Goal: Task Accomplishment & Management: Use online tool/utility

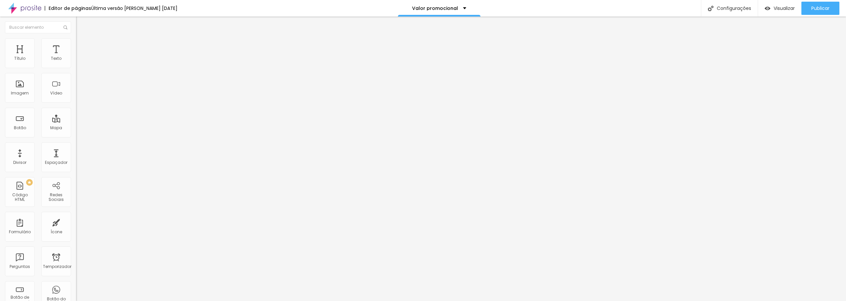
click at [76, 40] on img at bounding box center [79, 41] width 6 height 6
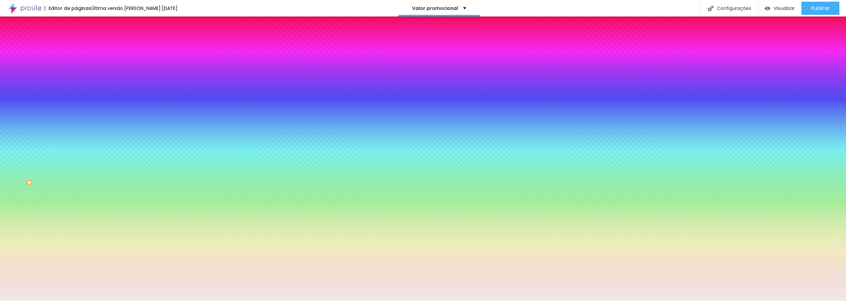
click at [80, 61] on font "Trocar imagem" at bounding box center [96, 58] width 32 height 6
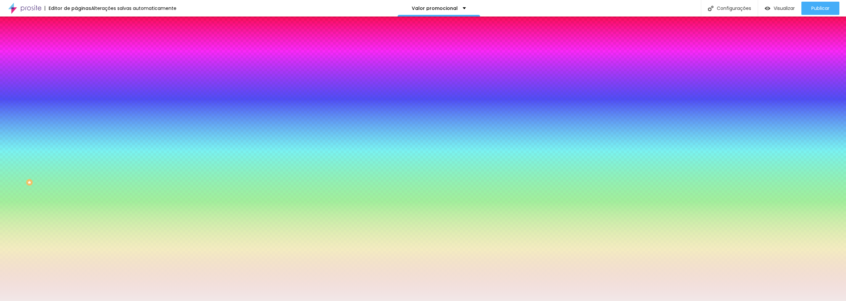
click at [80, 61] on font "Trocar imagem" at bounding box center [96, 58] width 32 height 6
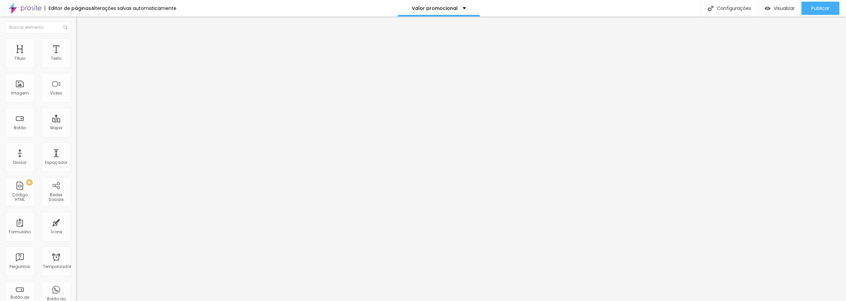
click at [76, 43] on li "Estilo" at bounding box center [114, 41] width 76 height 7
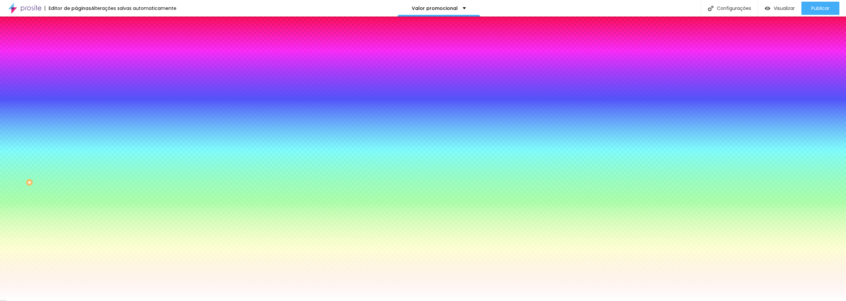
click at [76, 21] on button "Editar nulo" at bounding box center [114, 24] width 76 height 15
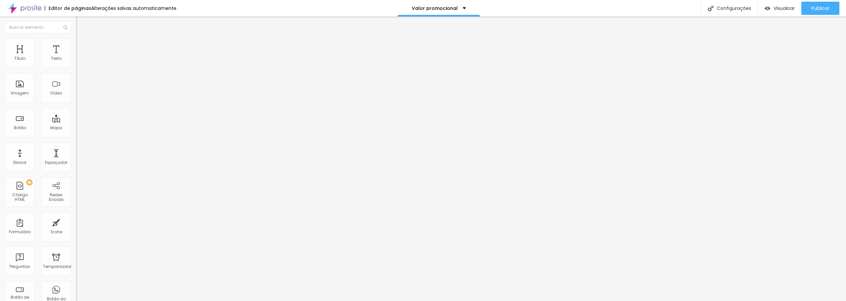
click at [80, 57] on font "Adicionar imagem" at bounding box center [99, 54] width 39 height 6
drag, startPoint x: 450, startPoint y: 208, endPoint x: 446, endPoint y: 208, distance: 4.3
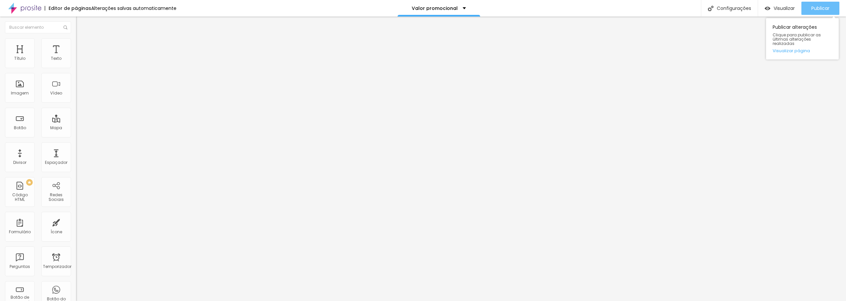
click at [820, 7] on font "Publicar" at bounding box center [820, 8] width 18 height 7
click at [80, 57] on font "Adicionar imagem" at bounding box center [99, 54] width 39 height 6
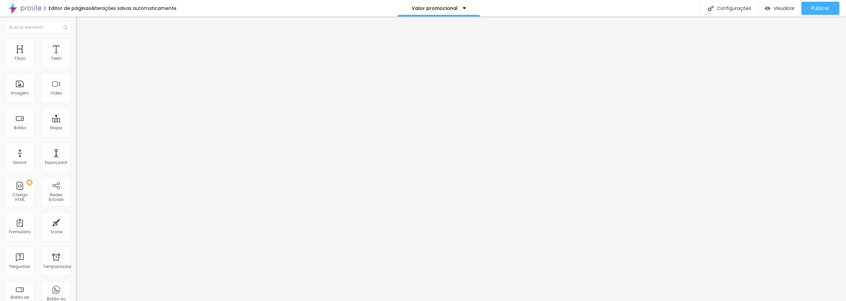
click at [76, 41] on img at bounding box center [79, 41] width 6 height 6
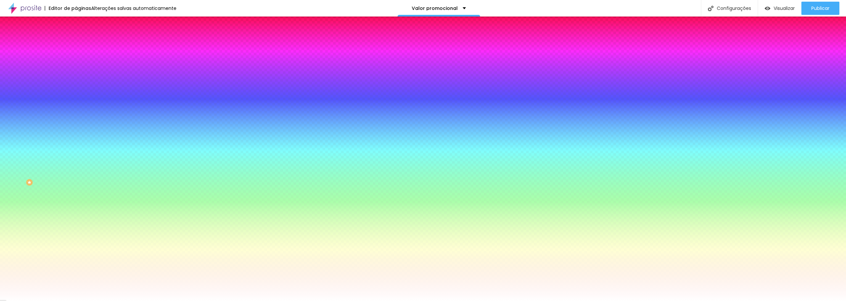
click at [76, 61] on span "Adicionar imagem" at bounding box center [97, 58] width 43 height 6
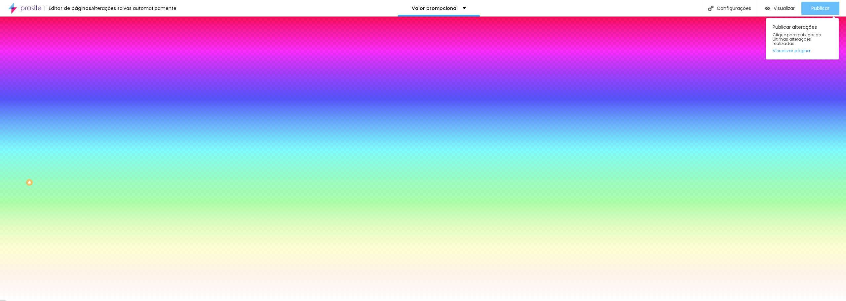
click at [817, 8] on font "Publicar" at bounding box center [820, 8] width 18 height 7
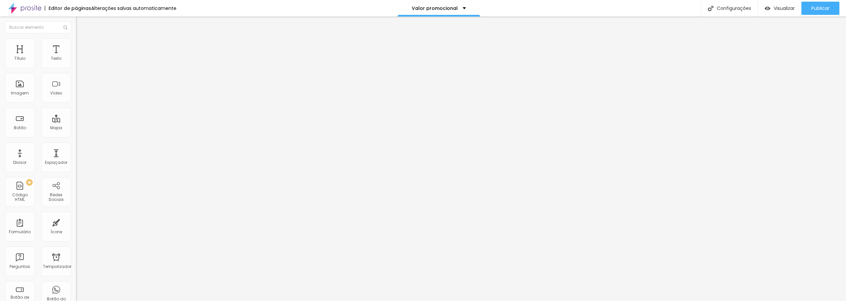
click at [80, 57] on font "Trocar imagem" at bounding box center [96, 54] width 32 height 6
click at [828, 6] on font "Publicar" at bounding box center [820, 8] width 18 height 7
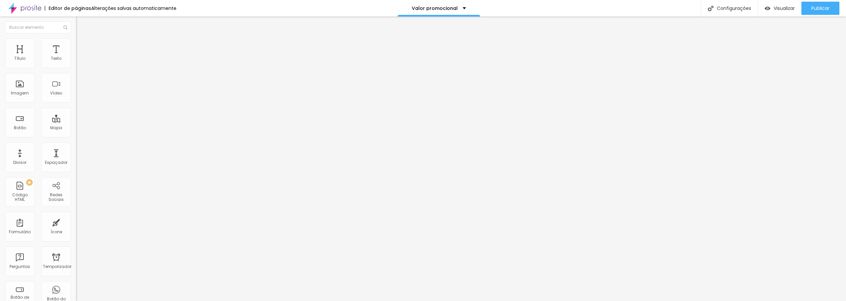
click at [76, 40] on li "Estilo" at bounding box center [114, 41] width 76 height 7
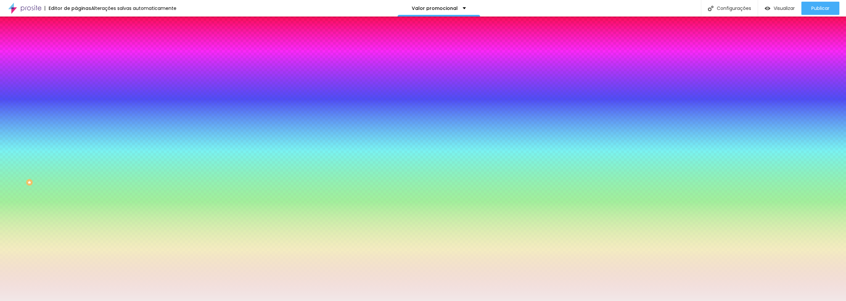
click at [80, 61] on font "Trocar imagem" at bounding box center [96, 58] width 32 height 6
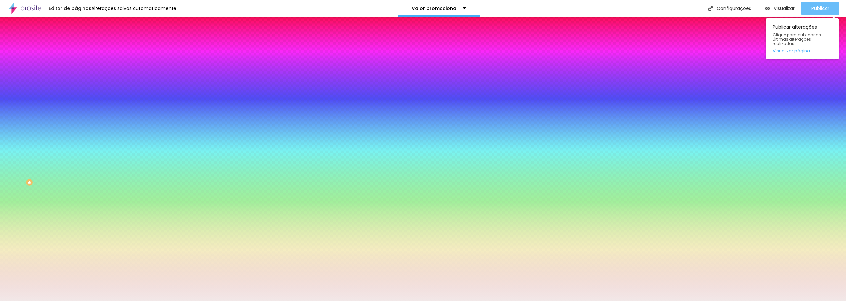
click at [822, 6] on font "Publicar" at bounding box center [820, 8] width 18 height 7
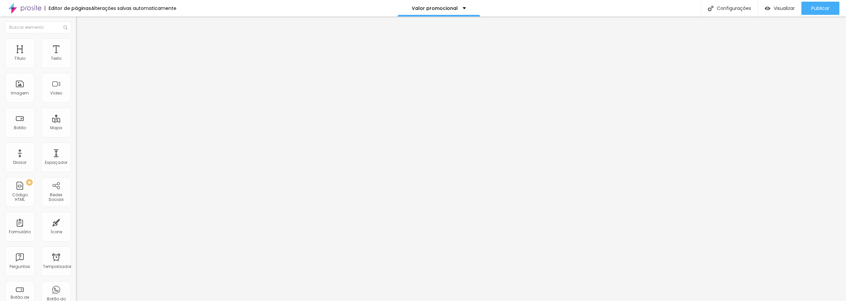
click at [82, 45] on font "Estilo" at bounding box center [87, 43] width 10 height 6
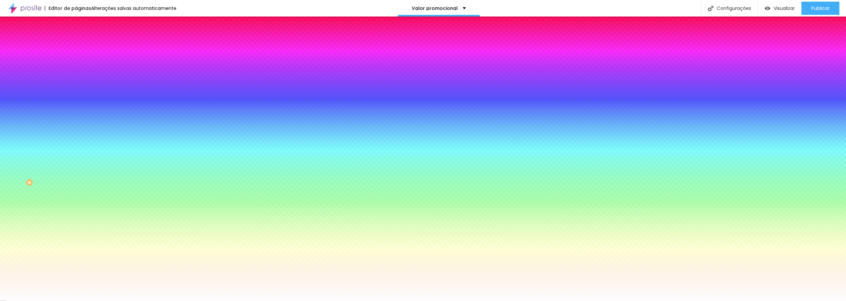
click at [76, 38] on img at bounding box center [79, 35] width 6 height 6
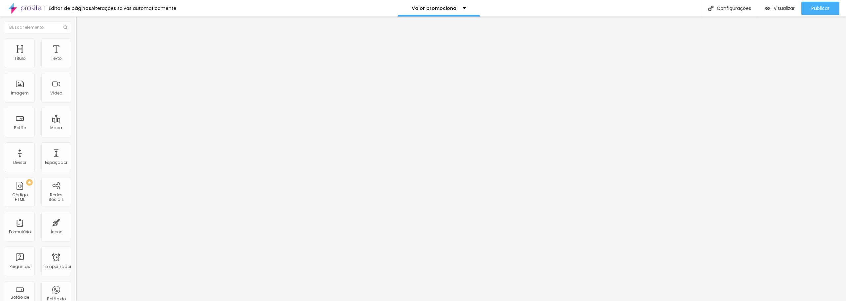
click at [81, 24] on img "button" at bounding box center [83, 23] width 5 height 5
click at [17, 92] on font "Imagem" at bounding box center [20, 93] width 18 height 6
click at [80, 57] on font "Adicionar imagem" at bounding box center [99, 54] width 39 height 6
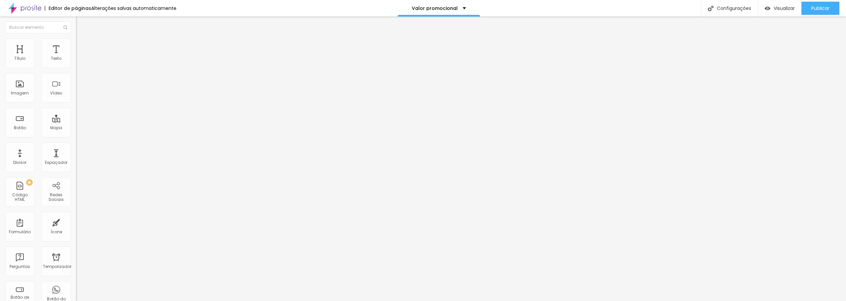
click at [80, 57] on font "Adicionar imagem" at bounding box center [99, 54] width 39 height 6
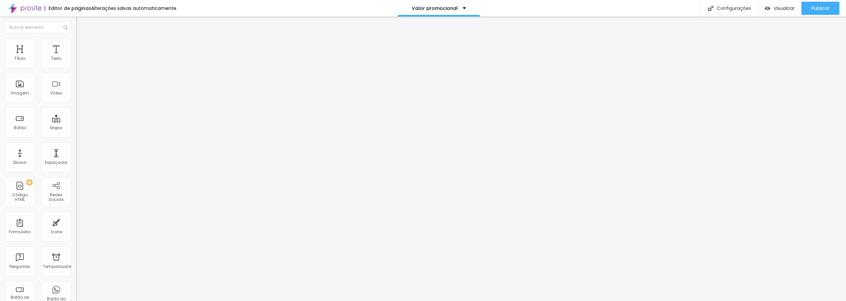
click at [119, 56] on img at bounding box center [121, 54] width 4 height 4
click at [80, 57] on font "Adicionar imagem" at bounding box center [99, 54] width 39 height 6
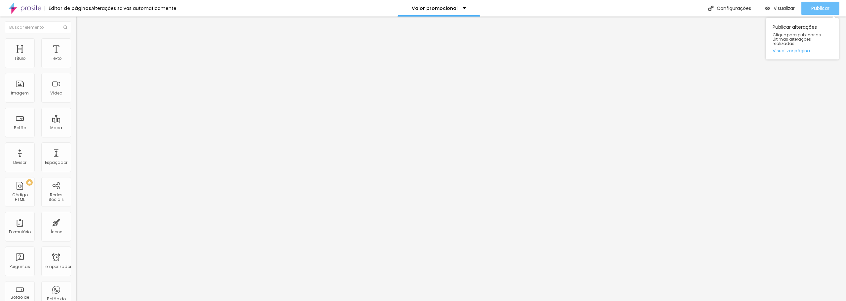
click at [819, 9] on font "Publicar" at bounding box center [820, 8] width 18 height 7
click at [76, 43] on li "Estilo" at bounding box center [114, 41] width 76 height 7
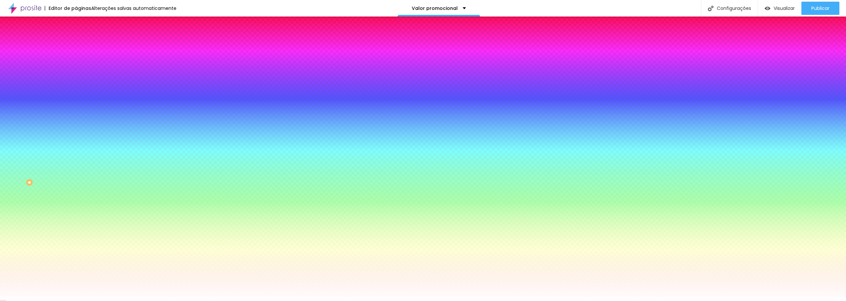
click at [80, 61] on font "Adicionar imagem" at bounding box center [99, 58] width 39 height 6
drag, startPoint x: 716, startPoint y: 213, endPoint x: 712, endPoint y: 227, distance: 15.2
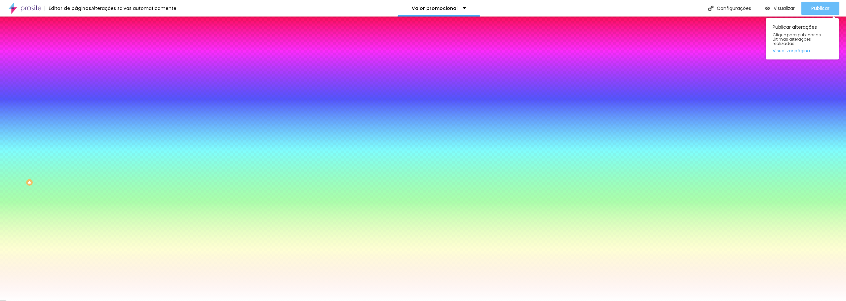
click at [822, 11] on font "Publicar" at bounding box center [820, 8] width 18 height 7
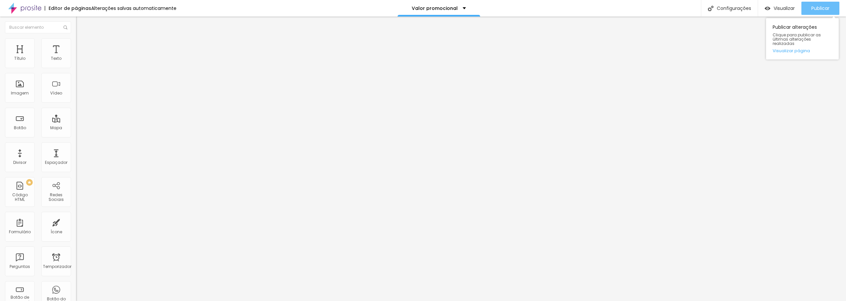
click at [815, 6] on font "Publicar" at bounding box center [820, 8] width 18 height 7
click at [76, 63] on button "button" at bounding box center [80, 60] width 9 height 7
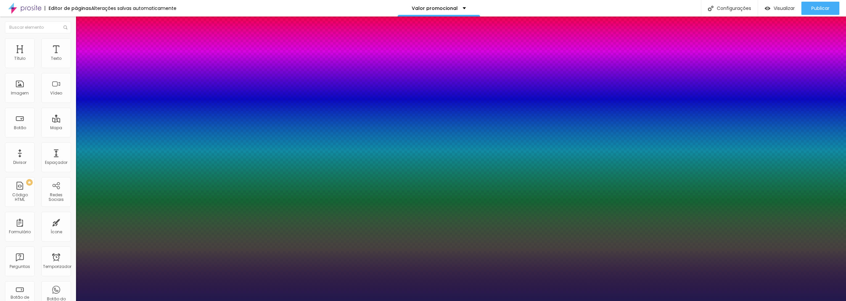
type input "1"
type input "60"
type input "1"
type input "55"
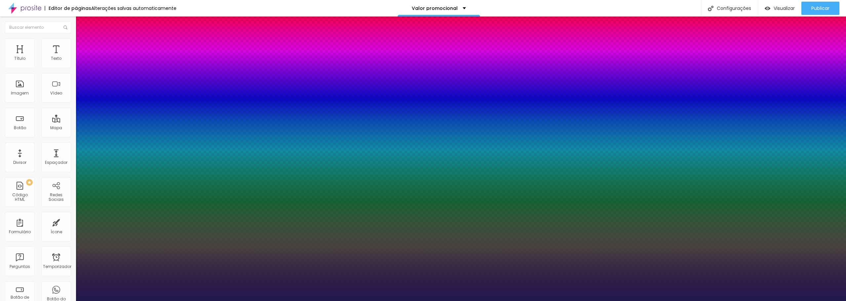
type input "55"
type input "1"
type input "53"
type input "1"
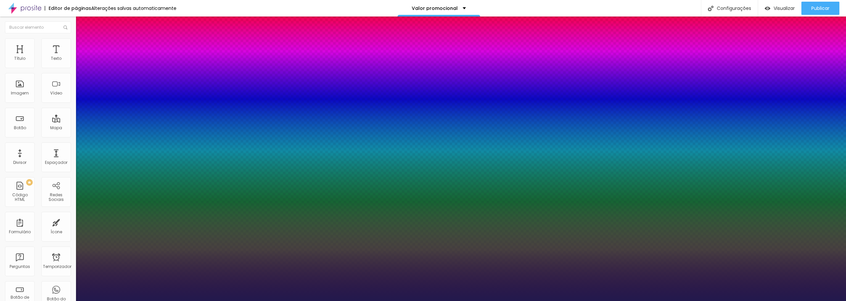
type input "52"
type input "1"
type input "51"
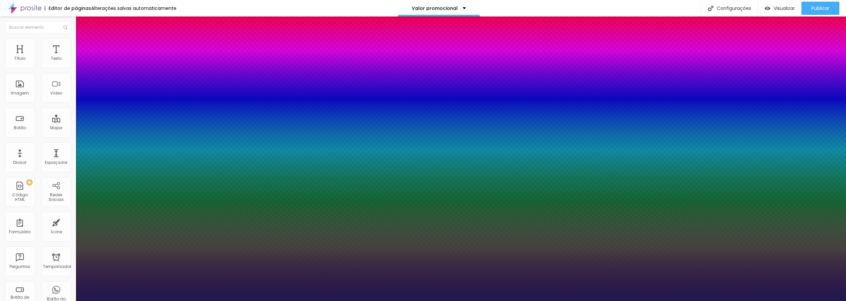
type input "1"
type input "50"
type input "1"
type input "49"
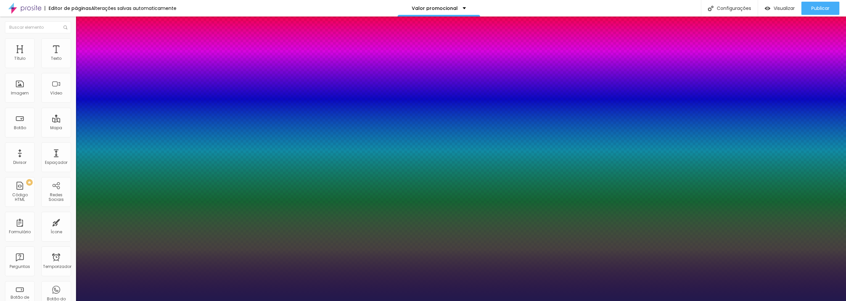
type input "49"
type input "1"
type input "48"
type input "1"
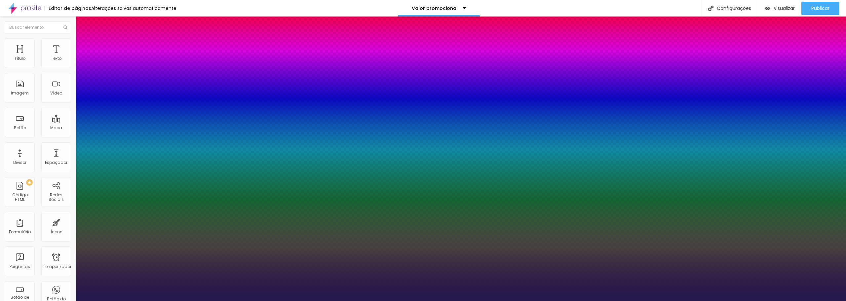
type input "46"
type input "1"
type input "44"
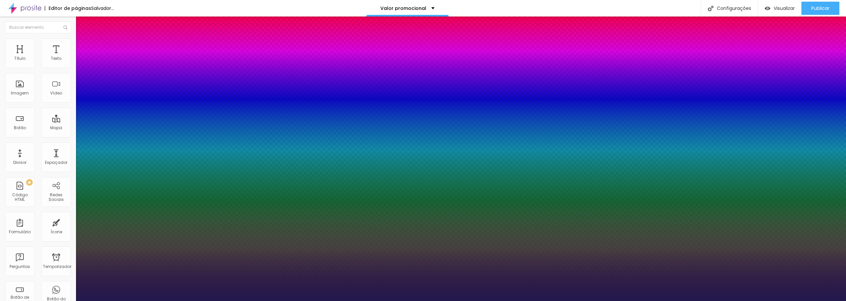
type input "1"
drag, startPoint x: 112, startPoint y: 112, endPoint x: 104, endPoint y: 111, distance: 8.3
type input "44"
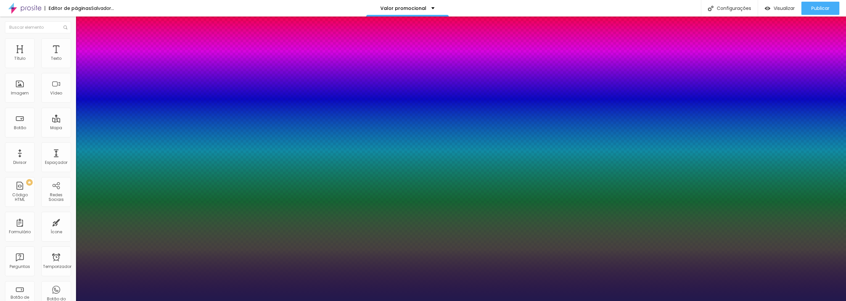
type input "1"
select select "Arapey"
type input "1"
click at [382, 301] on div at bounding box center [423, 301] width 846 height 0
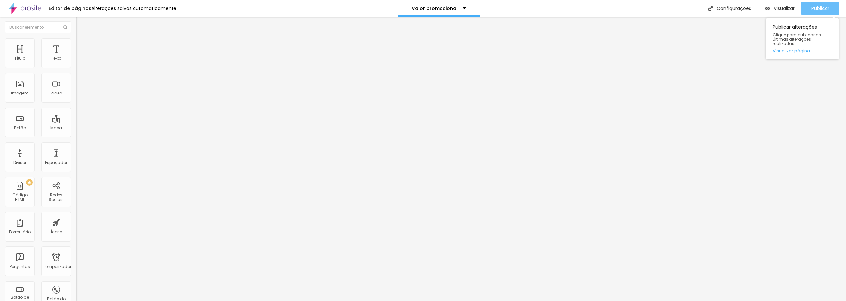
click at [821, 9] on font "Publicar" at bounding box center [820, 8] width 18 height 7
click at [76, 41] on img at bounding box center [79, 41] width 6 height 6
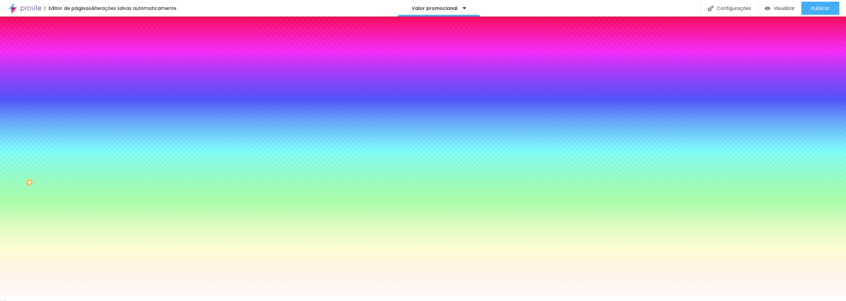
click at [81, 24] on img "button" at bounding box center [83, 23] width 5 height 5
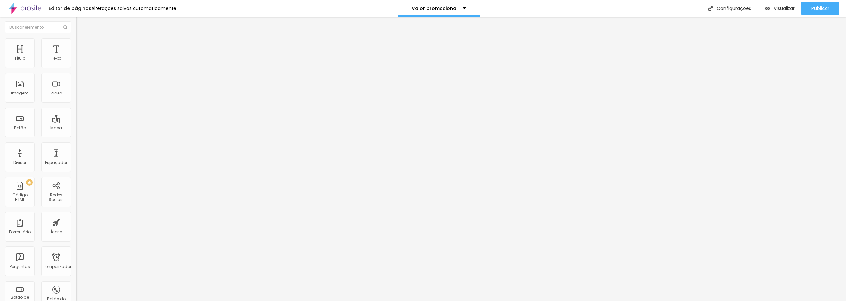
click at [79, 61] on icon "button" at bounding box center [81, 60] width 4 height 4
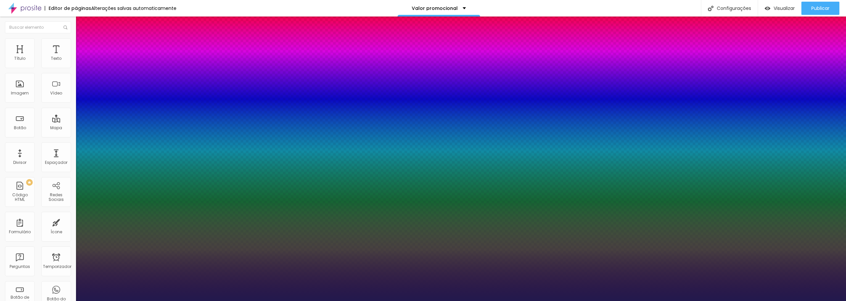
type input "1"
select select "Arapey"
type input "1"
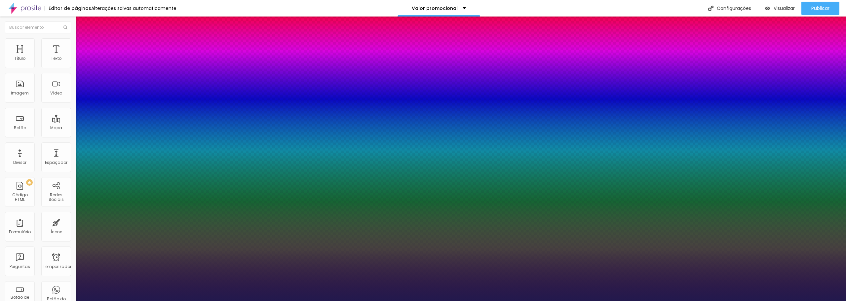
click at [396, 301] on div at bounding box center [423, 301] width 846 height 0
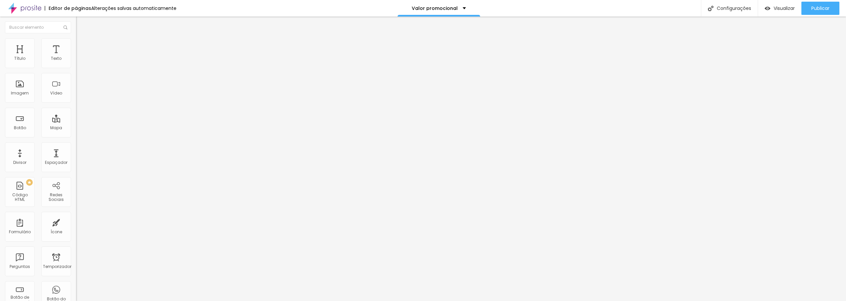
click at [79, 61] on icon "button" at bounding box center [81, 60] width 4 height 4
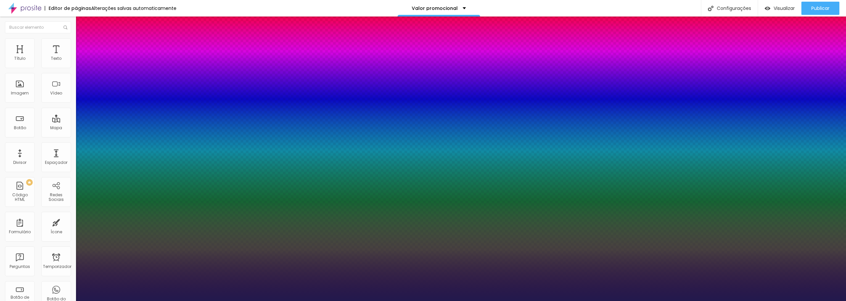
type input "1"
type input "15"
type input "1"
type input "16"
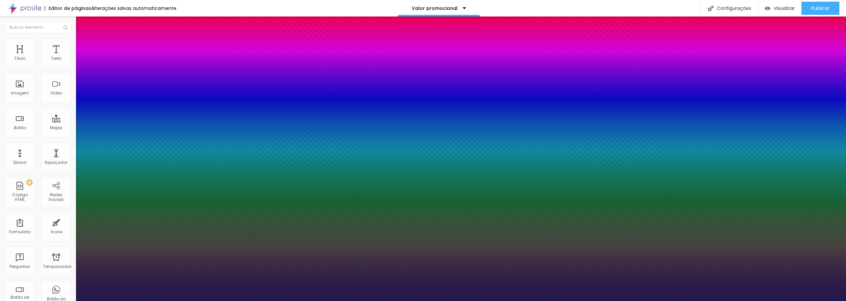
type input "16"
type input "1"
type input "18"
type input "1"
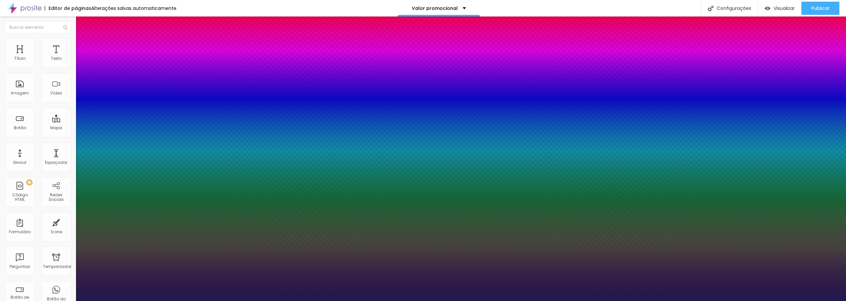
type input "20"
type input "1"
type input "21"
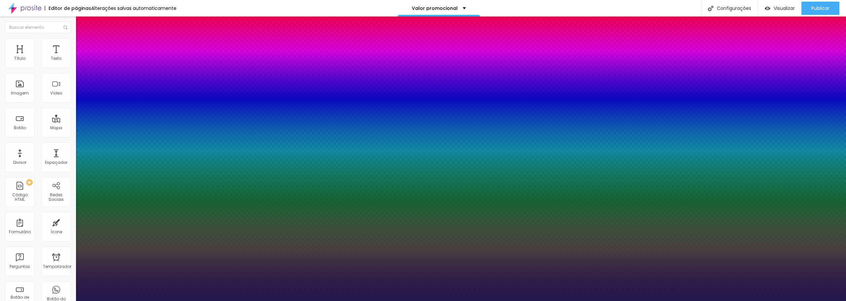
type input "1"
type input "21"
type input "1"
click at [374, 301] on div at bounding box center [423, 301] width 846 height 0
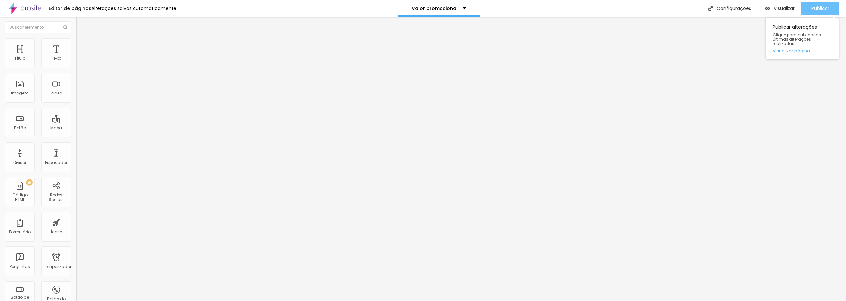
click at [825, 6] on font "Publicar" at bounding box center [820, 8] width 18 height 7
click at [76, 63] on button "button" at bounding box center [80, 60] width 9 height 7
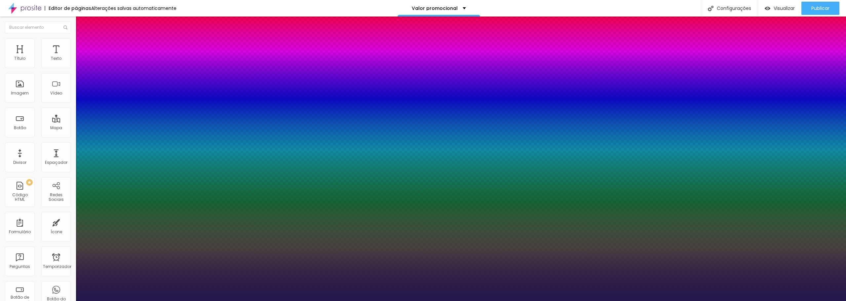
type input "1"
type input "20"
type input "1"
type input "21"
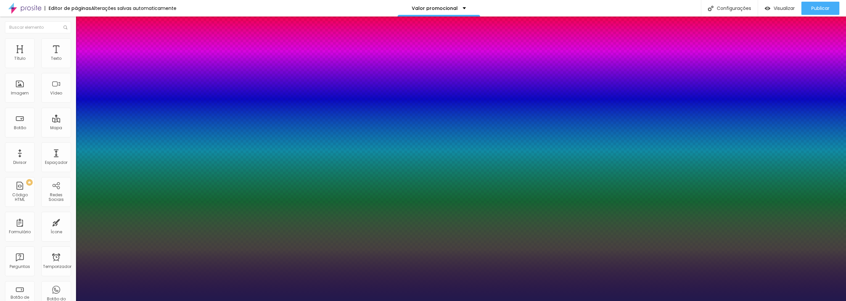
type input "21"
type input "1"
type input "24"
type input "1"
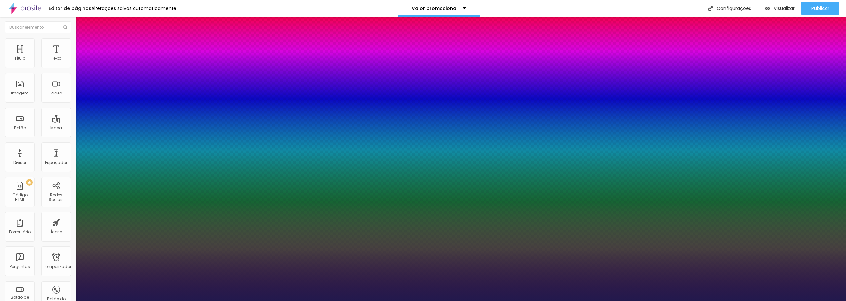
type input "25"
type input "1"
type input "26"
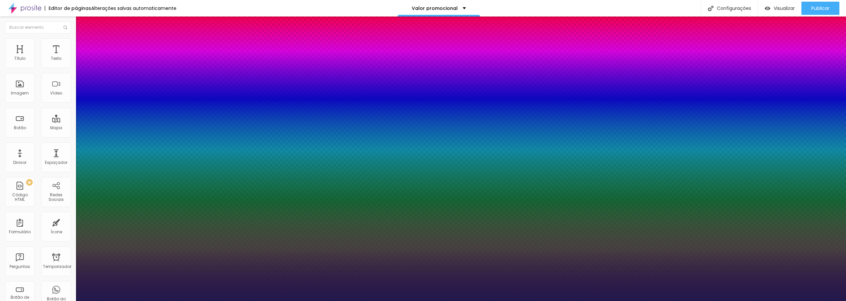
type input "1"
drag, startPoint x: 91, startPoint y: 113, endPoint x: 95, endPoint y: 114, distance: 3.8
type input "26"
type input "1"
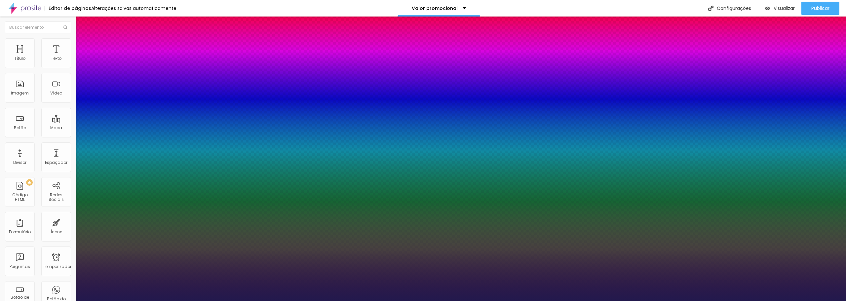
click at [389, 301] on div at bounding box center [423, 301] width 846 height 0
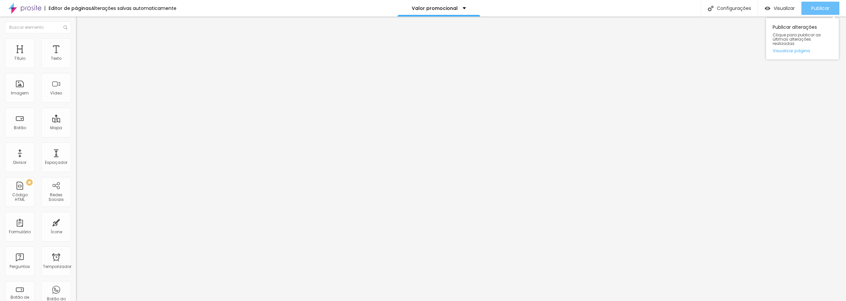
click at [824, 10] on font "Publicar" at bounding box center [820, 8] width 18 height 7
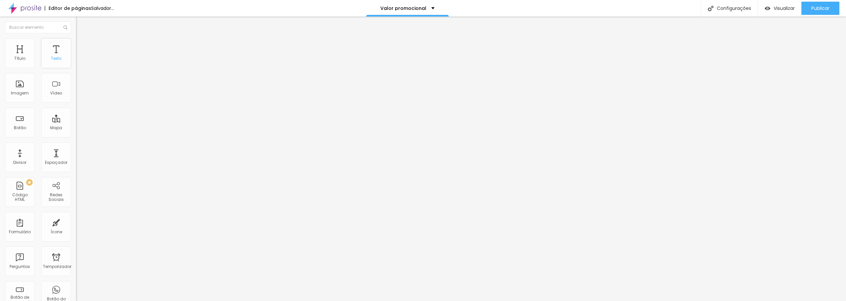
click at [52, 44] on div "Texto" at bounding box center [56, 53] width 30 height 30
click at [76, 44] on li "Avançado" at bounding box center [114, 41] width 76 height 7
click at [76, 38] on li "Estilo" at bounding box center [114, 35] width 76 height 7
click at [76, 98] on button "button" at bounding box center [80, 94] width 9 height 7
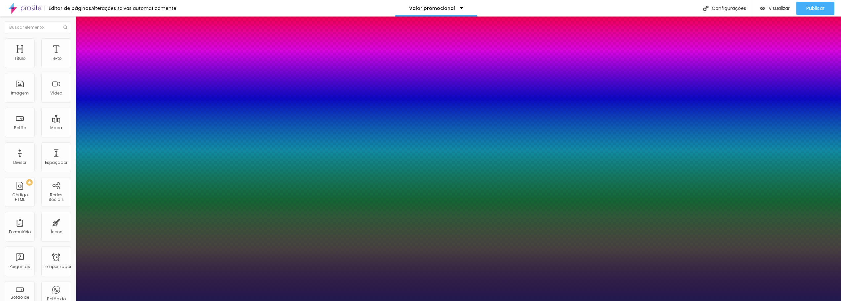
type input "1"
type input "18"
type input "1"
type input "19"
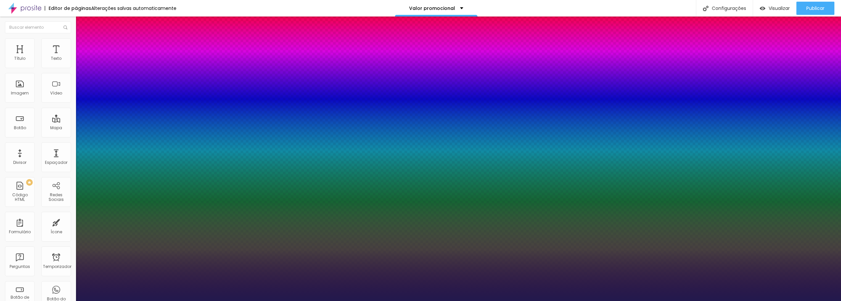
type input "19"
type input "1"
type input "24"
type input "1"
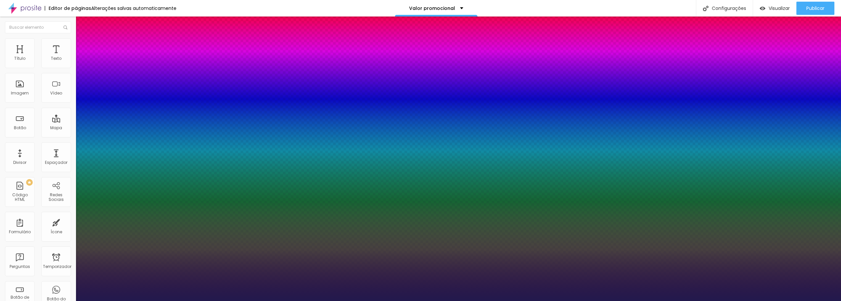
type input "26"
type input "1"
type input "27"
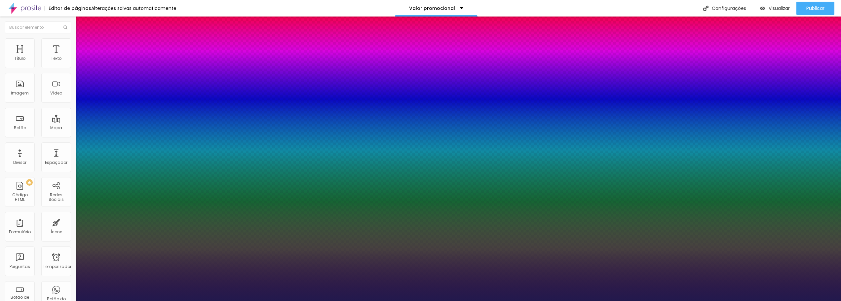
type input "1"
type input "29"
type input "1"
type input "31"
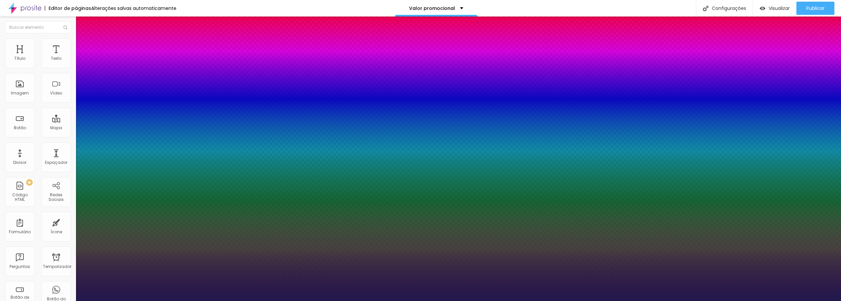
type input "31"
type input "1"
type input "36"
type input "1"
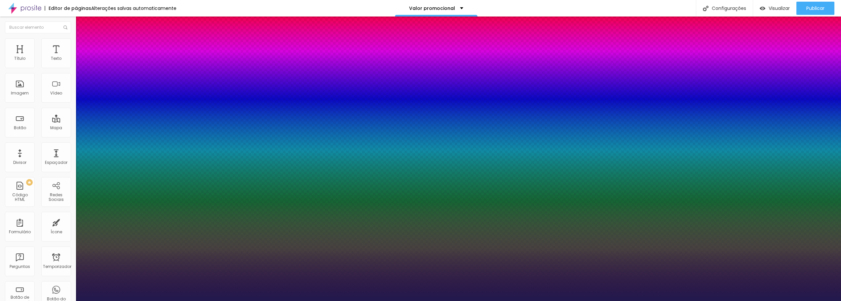
drag, startPoint x: 90, startPoint y: 186, endPoint x: 99, endPoint y: 188, distance: 10.1
type input "36"
type input "1"
click at [326, 301] on div at bounding box center [420, 301] width 841 height 0
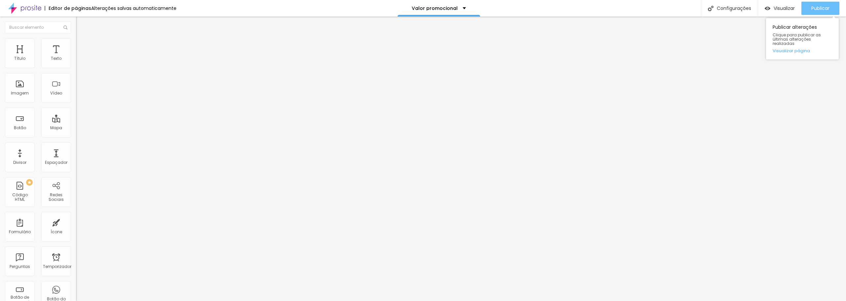
click at [821, 8] on font "Publicar" at bounding box center [820, 8] width 18 height 7
click at [827, 10] on font "Publicar" at bounding box center [820, 8] width 18 height 7
click at [79, 61] on icon "button" at bounding box center [81, 60] width 4 height 4
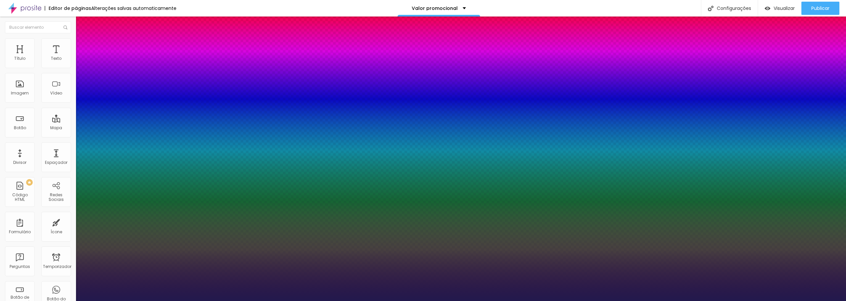
type input "1"
click at [540, 301] on div at bounding box center [423, 301] width 846 height 0
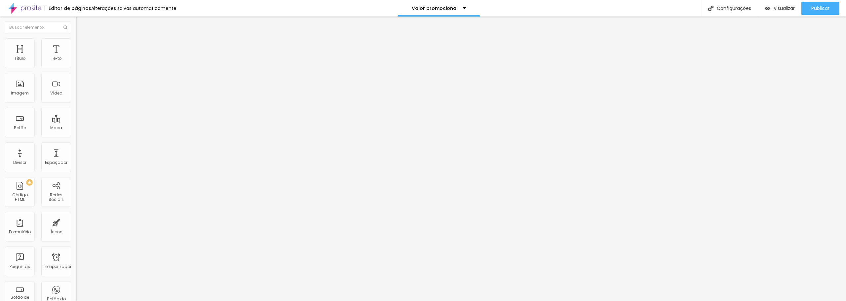
click at [79, 61] on icon "button" at bounding box center [80, 59] width 3 height 3
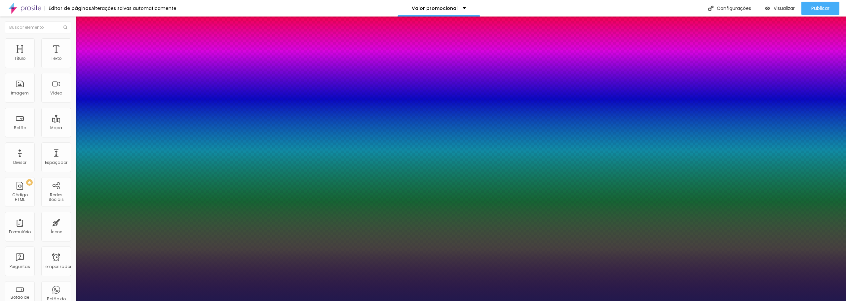
type input "1"
paste input "26"
type input "26"
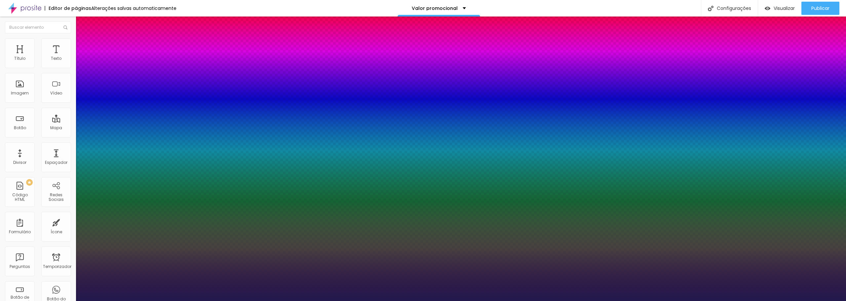
type input "26"
type input "1"
type input "26"
click at [203, 301] on div at bounding box center [423, 301] width 846 height 0
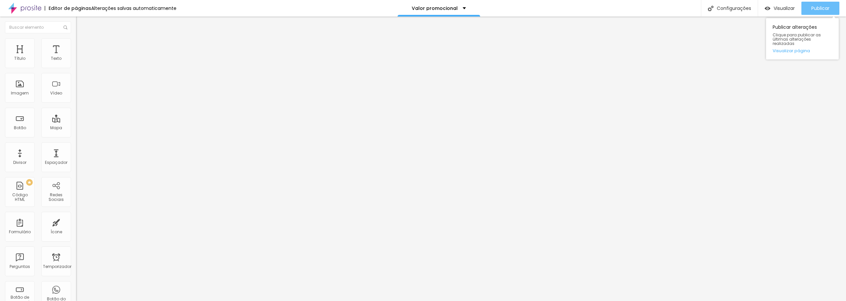
click at [826, 10] on font "Publicar" at bounding box center [820, 8] width 18 height 7
click at [76, 42] on img at bounding box center [79, 41] width 6 height 6
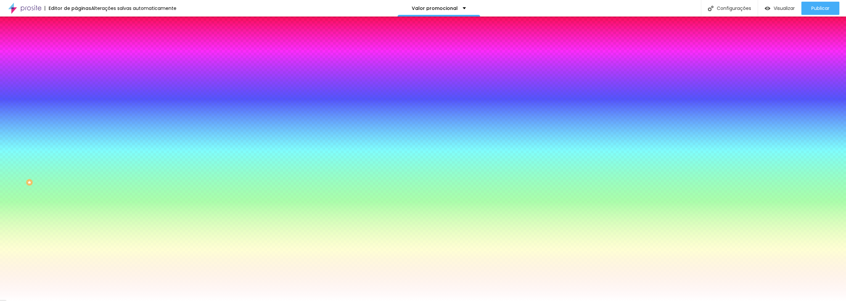
click at [80, 61] on font "Trocar imagem" at bounding box center [96, 58] width 32 height 6
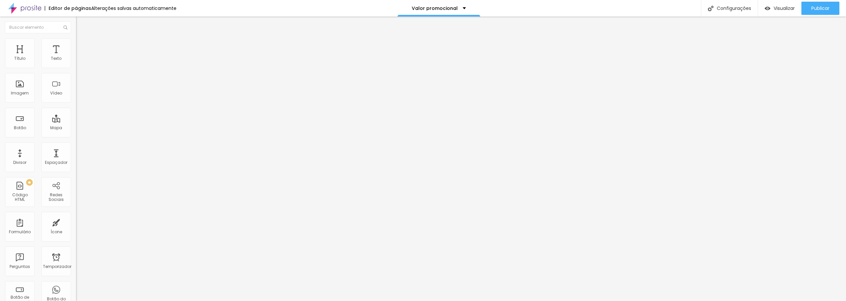
click at [80, 57] on font "Adicionar imagem" at bounding box center [99, 54] width 39 height 6
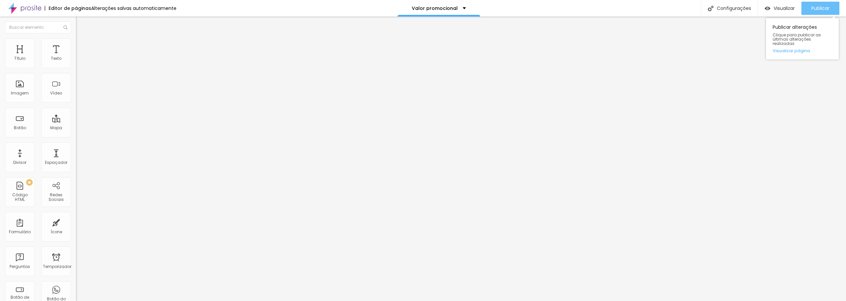
click at [822, 6] on font "Publicar" at bounding box center [820, 8] width 18 height 7
click at [823, 7] on font "Publicar" at bounding box center [820, 8] width 18 height 7
click at [80, 57] on font "Trocar imagem" at bounding box center [96, 54] width 32 height 6
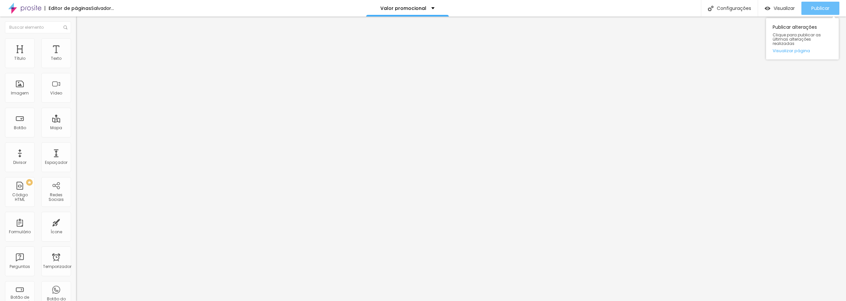
click at [821, 6] on font "Publicar" at bounding box center [820, 8] width 18 height 7
click at [823, 8] on font "Publicar" at bounding box center [820, 8] width 18 height 7
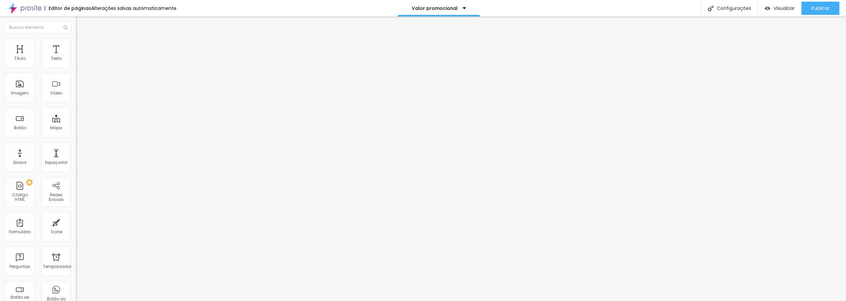
click at [76, 41] on img at bounding box center [79, 41] width 6 height 6
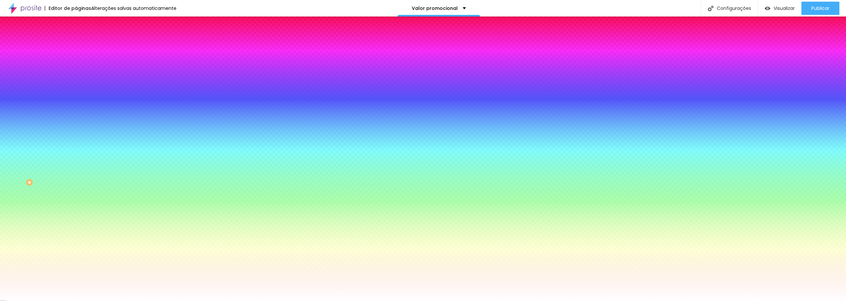
click at [80, 61] on font "Trocar imagem" at bounding box center [96, 58] width 32 height 6
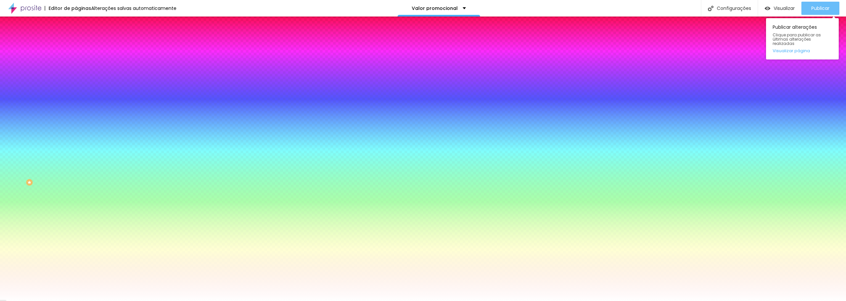
click at [818, 13] on div "Publicar" at bounding box center [820, 8] width 18 height 13
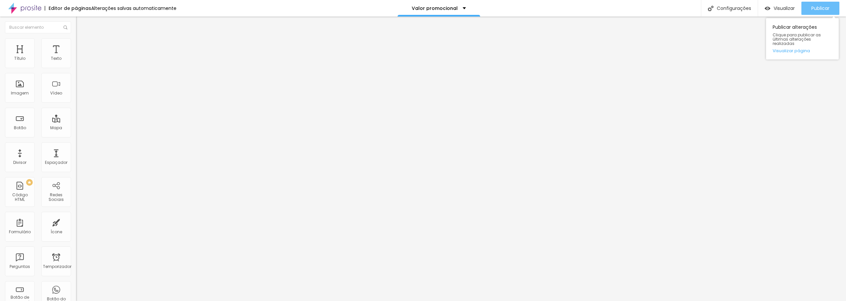
click at [820, 10] on font "Publicar" at bounding box center [820, 8] width 18 height 7
click at [76, 44] on li "Estilo" at bounding box center [114, 41] width 76 height 7
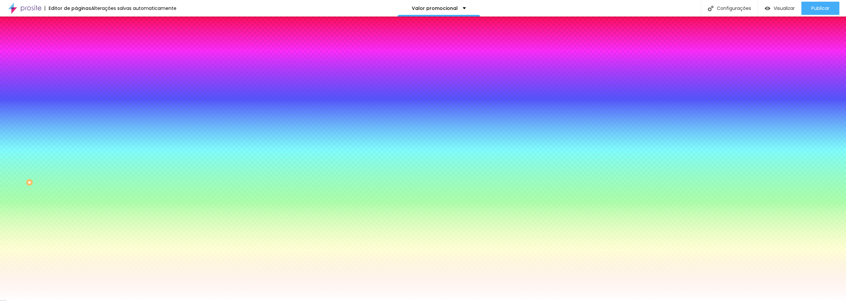
click at [76, 21] on button "Editar nulo" at bounding box center [114, 24] width 76 height 15
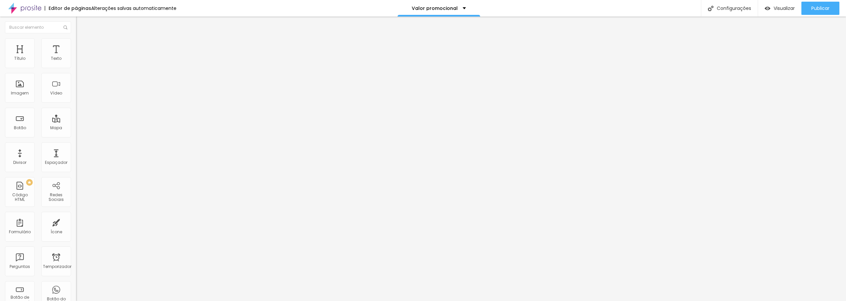
click at [81, 22] on img "button" at bounding box center [83, 23] width 5 height 5
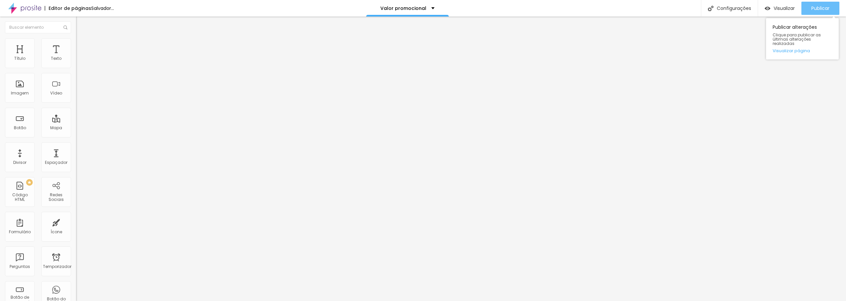
click at [820, 7] on font "Publicar" at bounding box center [820, 8] width 18 height 7
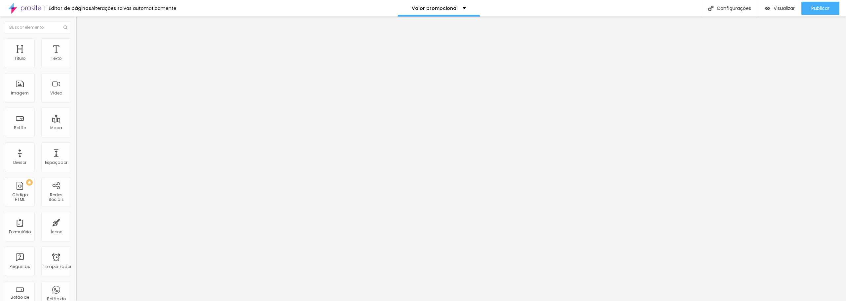
click at [82, 46] on font "Estilo" at bounding box center [87, 43] width 10 height 6
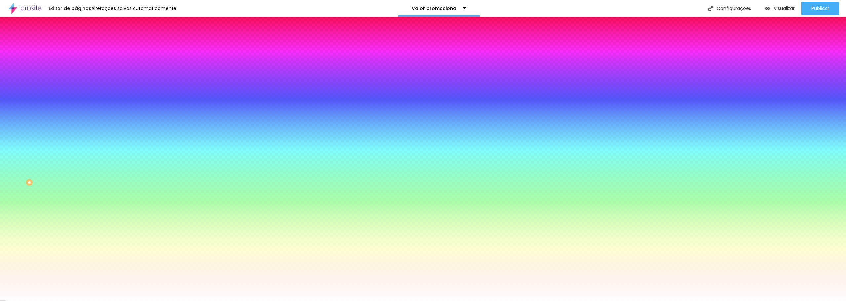
click at [80, 61] on font "Adicionar imagem" at bounding box center [99, 58] width 39 height 6
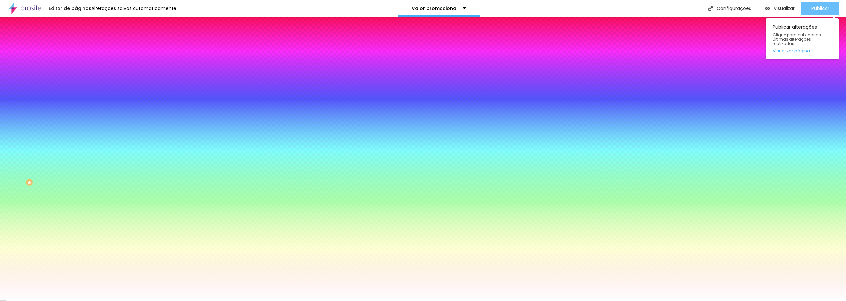
click at [818, 7] on font "Publicar" at bounding box center [820, 8] width 18 height 7
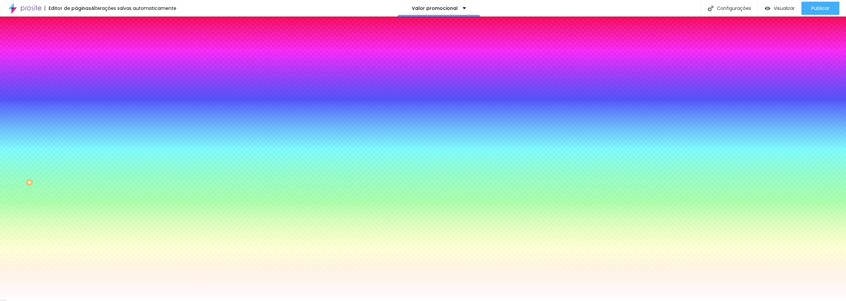
click at [119, 59] on img at bounding box center [121, 58] width 4 height 4
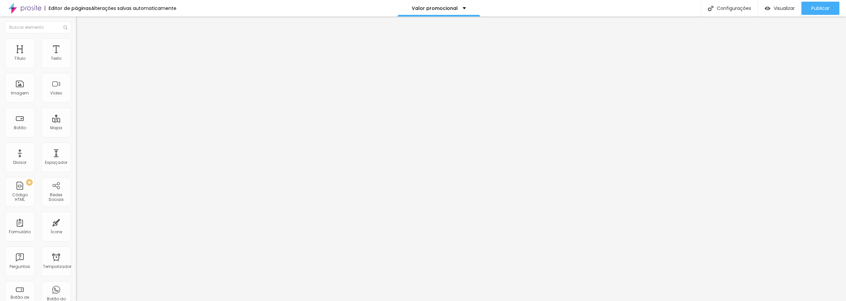
click at [80, 57] on font "Adicionar imagem" at bounding box center [99, 54] width 39 height 6
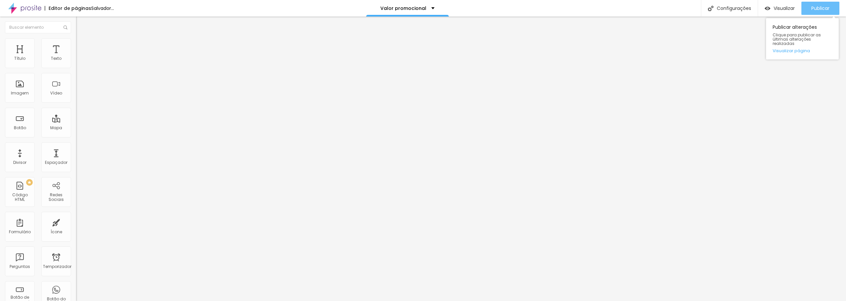
click at [819, 10] on font "Publicar" at bounding box center [820, 8] width 18 height 7
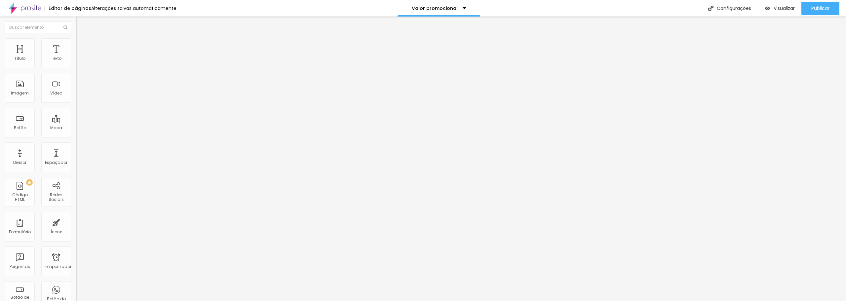
click at [76, 43] on li "Estilo" at bounding box center [114, 41] width 76 height 7
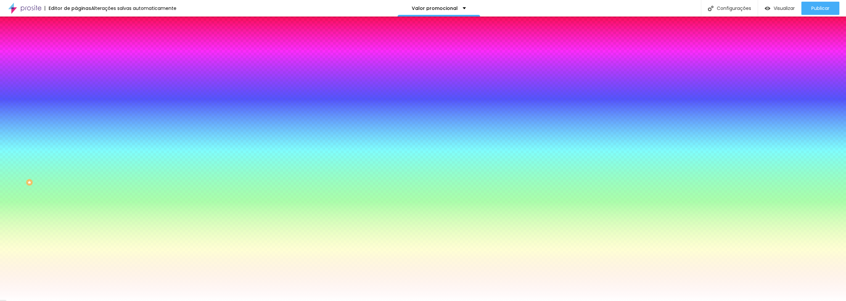
click at [81, 86] on icon "button" at bounding box center [81, 86] width 1 height 1
click at [35, 301] on div at bounding box center [423, 301] width 846 height 0
click at [79, 86] on icon "button" at bounding box center [81, 88] width 4 height 4
click at [32, 301] on div at bounding box center [423, 301] width 846 height 0
click at [76, 38] on li "Conteúdo" at bounding box center [114, 35] width 76 height 7
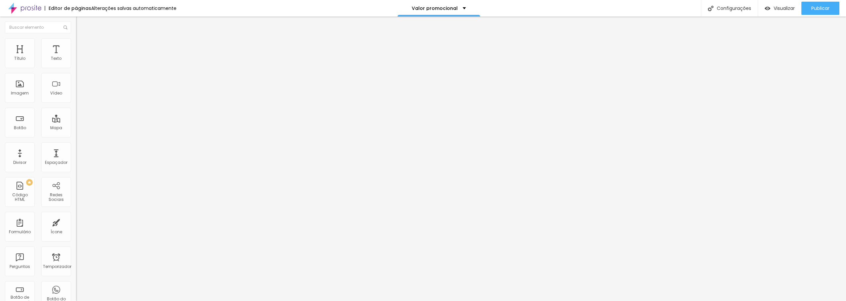
click at [81, 24] on img "button" at bounding box center [83, 23] width 5 height 5
click at [76, 43] on li "Estilo" at bounding box center [114, 41] width 76 height 7
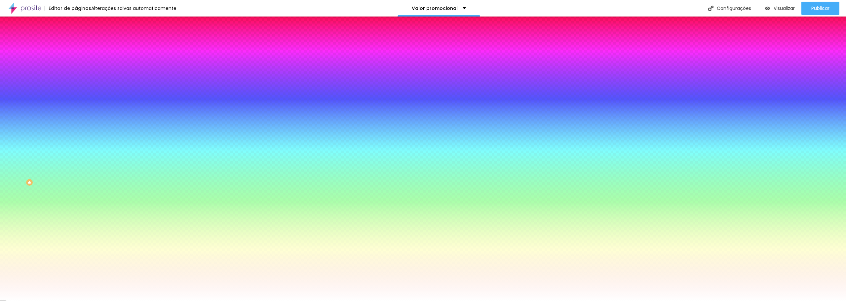
click at [82, 47] on font "Avançado" at bounding box center [93, 50] width 22 height 6
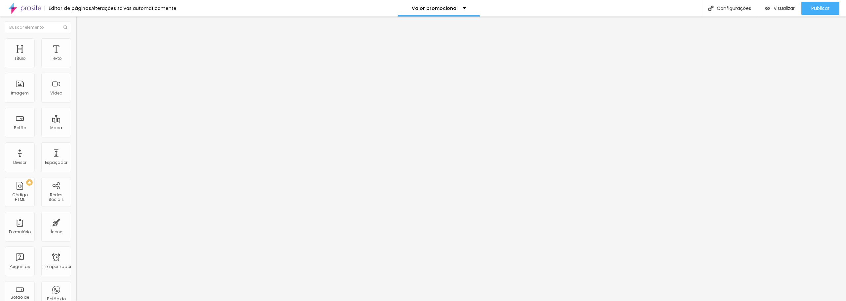
click at [76, 43] on li "Estilo" at bounding box center [114, 41] width 76 height 7
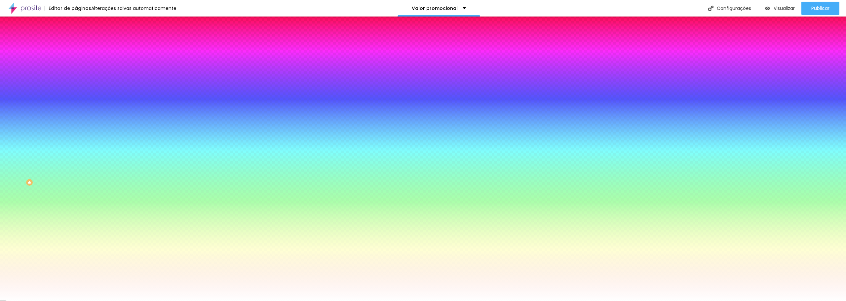
click at [76, 38] on li "Conteúdo" at bounding box center [114, 35] width 76 height 7
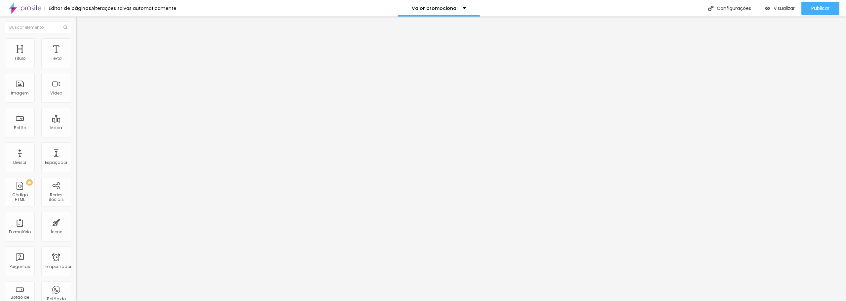
click at [76, 44] on li "Estilo" at bounding box center [114, 41] width 76 height 7
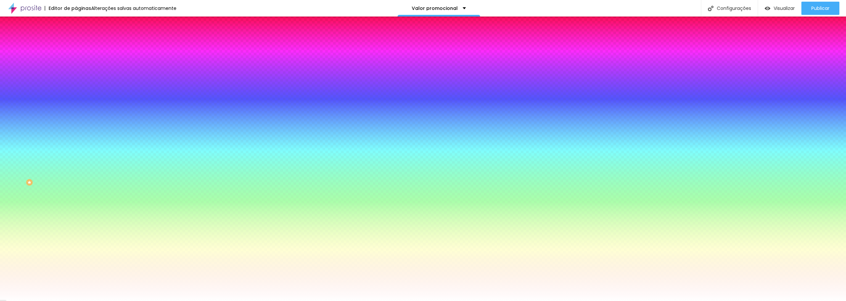
click at [76, 45] on img at bounding box center [79, 48] width 6 height 6
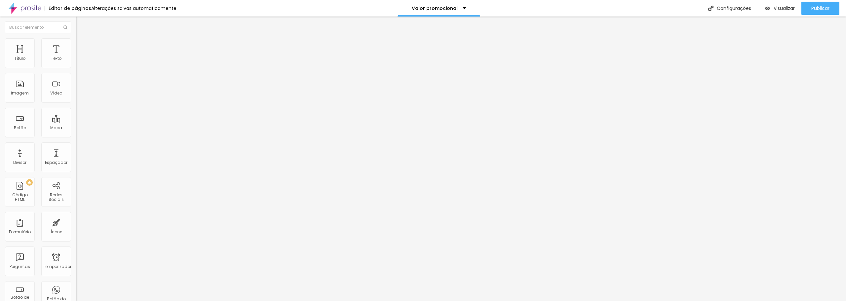
type input "25"
type input "30"
type input "35"
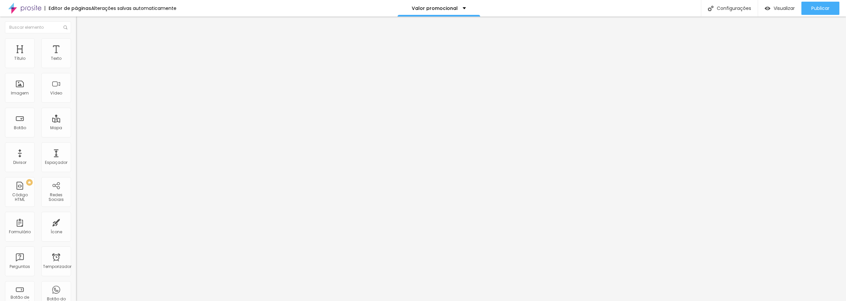
type input "35"
type input "40"
type input "45"
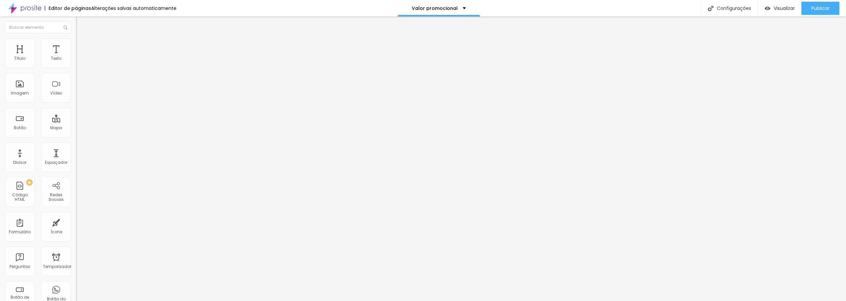
type input "40"
type input "30"
type input "5"
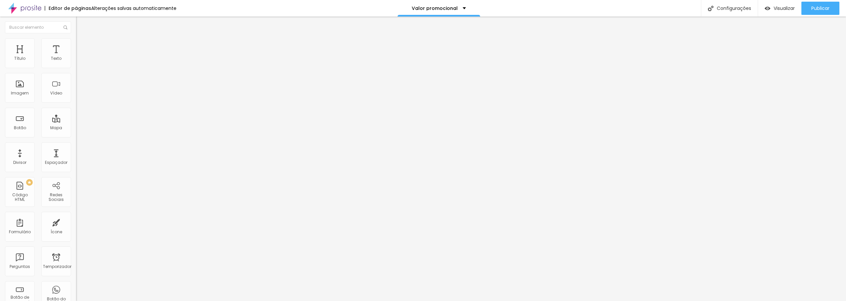
type input "5"
type input "0"
drag, startPoint x: 27, startPoint y: 64, endPoint x: 0, endPoint y: 67, distance: 27.6
type input "0"
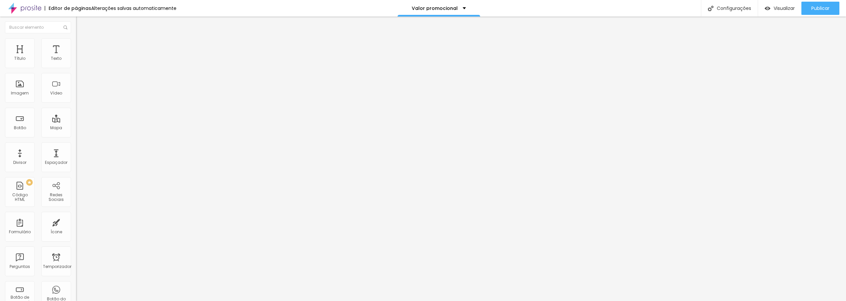
click at [76, 128] on input "range" at bounding box center [97, 130] width 43 height 5
click at [76, 38] on img at bounding box center [79, 35] width 6 height 6
click at [76, 27] on button "Editar nulo" at bounding box center [114, 24] width 76 height 15
click at [81, 22] on img "button" at bounding box center [83, 23] width 5 height 5
click at [79, 61] on icon "button" at bounding box center [81, 60] width 4 height 4
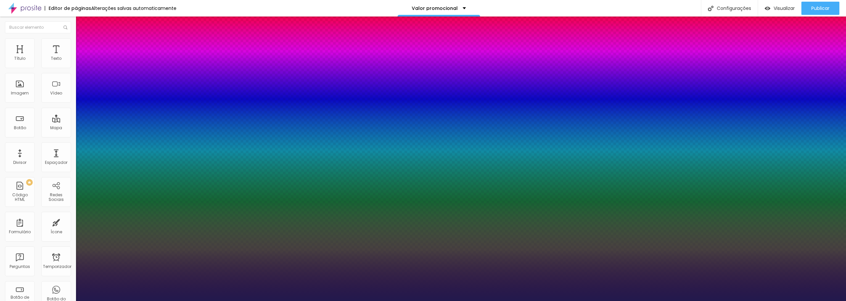
type input "1"
type input "19"
type input "1"
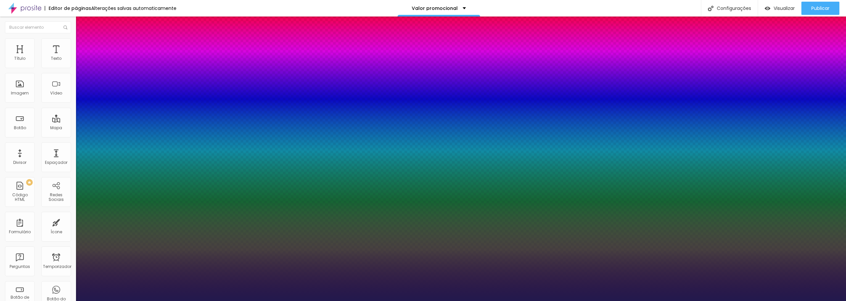
type input "29"
type input "1"
type input "31"
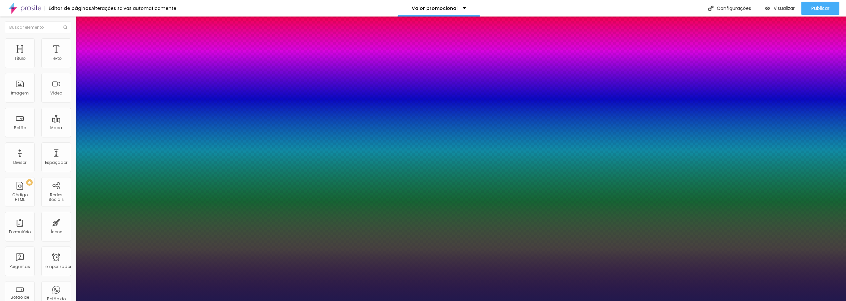
type input "1"
type input "33"
type input "1"
type input "34"
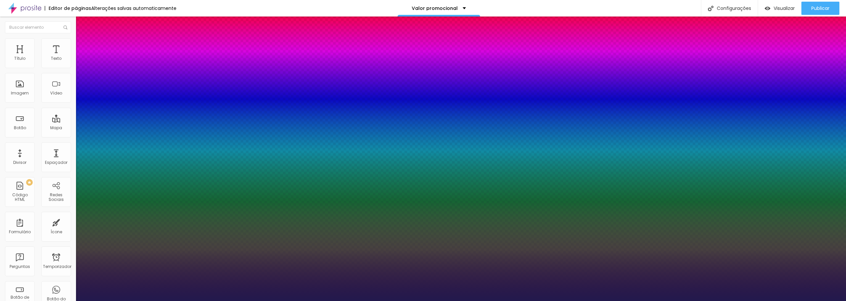
type input "34"
type input "1"
type input "37"
type input "1"
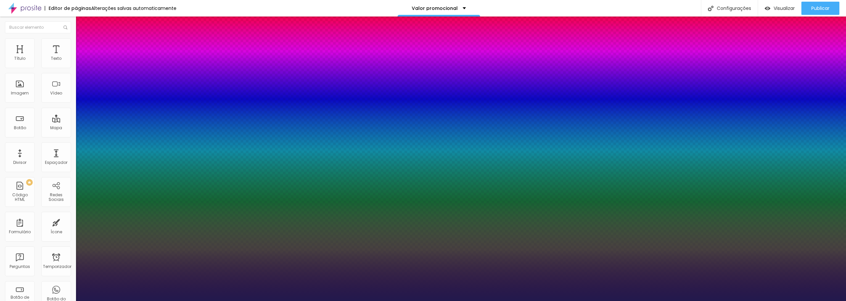
type input "45"
type input "1"
type input "46"
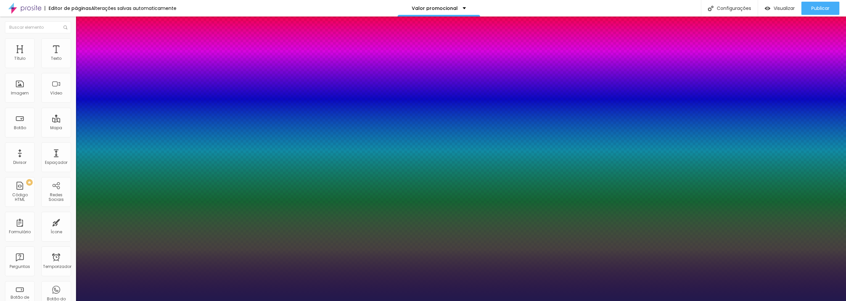
type input "1"
type input "47"
type input "1"
type input "50"
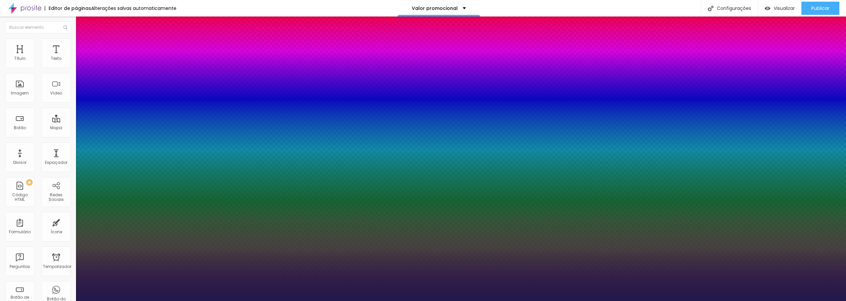
type input "50"
type input "1"
type input "52"
type input "1"
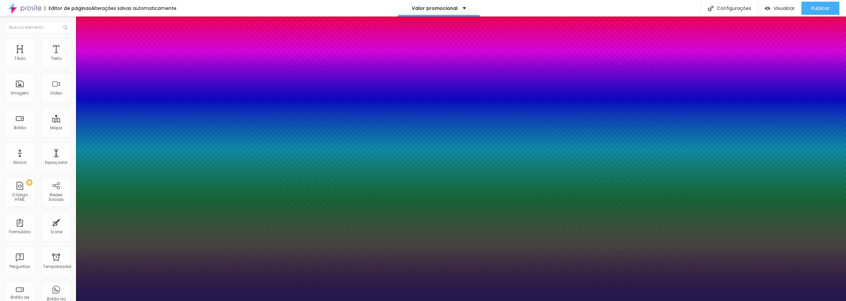
type input "53"
type input "1"
type input "57"
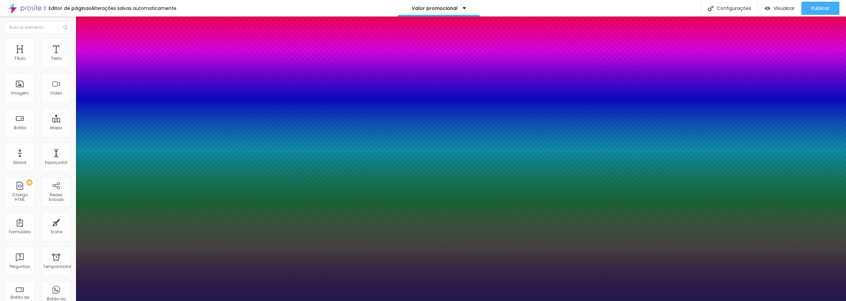
type input "1"
type input "56"
type input "1"
type input "55"
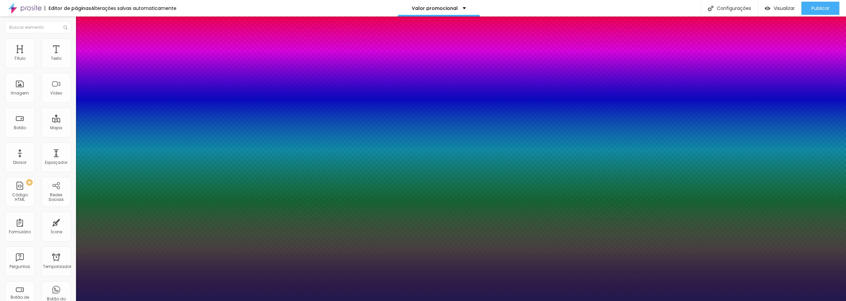
type input "55"
type input "1"
type input "52"
type input "1"
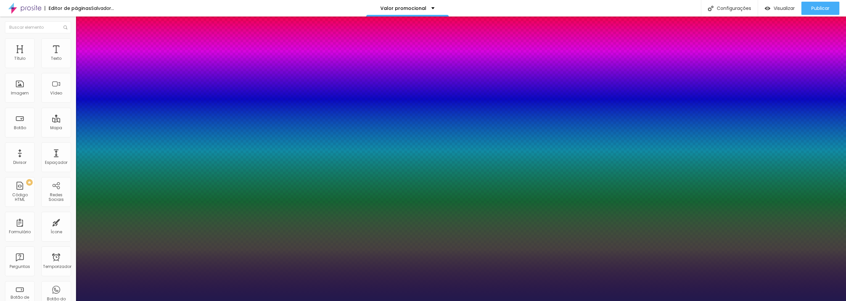
type input "51"
type input "1"
type input "47"
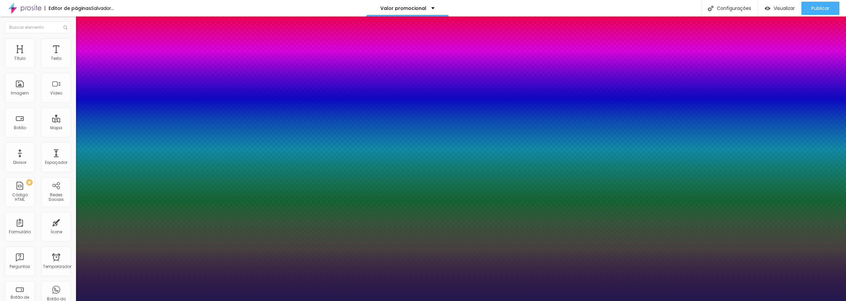
type input "1"
type input "46"
type input "1"
type input "47"
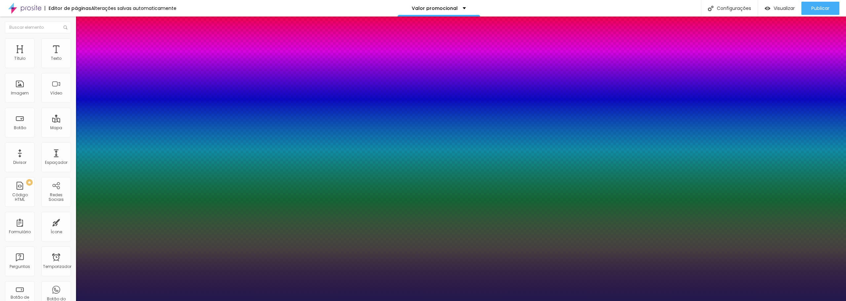
type input "47"
type input "1"
type input "48"
type input "1"
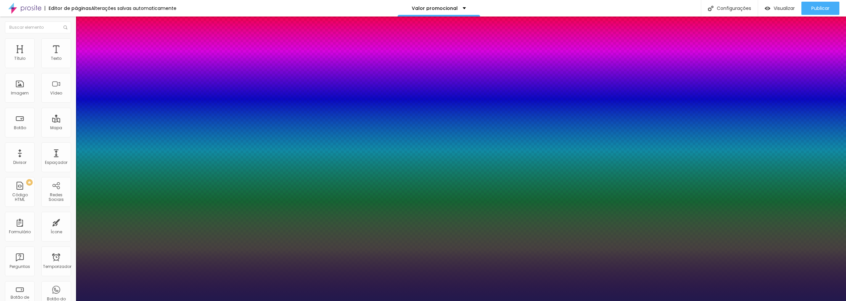
type input "50"
type input "1"
type input "52"
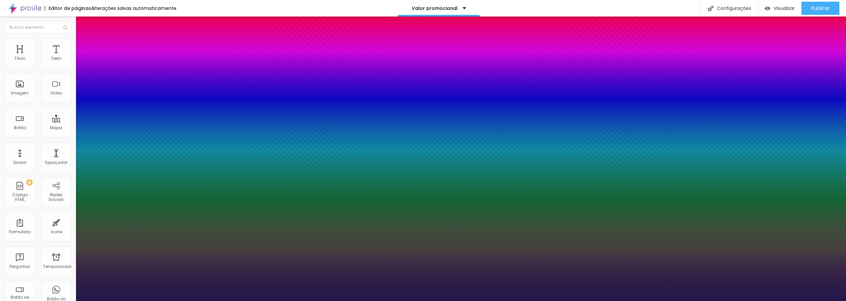
type input "1"
type input "50"
type input "1"
drag, startPoint x: 89, startPoint y: 111, endPoint x: 105, endPoint y: 112, distance: 16.6
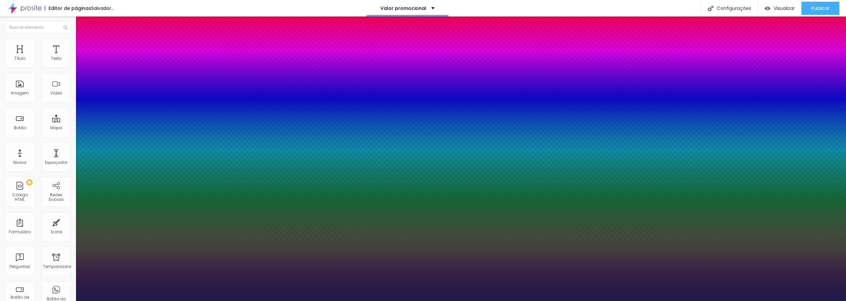
click at [397, 301] on div at bounding box center [423, 301] width 846 height 0
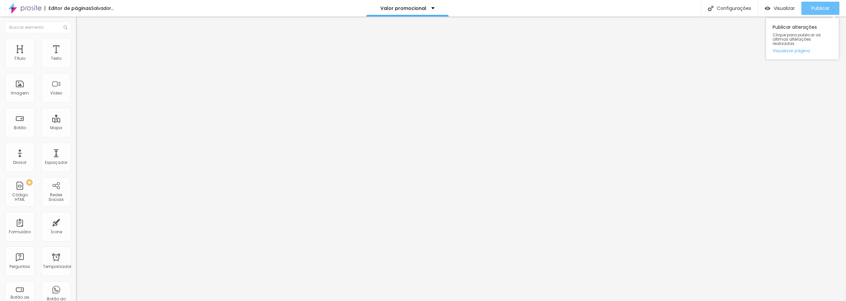
click at [823, 8] on font "Publicar" at bounding box center [820, 8] width 18 height 7
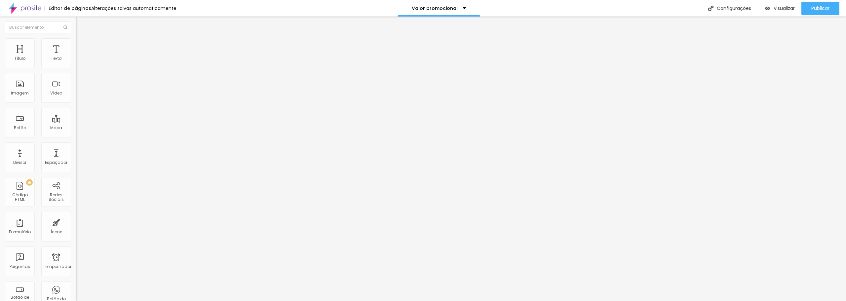
click at [79, 61] on icon "button" at bounding box center [81, 60] width 4 height 4
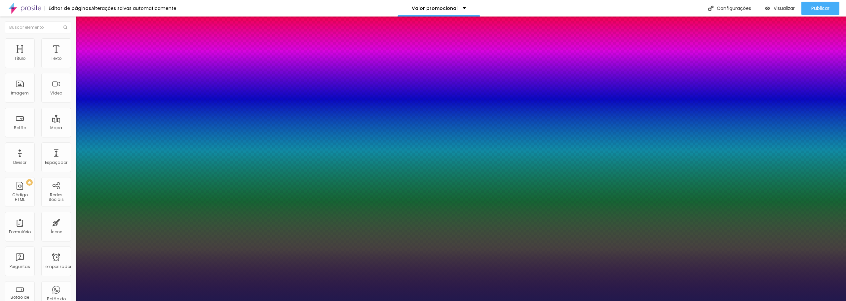
drag, startPoint x: 102, startPoint y: 112, endPoint x: 97, endPoint y: 112, distance: 5.3
click at [822, 301] on div at bounding box center [423, 301] width 846 height 0
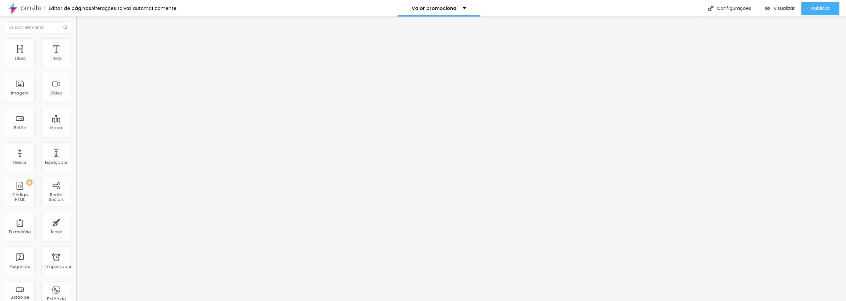
click at [822, 6] on font "Publicar" at bounding box center [820, 8] width 18 height 7
click at [822, 7] on font "Publicar" at bounding box center [820, 8] width 18 height 7
click at [79, 61] on icon "button" at bounding box center [80, 59] width 3 height 3
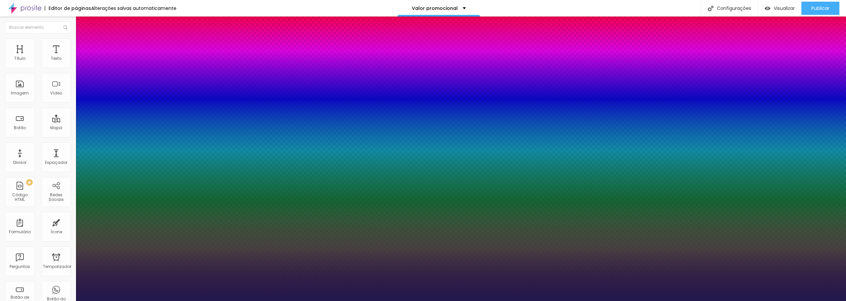
click at [569, 301] on div at bounding box center [423, 301] width 846 height 0
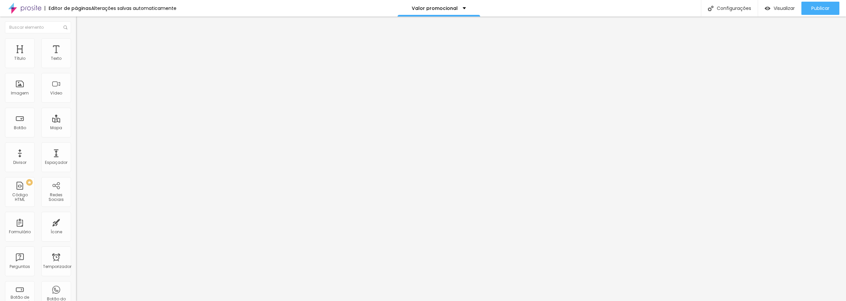
click at [79, 61] on icon "button" at bounding box center [81, 60] width 4 height 4
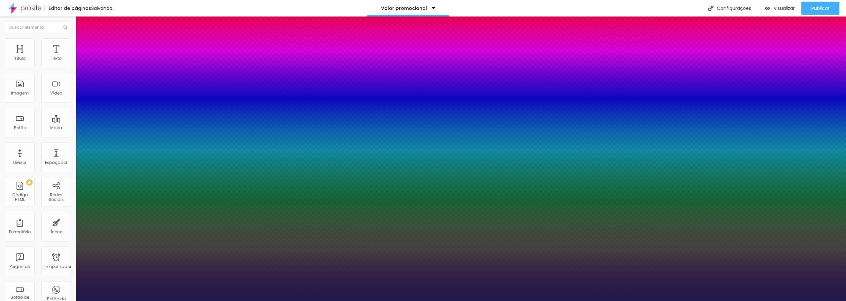
click at [730, 301] on div at bounding box center [423, 301] width 846 height 0
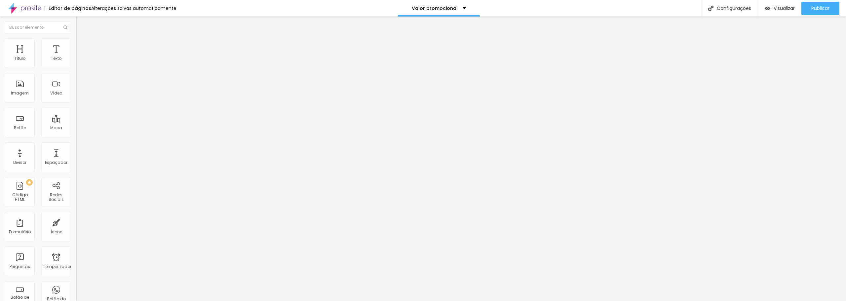
click at [76, 63] on button "button" at bounding box center [80, 60] width 9 height 7
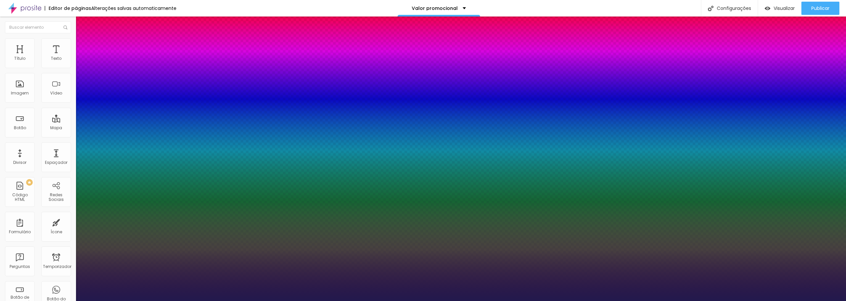
click at [453, 301] on div at bounding box center [423, 301] width 846 height 0
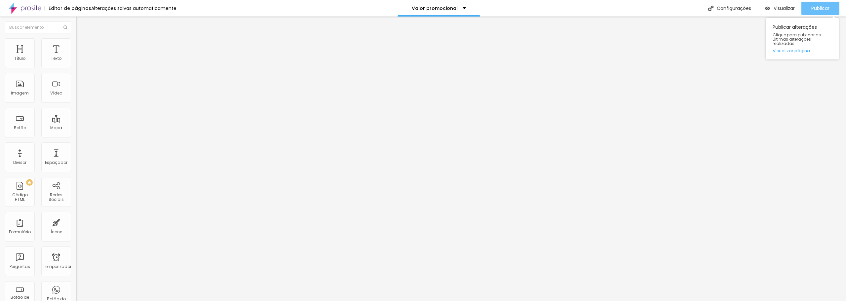
click at [824, 8] on font "Publicar" at bounding box center [820, 8] width 18 height 7
click at [82, 44] on font "Estilo" at bounding box center [87, 43] width 10 height 6
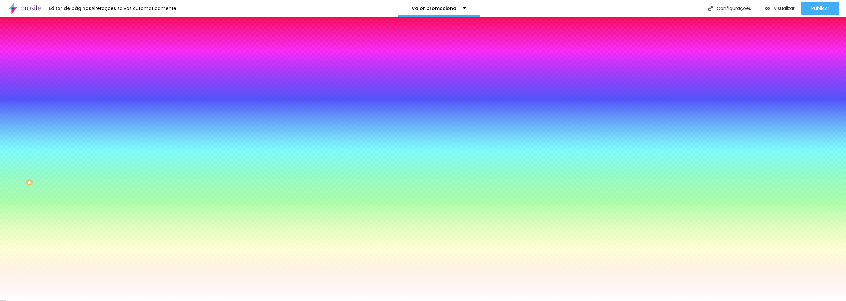
click at [76, 65] on font "Efeito da Imagem" at bounding box center [94, 62] width 36 height 6
click at [76, 101] on font "Efeitos de fundo" at bounding box center [92, 99] width 32 height 6
click at [76, 97] on input "#FFFFFF" at bounding box center [115, 93] width 79 height 7
click at [76, 90] on div at bounding box center [114, 90] width 76 height 0
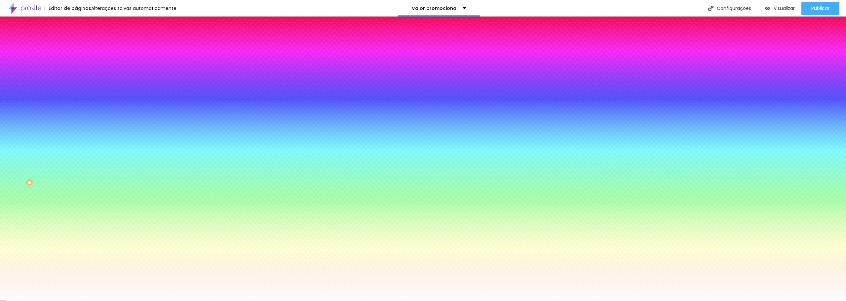
click at [76, 90] on div at bounding box center [114, 90] width 76 height 0
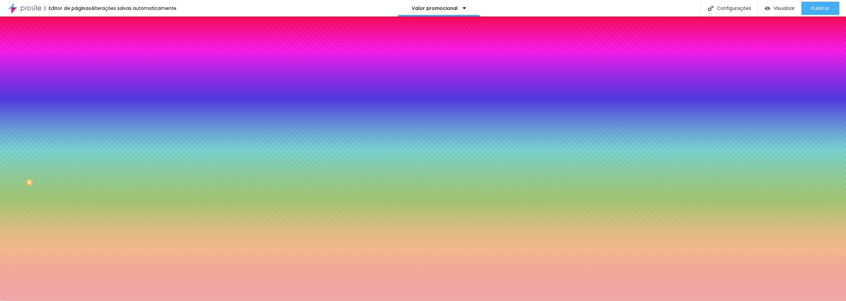
drag, startPoint x: 38, startPoint y: 137, endPoint x: 23, endPoint y: 131, distance: 15.8
click at [23, 131] on div at bounding box center [423, 150] width 846 height 301
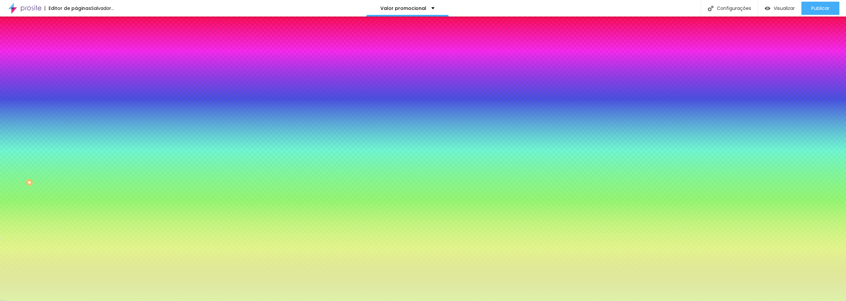
drag, startPoint x: 57, startPoint y: 150, endPoint x: 60, endPoint y: 167, distance: 17.4
click at [60, 167] on div at bounding box center [423, 150] width 846 height 301
drag, startPoint x: 65, startPoint y: 148, endPoint x: 68, endPoint y: 136, distance: 13.2
click at [68, 136] on div at bounding box center [423, 150] width 846 height 301
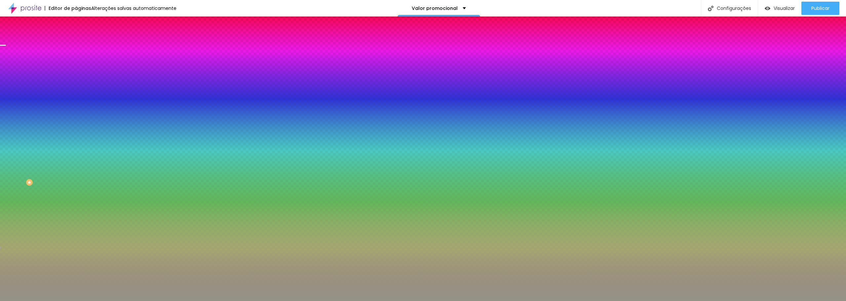
drag, startPoint x: 43, startPoint y: 176, endPoint x: 14, endPoint y: 149, distance: 40.0
click at [14, 149] on div at bounding box center [423, 150] width 846 height 301
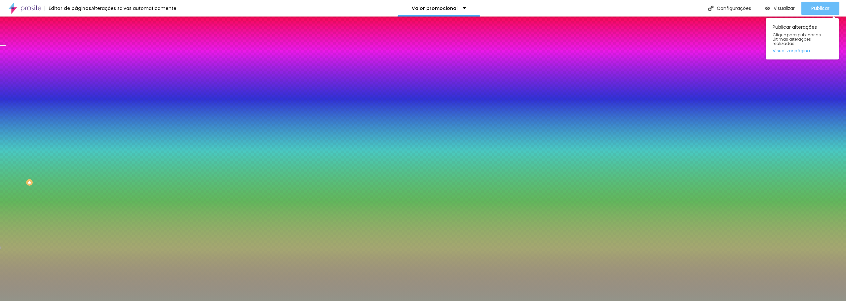
click at [830, 9] on button "Publicar" at bounding box center [820, 8] width 38 height 13
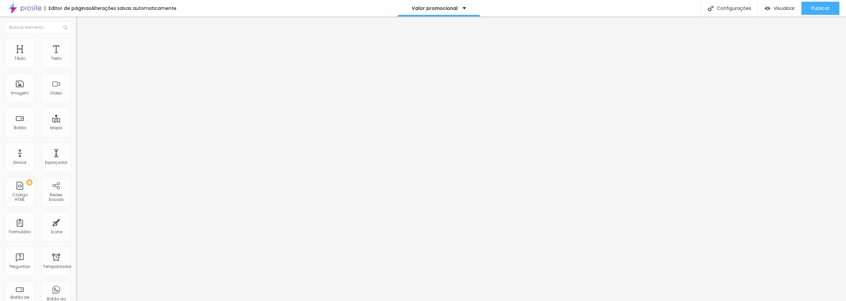
click at [79, 61] on icon "button" at bounding box center [81, 60] width 4 height 4
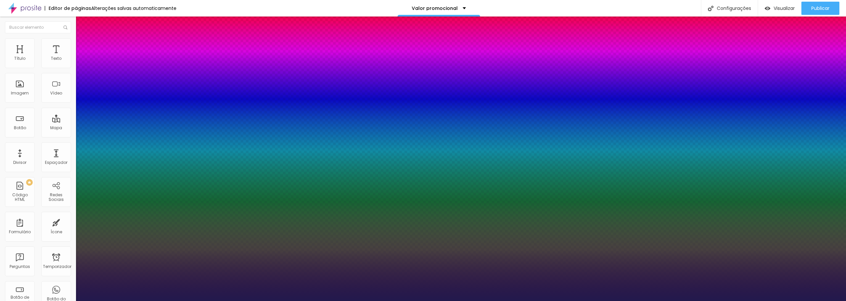
drag, startPoint x: 91, startPoint y: 112, endPoint x: 99, endPoint y: 115, distance: 8.4
click at [714, 301] on div at bounding box center [423, 301] width 846 height 0
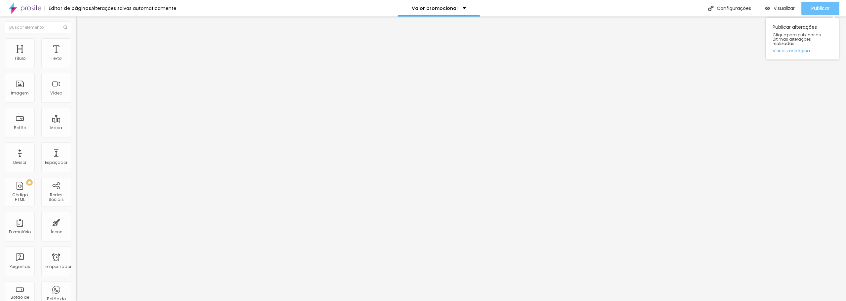
click at [823, 8] on font "Publicar" at bounding box center [820, 8] width 18 height 7
click at [823, 6] on font "Publicar" at bounding box center [820, 8] width 18 height 7
click at [817, 9] on font "Publicar" at bounding box center [820, 8] width 18 height 7
click at [76, 43] on li "Estilo" at bounding box center [114, 41] width 76 height 7
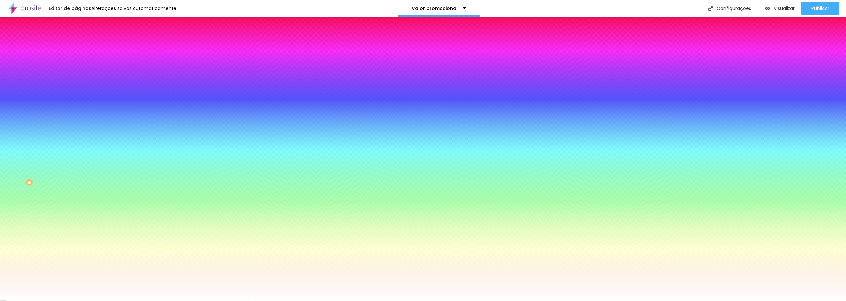
click at [76, 38] on img at bounding box center [79, 35] width 6 height 6
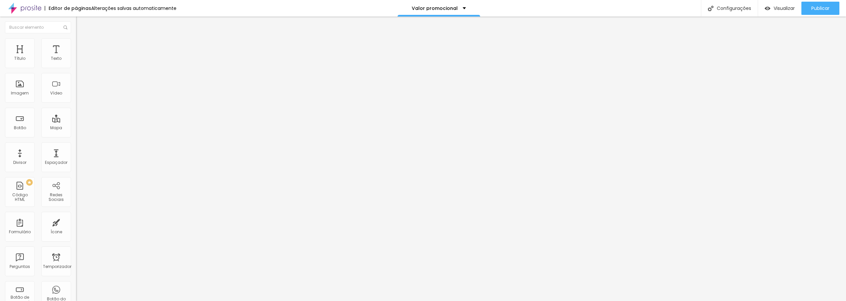
click at [76, 45] on li "Avançado" at bounding box center [114, 48] width 76 height 7
click at [81, 21] on img "button" at bounding box center [83, 23] width 5 height 5
click at [79, 61] on icon "button" at bounding box center [81, 60] width 4 height 4
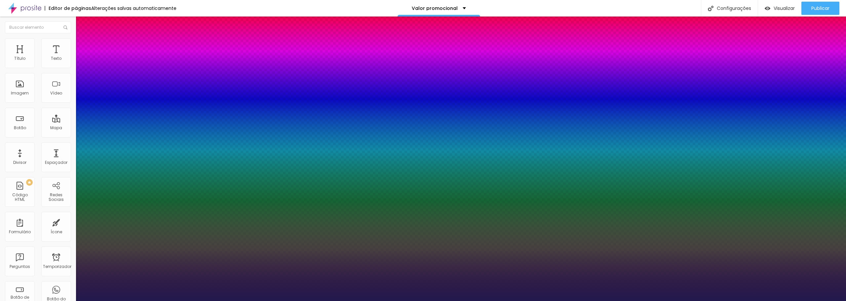
drag, startPoint x: 90, startPoint y: 113, endPoint x: 104, endPoint y: 117, distance: 15.2
click at [238, 301] on div at bounding box center [423, 301] width 846 height 0
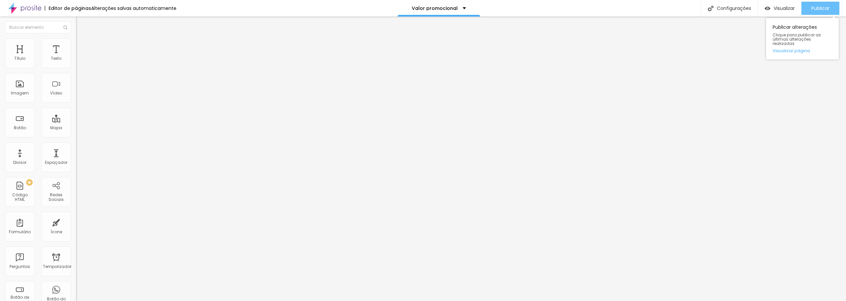
click at [824, 6] on font "Publicar" at bounding box center [820, 8] width 18 height 7
click at [82, 46] on font "Avançado" at bounding box center [93, 43] width 22 height 6
click at [76, 38] on img at bounding box center [79, 35] width 6 height 6
click at [81, 23] on img "button" at bounding box center [83, 23] width 5 height 5
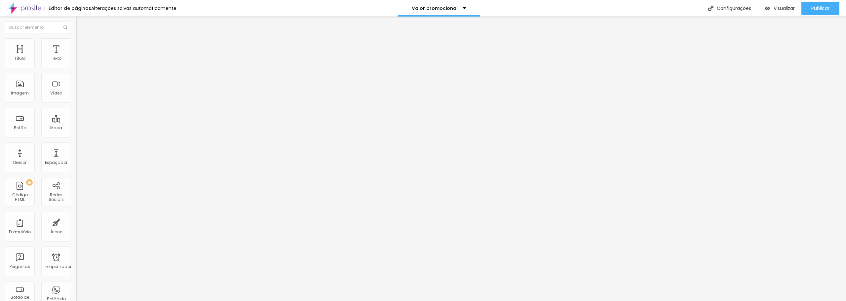
click at [79, 61] on icon "button" at bounding box center [80, 59] width 3 height 3
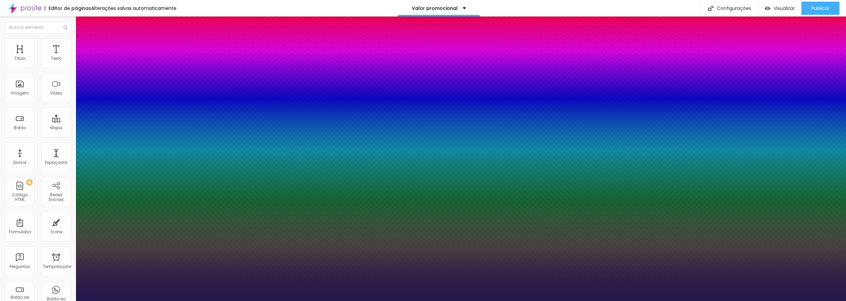
click at [135, 301] on div at bounding box center [423, 301] width 846 height 0
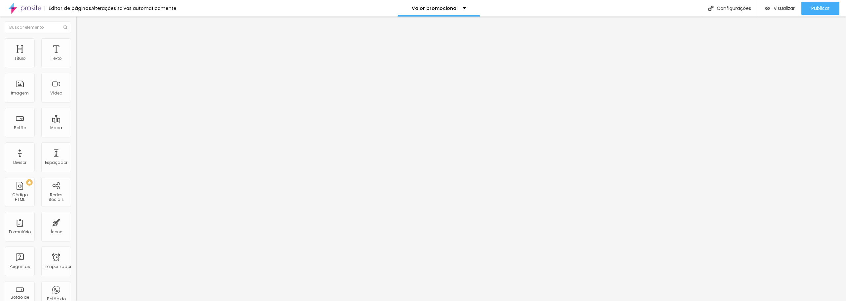
click at [79, 95] on icon "button" at bounding box center [80, 94] width 3 height 3
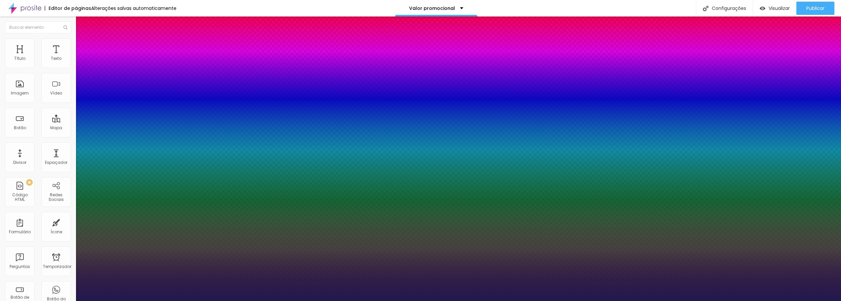
click at [257, 301] on div at bounding box center [420, 301] width 841 height 0
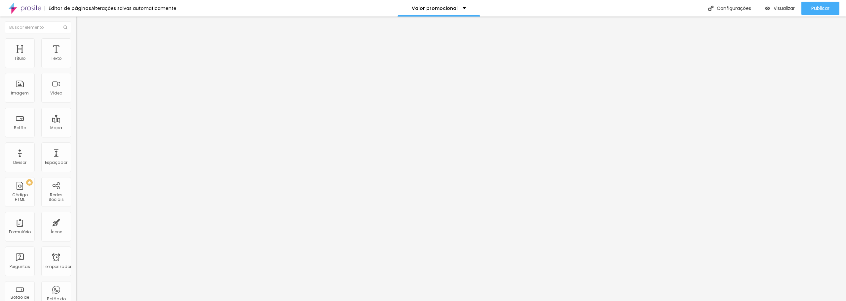
click at [81, 24] on img "button" at bounding box center [83, 23] width 5 height 5
click at [79, 61] on icon "button" at bounding box center [81, 60] width 4 height 4
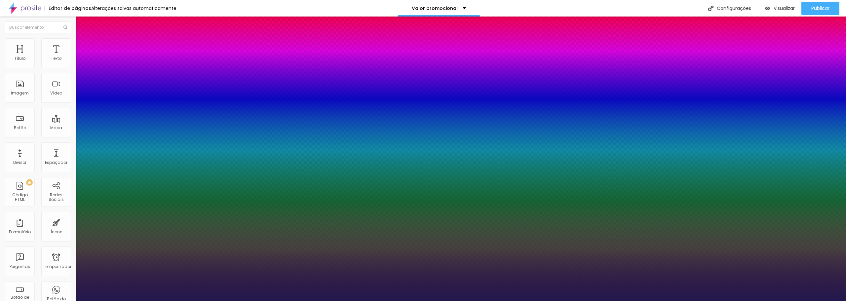
click at [227, 301] on div at bounding box center [423, 301] width 846 height 0
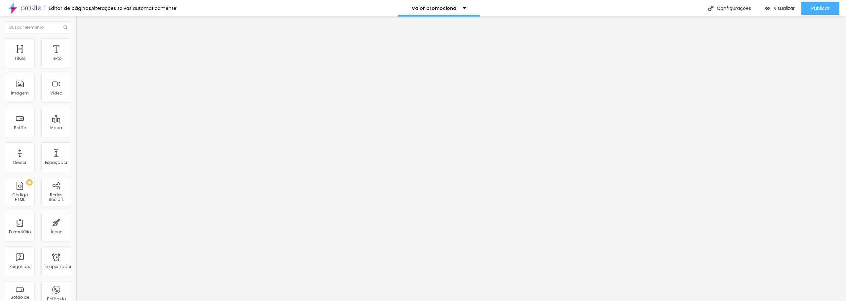
click at [79, 61] on icon "button" at bounding box center [81, 60] width 4 height 4
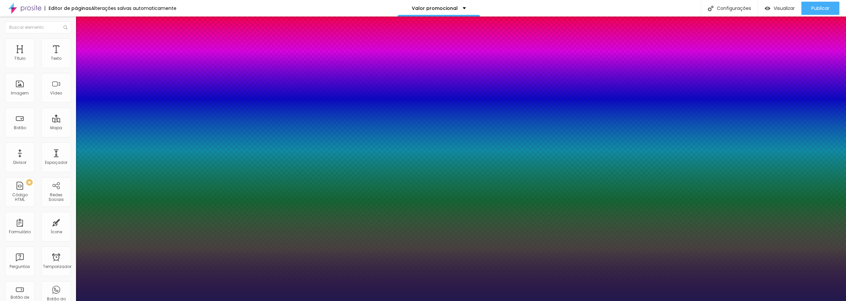
click at [449, 301] on div at bounding box center [423, 301] width 846 height 0
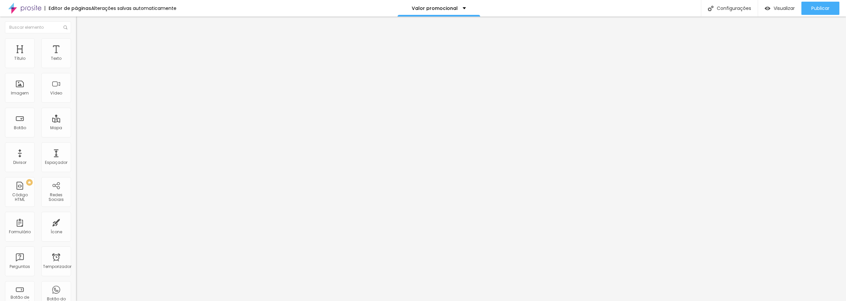
click at [76, 44] on li "Estilo" at bounding box center [114, 41] width 76 height 7
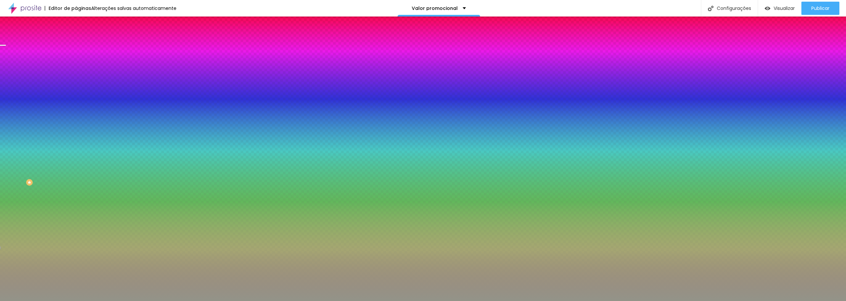
click at [76, 97] on input "#939489" at bounding box center [115, 93] width 79 height 7
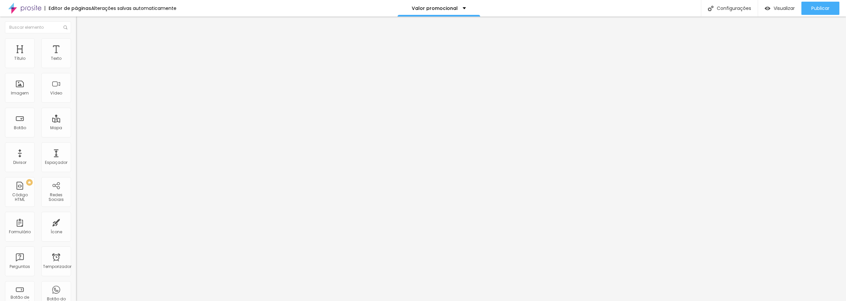
click at [76, 43] on img at bounding box center [79, 41] width 6 height 6
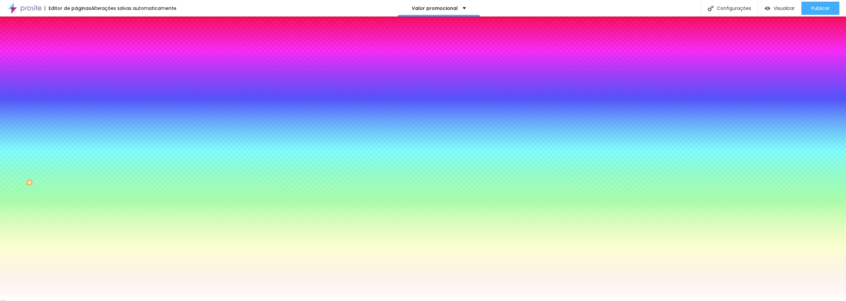
click at [76, 97] on input "#FFFFFF" at bounding box center [115, 93] width 79 height 7
paste input "939489"
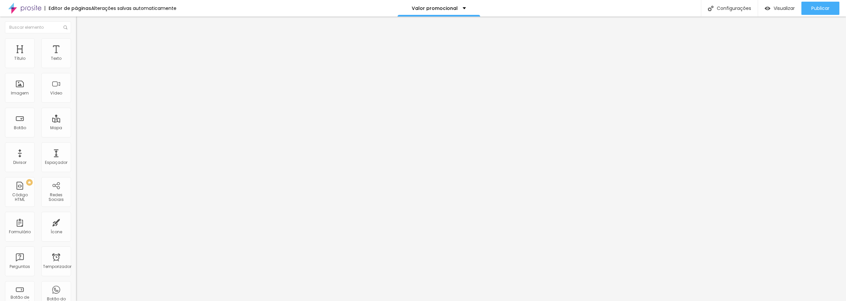
click at [76, 45] on img at bounding box center [79, 48] width 6 height 6
click at [76, 41] on img at bounding box center [79, 41] width 6 height 6
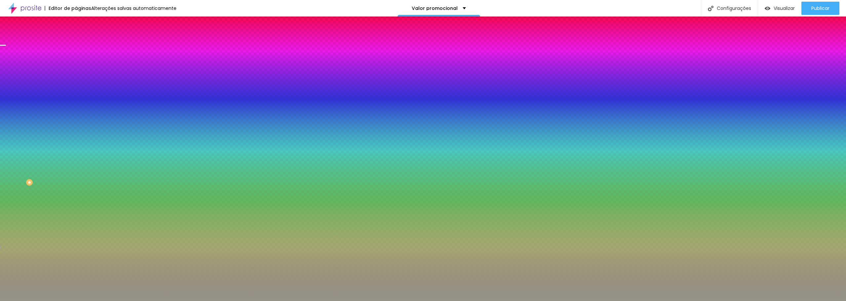
click at [76, 97] on input "#939489" at bounding box center [115, 93] width 79 height 7
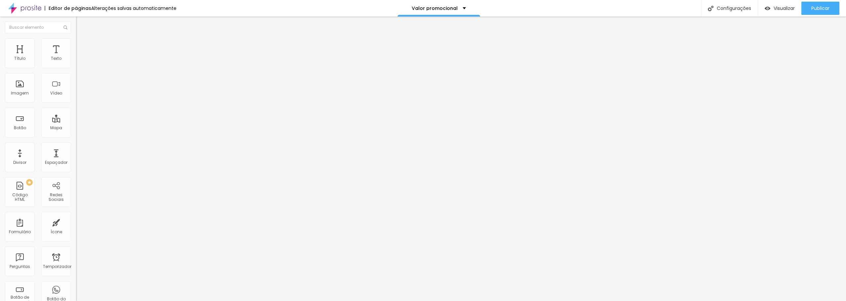
click at [76, 43] on li "Estilo" at bounding box center [114, 41] width 76 height 7
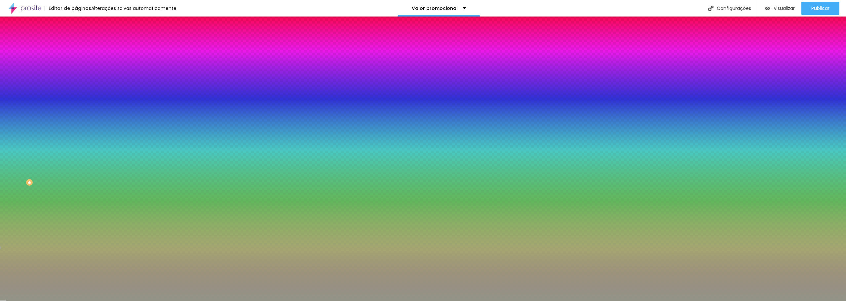
click at [76, 97] on input "#939489" at bounding box center [115, 93] width 79 height 7
click at [76, 90] on div at bounding box center [114, 90] width 76 height 0
click at [76, 97] on input "#939489" at bounding box center [115, 93] width 79 height 7
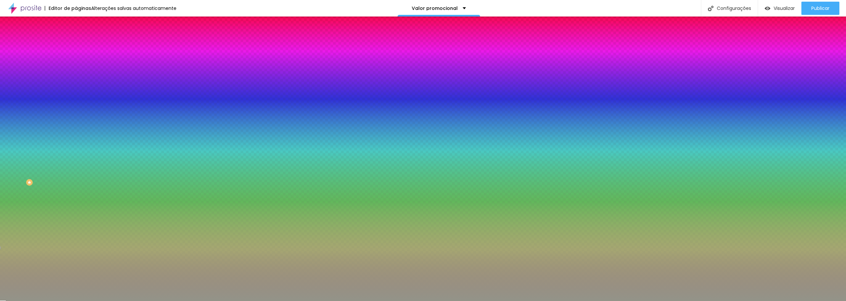
click at [76, 90] on div at bounding box center [114, 90] width 76 height 0
click at [80, 88] on icon "button" at bounding box center [81, 85] width 3 height 5
click at [76, 90] on div at bounding box center [114, 90] width 76 height 0
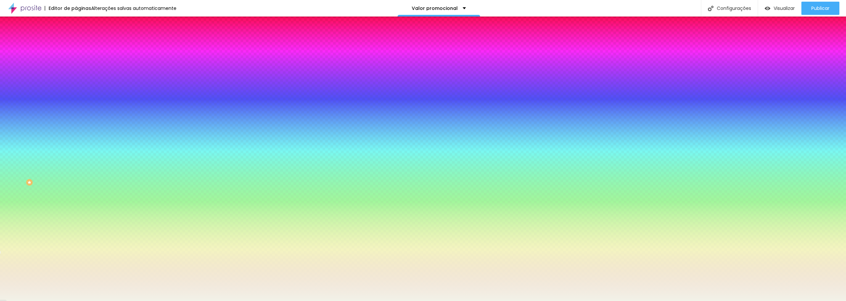
drag, startPoint x: 13, startPoint y: 147, endPoint x: 12, endPoint y: 131, distance: 16.5
click at [12, 131] on div at bounding box center [423, 150] width 846 height 301
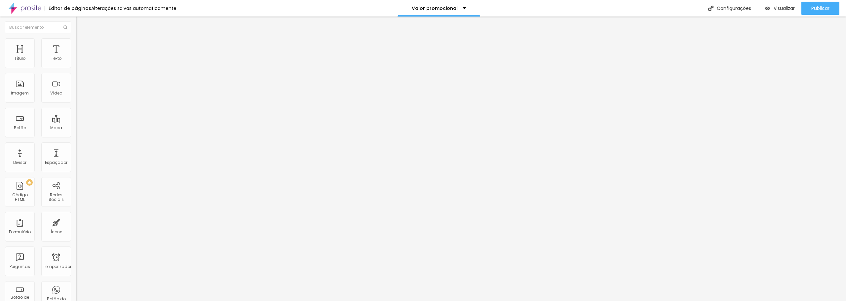
click at [79, 61] on icon "button" at bounding box center [81, 60] width 4 height 4
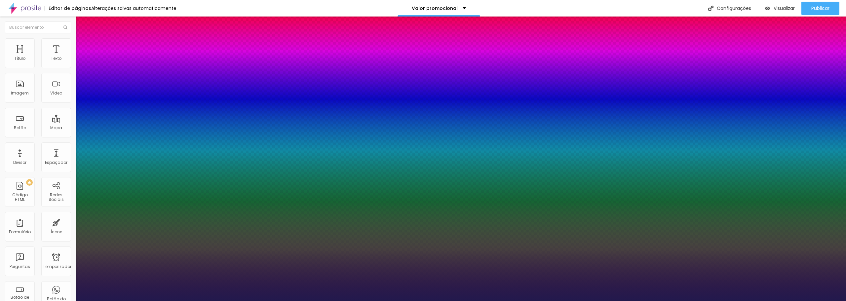
click at [583, 301] on div at bounding box center [423, 301] width 846 height 0
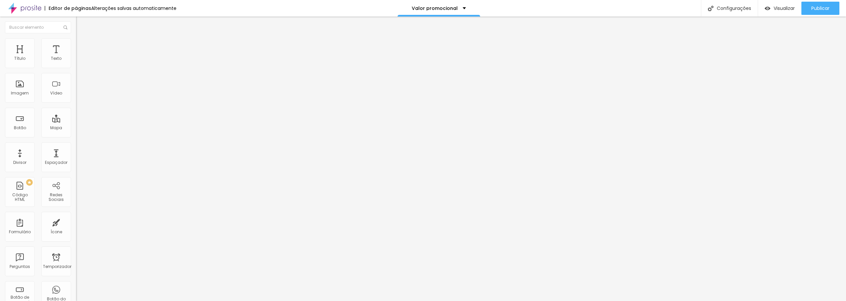
click at [81, 59] on icon "button" at bounding box center [81, 58] width 1 height 1
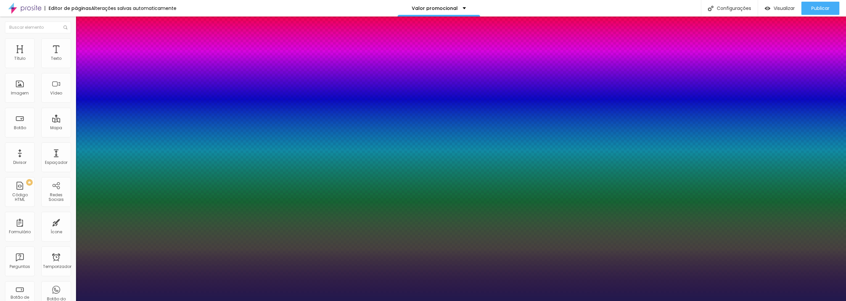
click at [621, 301] on div at bounding box center [423, 301] width 846 height 0
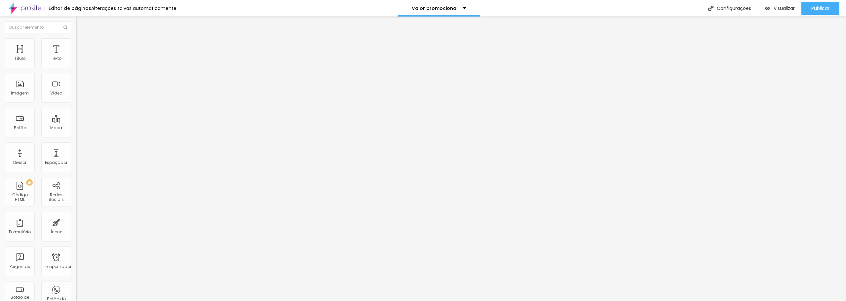
click at [79, 61] on icon "button" at bounding box center [81, 60] width 4 height 4
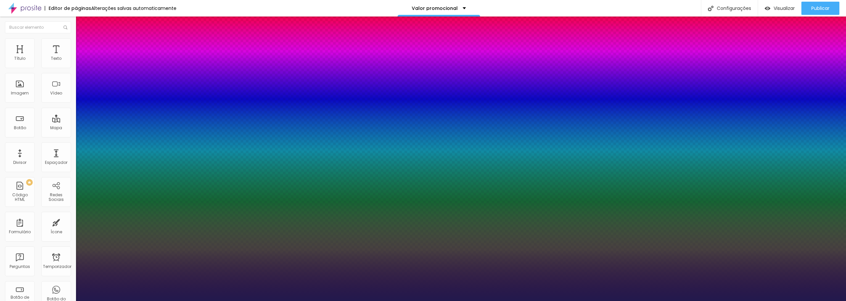
click at [76, 57] on button "button" at bounding box center [80, 60] width 9 height 7
click at [588, 301] on div at bounding box center [423, 301] width 846 height 0
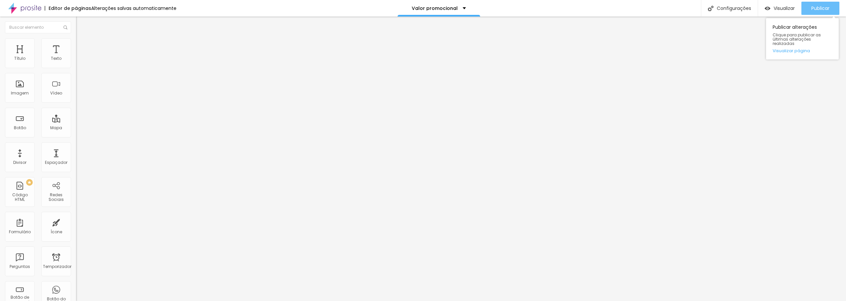
click at [824, 11] on font "Publicar" at bounding box center [820, 8] width 18 height 7
click at [76, 62] on button "button" at bounding box center [80, 60] width 9 height 7
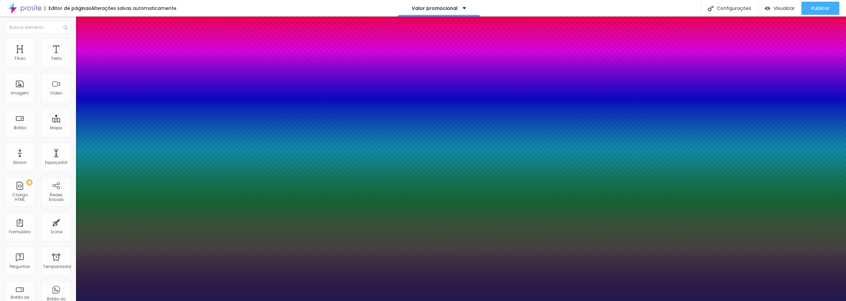
click at [476, 301] on div at bounding box center [423, 301] width 846 height 0
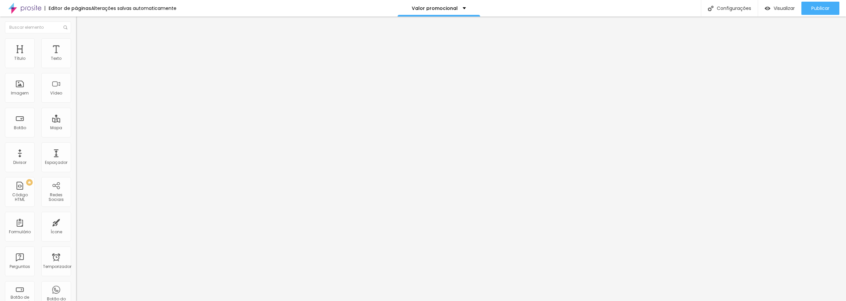
click at [76, 44] on li "Avançado" at bounding box center [114, 41] width 76 height 7
click at [76, 38] on img at bounding box center [79, 35] width 6 height 6
click at [81, 23] on img "button" at bounding box center [83, 23] width 5 height 5
click at [76, 38] on img at bounding box center [79, 35] width 6 height 6
click at [79, 95] on icon "button" at bounding box center [80, 94] width 3 height 3
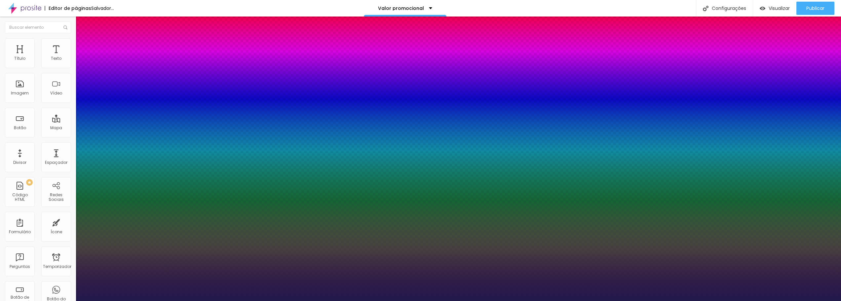
click at [223, 301] on div at bounding box center [420, 301] width 841 height 0
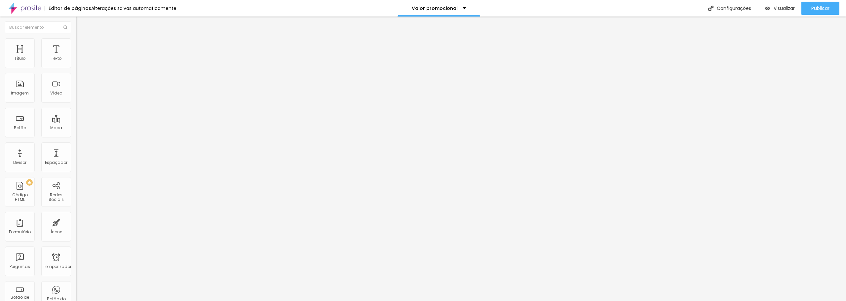
click at [79, 61] on icon "button" at bounding box center [80, 59] width 3 height 3
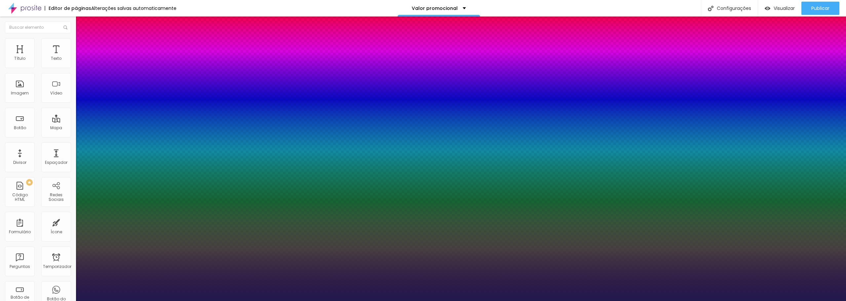
click at [196, 301] on div at bounding box center [423, 301] width 846 height 0
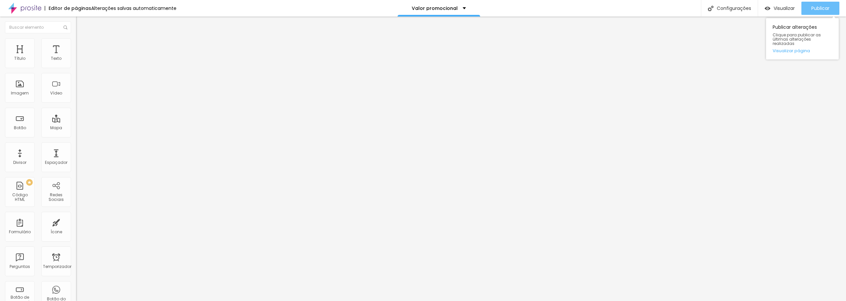
click at [824, 9] on font "Publicar" at bounding box center [820, 8] width 18 height 7
click at [820, 8] on font "Publicar" at bounding box center [820, 8] width 18 height 7
click at [81, 24] on img "button" at bounding box center [83, 23] width 5 height 5
click at [76, 43] on li "Avançado" at bounding box center [114, 41] width 76 height 7
click at [76, 38] on li "Estilo" at bounding box center [114, 35] width 76 height 7
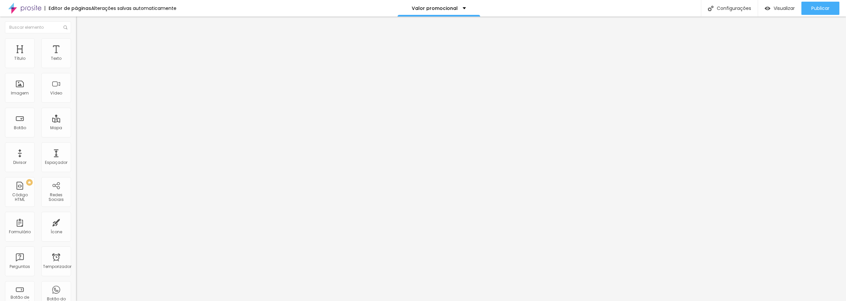
click at [76, 98] on button "button" at bounding box center [80, 94] width 9 height 7
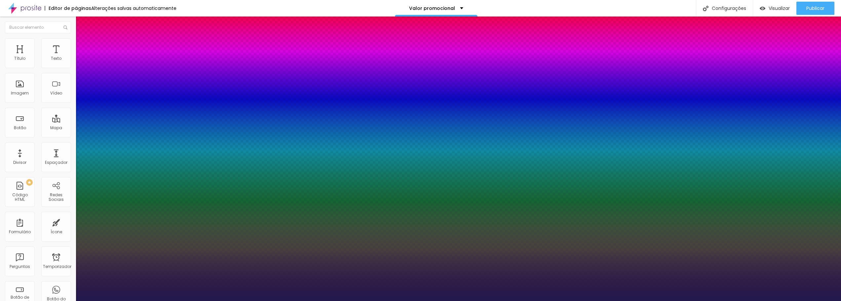
drag, startPoint x: 89, startPoint y: 186, endPoint x: 99, endPoint y: 188, distance: 9.7
click at [380, 301] on div at bounding box center [420, 301] width 841 height 0
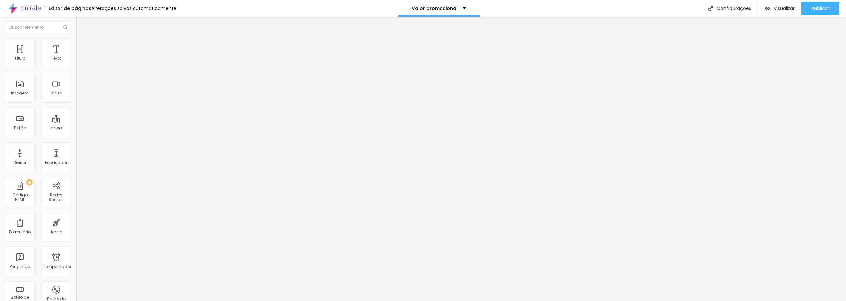
click at [76, 98] on button "button" at bounding box center [80, 94] width 9 height 7
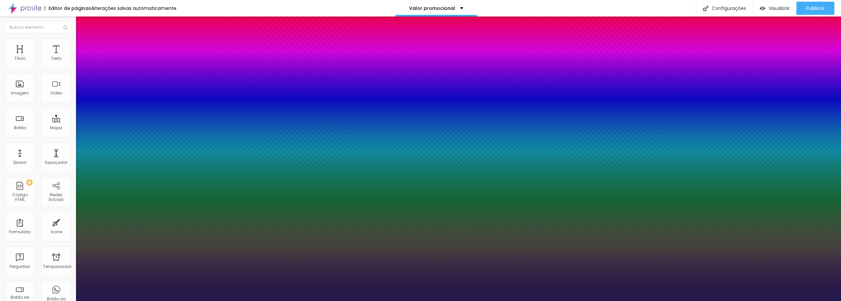
click at [293, 301] on div at bounding box center [420, 301] width 841 height 0
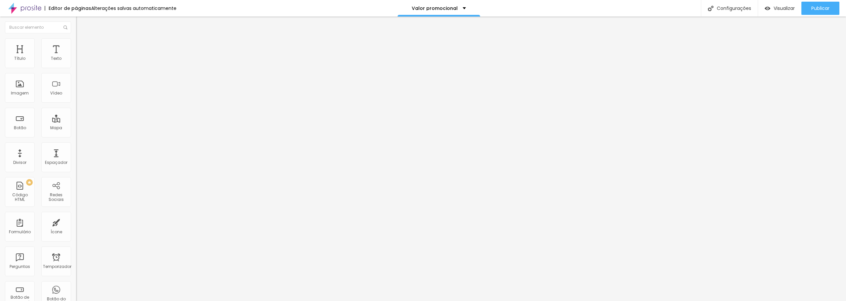
click at [82, 45] on font "Estilo" at bounding box center [87, 43] width 10 height 6
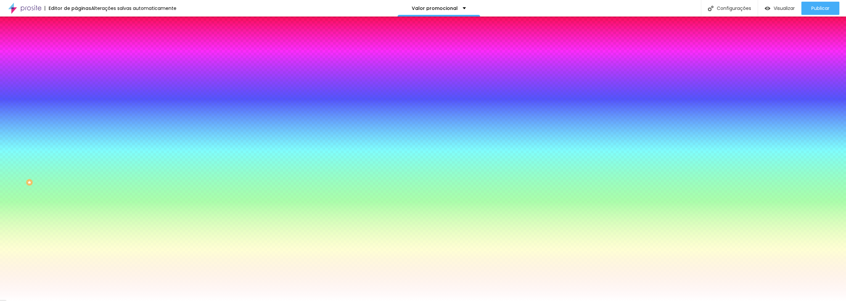
click at [82, 39] on font "Conteúdo" at bounding box center [92, 36] width 20 height 6
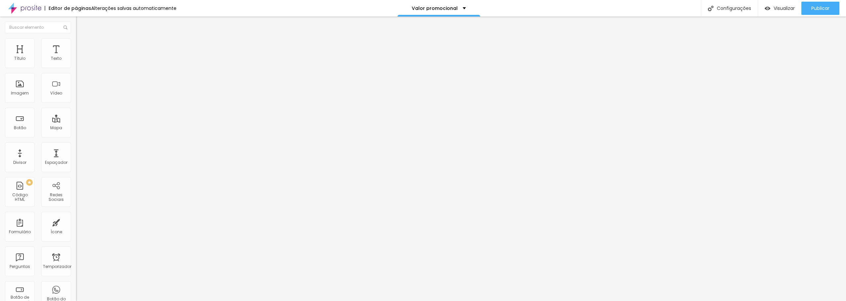
click at [76, 20] on button "Editar nulo" at bounding box center [114, 24] width 76 height 15
click at [79, 61] on icon "button" at bounding box center [81, 60] width 4 height 4
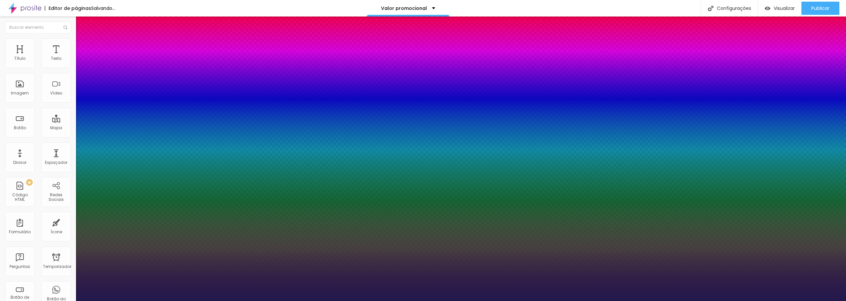
click at [230, 301] on div at bounding box center [423, 301] width 846 height 0
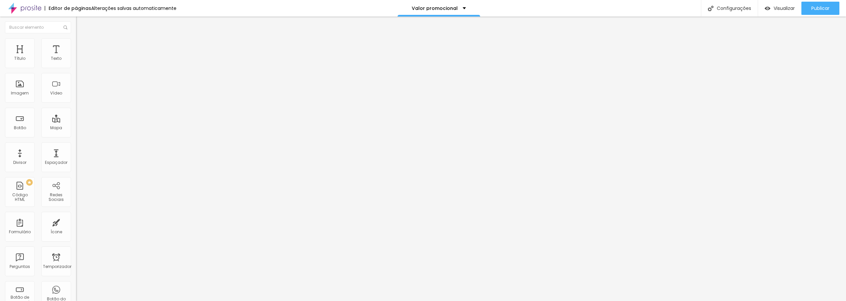
click at [81, 59] on icon "button" at bounding box center [81, 58] width 1 height 1
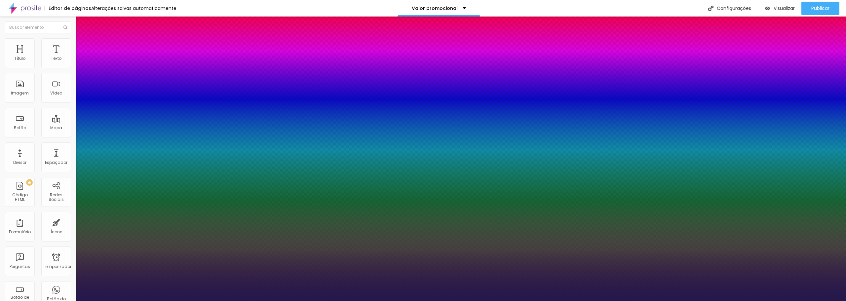
click at [691, 301] on div at bounding box center [423, 301] width 846 height 0
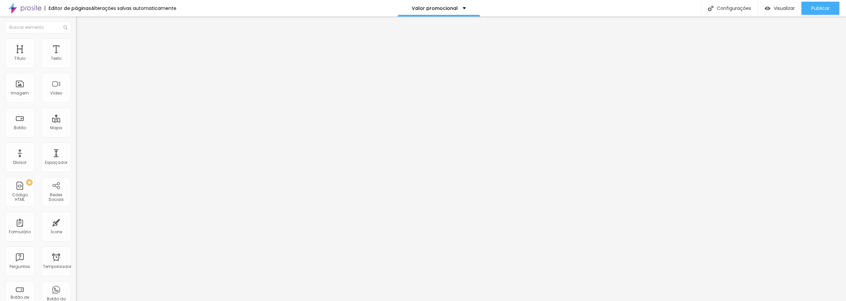
click at [79, 61] on icon "button" at bounding box center [81, 60] width 4 height 4
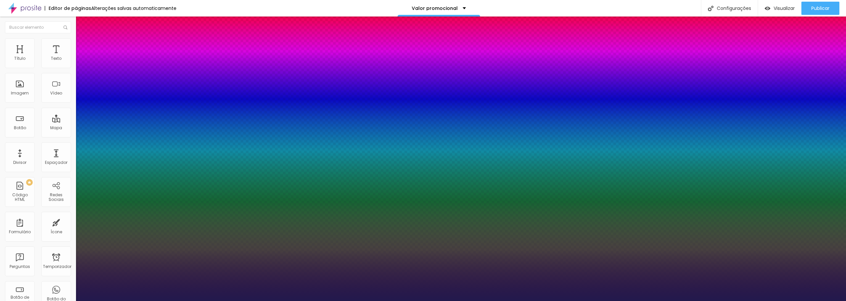
click at [323, 301] on div at bounding box center [423, 301] width 846 height 0
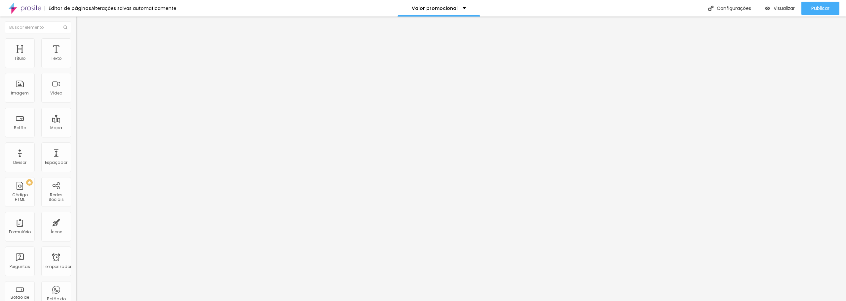
click at [82, 45] on font "Estilo" at bounding box center [87, 43] width 10 height 6
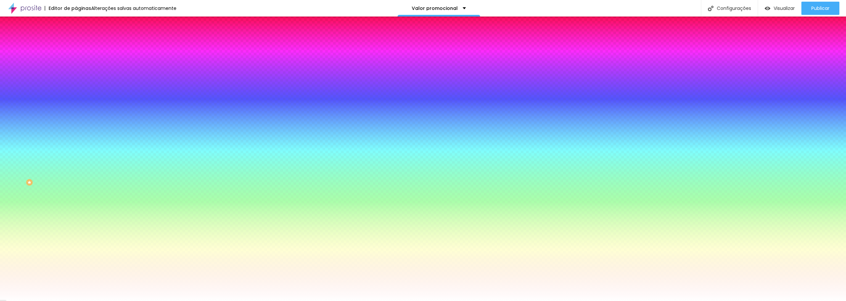
click at [76, 97] on input "#FFFFFF" at bounding box center [115, 93] width 79 height 7
click at [76, 90] on div at bounding box center [114, 90] width 76 height 0
click at [76, 97] on div "Voltar ao padrão #FFFFFF" at bounding box center [114, 89] width 76 height 14
click at [76, 83] on font "Cor de fundo" at bounding box center [89, 80] width 27 height 6
click at [76, 97] on input "#FFFFFF" at bounding box center [115, 93] width 79 height 7
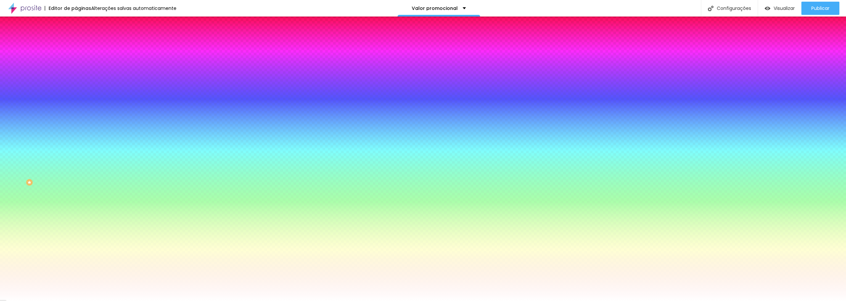
click at [76, 83] on font "Cor de fundo" at bounding box center [89, 80] width 27 height 6
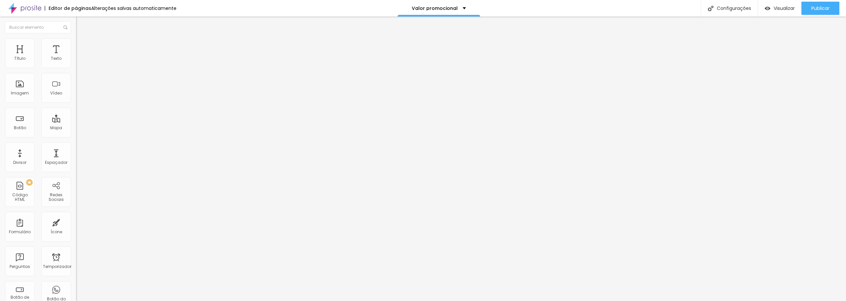
click at [76, 44] on li "Estilo" at bounding box center [114, 41] width 76 height 7
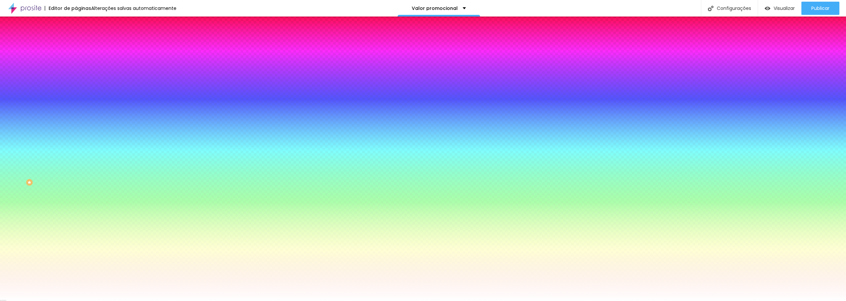
click at [76, 45] on img at bounding box center [79, 48] width 6 height 6
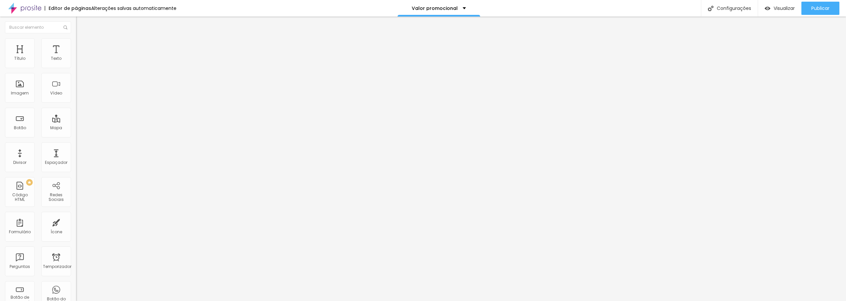
click at [76, 43] on ul "Conteúdo Estilo Avançado" at bounding box center [114, 42] width 76 height 20
click at [76, 40] on ul "Conteúdo Estilo Avançado" at bounding box center [114, 42] width 76 height 20
click at [82, 46] on font "Estilo" at bounding box center [87, 43] width 10 height 6
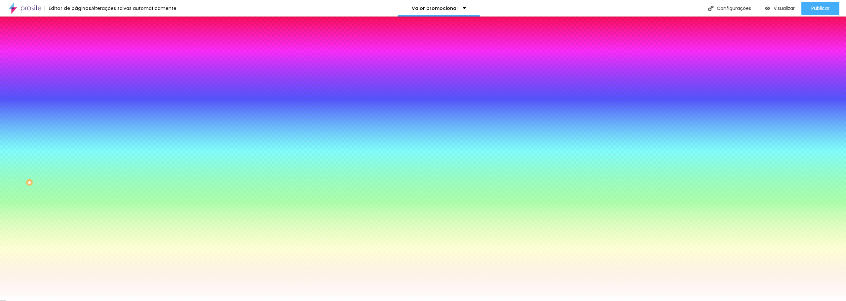
click at [76, 97] on input "#FFFFFF" at bounding box center [115, 93] width 79 height 7
click at [76, 90] on div at bounding box center [114, 90] width 76 height 0
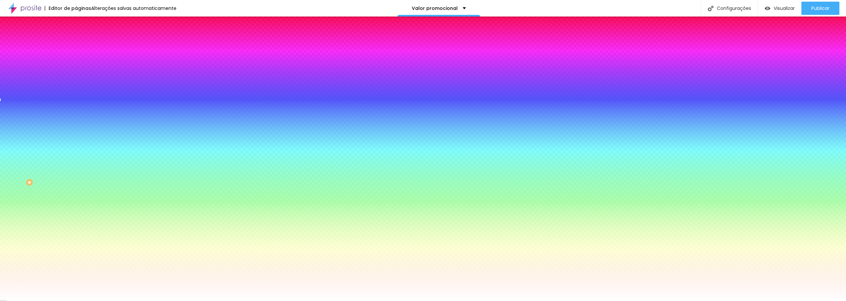
drag, startPoint x: 58, startPoint y: 149, endPoint x: 60, endPoint y: 144, distance: 4.7
click at [60, 144] on div at bounding box center [423, 150] width 846 height 301
drag, startPoint x: 55, startPoint y: 145, endPoint x: 61, endPoint y: 147, distance: 6.5
click at [76, 97] on div at bounding box center [114, 97] width 76 height 0
click at [59, 144] on div at bounding box center [423, 150] width 846 height 301
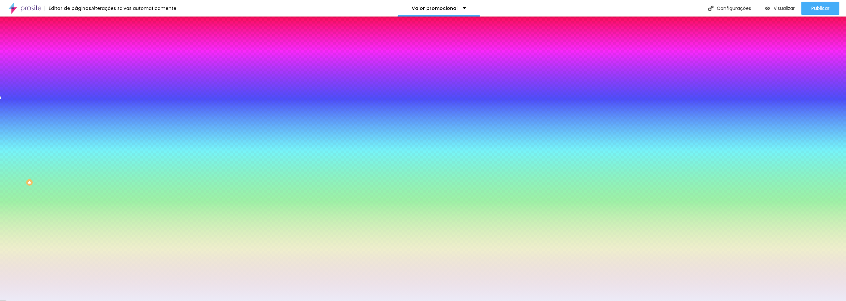
drag, startPoint x: 28, startPoint y: 168, endPoint x: 12, endPoint y: 130, distance: 41.0
click at [12, 130] on div at bounding box center [423, 150] width 846 height 301
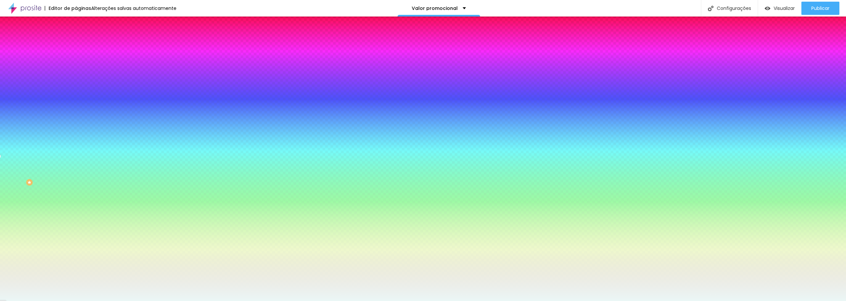
drag, startPoint x: 57, startPoint y: 145, endPoint x: 57, endPoint y: 154, distance: 8.9
click at [57, 154] on div at bounding box center [423, 150] width 846 height 301
click at [14, 130] on div at bounding box center [423, 150] width 846 height 301
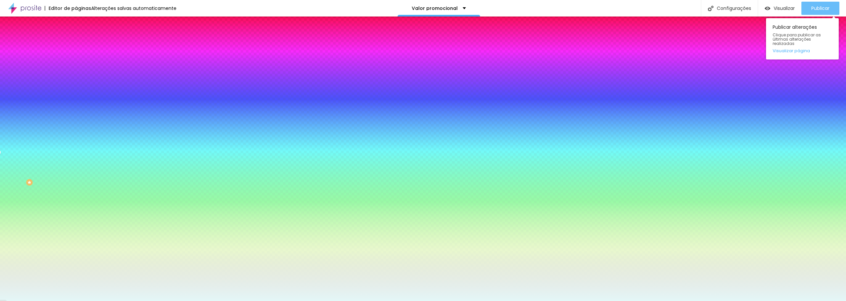
click at [814, 13] on div "Publicar" at bounding box center [820, 8] width 18 height 13
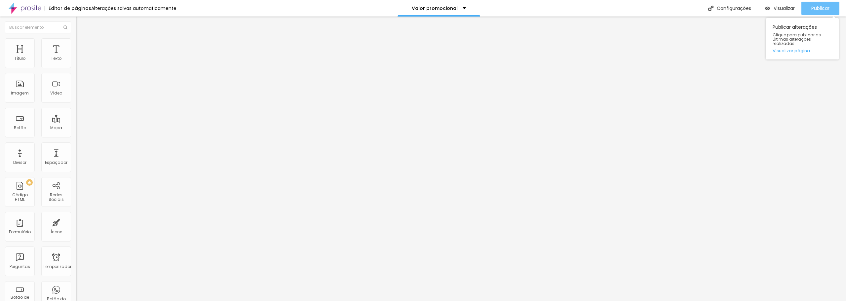
click at [817, 10] on font "Publicar" at bounding box center [820, 8] width 18 height 7
click at [81, 93] on icon "button" at bounding box center [81, 92] width 1 height 1
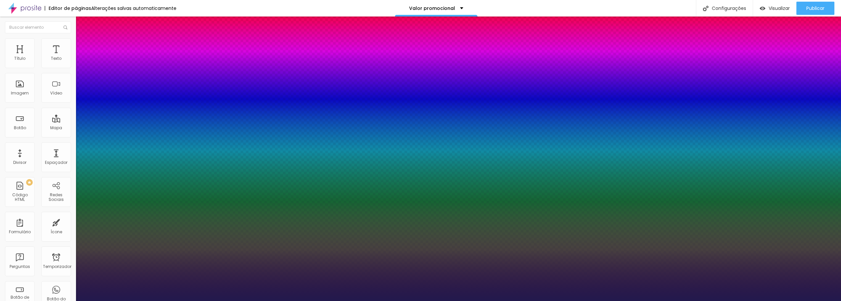
drag, startPoint x: 110, startPoint y: 231, endPoint x: 76, endPoint y: 230, distance: 33.8
drag, startPoint x: 85, startPoint y: 216, endPoint x: 77, endPoint y: 216, distance: 7.6
drag, startPoint x: 85, startPoint y: 201, endPoint x: 76, endPoint y: 200, distance: 8.8
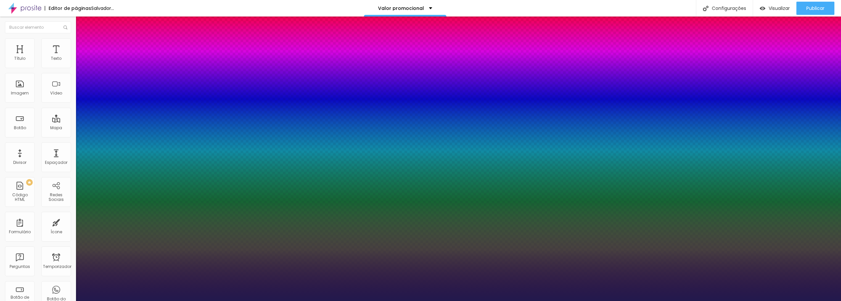
click at [818, 301] on div at bounding box center [420, 301] width 841 height 0
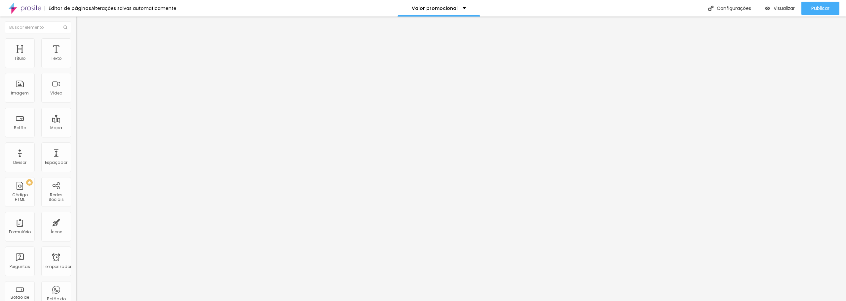
click at [818, 10] on font "Publicar" at bounding box center [820, 8] width 18 height 7
click at [76, 98] on button "button" at bounding box center [80, 94] width 9 height 7
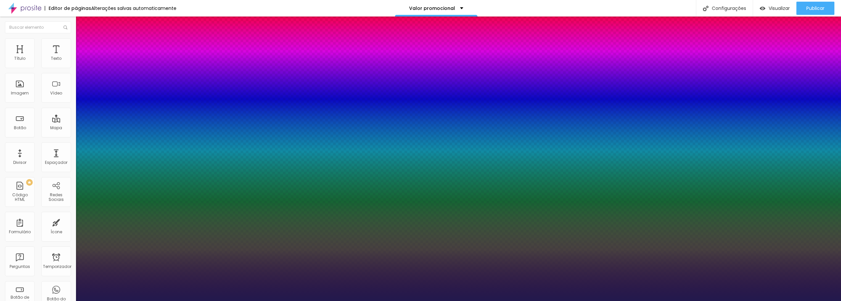
click at [810, 301] on div at bounding box center [420, 301] width 841 height 0
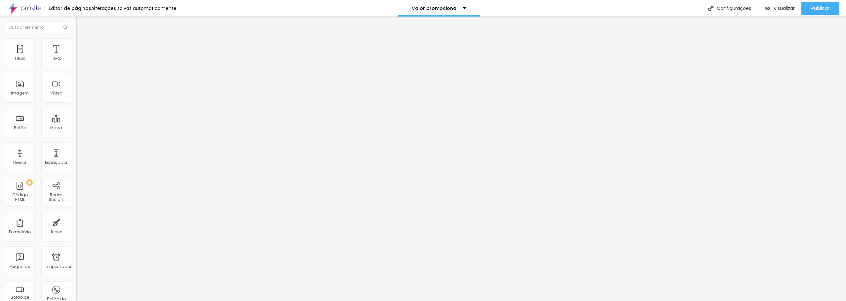
click at [809, 9] on button "Publicar" at bounding box center [820, 8] width 38 height 13
click at [79, 95] on icon "button" at bounding box center [80, 94] width 3 height 3
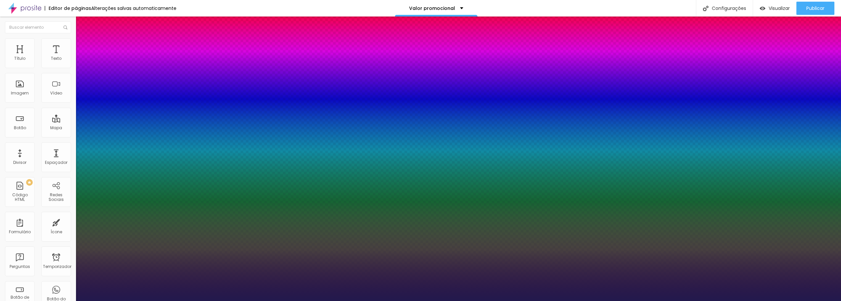
click at [218, 301] on div at bounding box center [420, 301] width 841 height 0
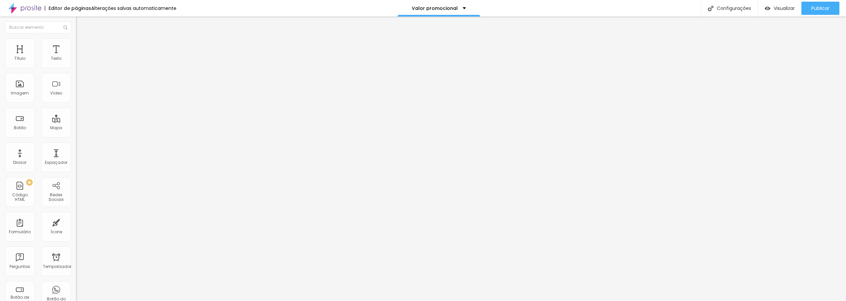
click at [76, 98] on button "button" at bounding box center [80, 94] width 9 height 7
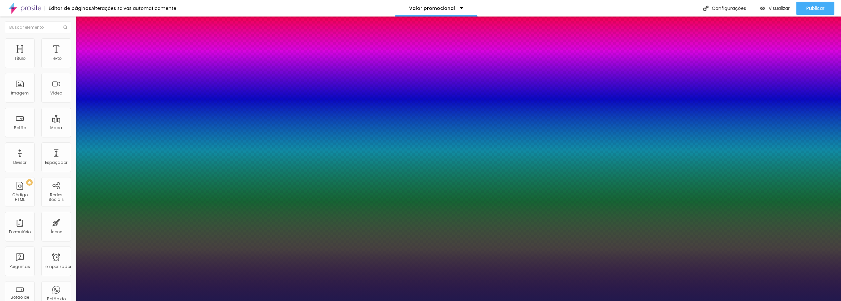
drag, startPoint x: 85, startPoint y: 234, endPoint x: 111, endPoint y: 233, distance: 26.1
click at [478, 301] on div at bounding box center [420, 301] width 841 height 0
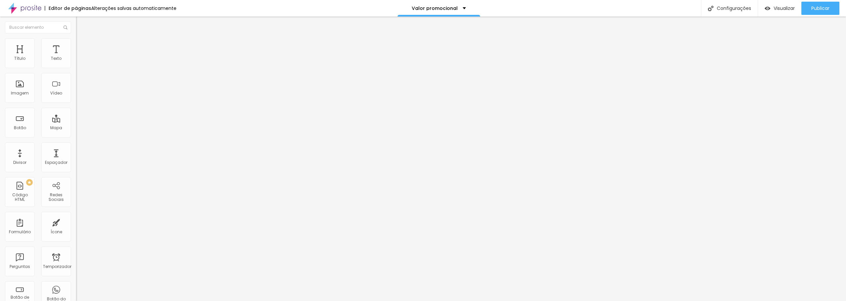
click at [79, 96] on icon "button" at bounding box center [81, 94] width 4 height 4
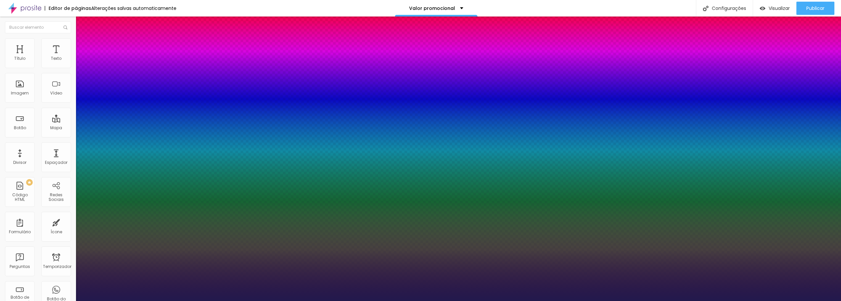
drag, startPoint x: 86, startPoint y: 216, endPoint x: 82, endPoint y: 216, distance: 4.0
click at [820, 301] on div at bounding box center [420, 301] width 841 height 0
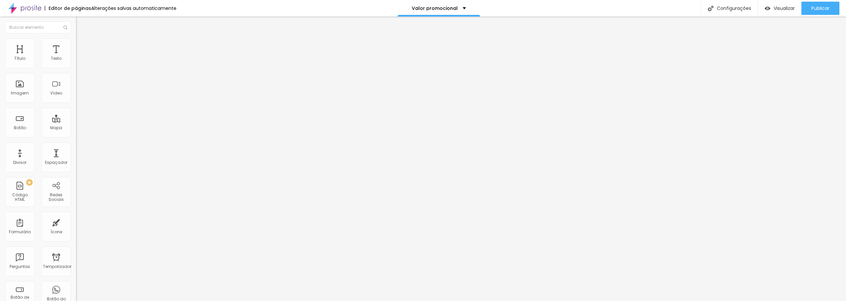
click at [820, 8] on font "Publicar" at bounding box center [820, 8] width 18 height 7
click at [82, 45] on font "Estilo" at bounding box center [87, 43] width 10 height 6
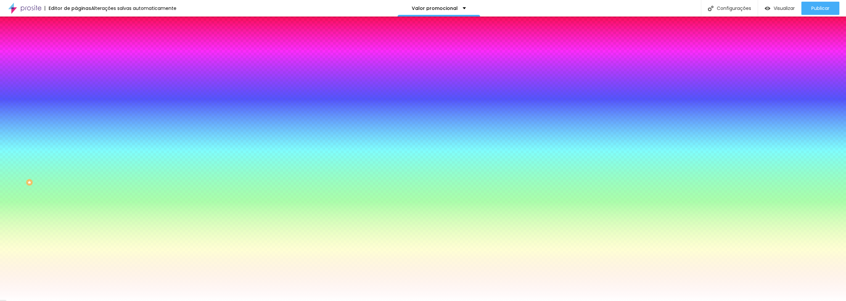
click at [81, 22] on img "button" at bounding box center [83, 23] width 5 height 5
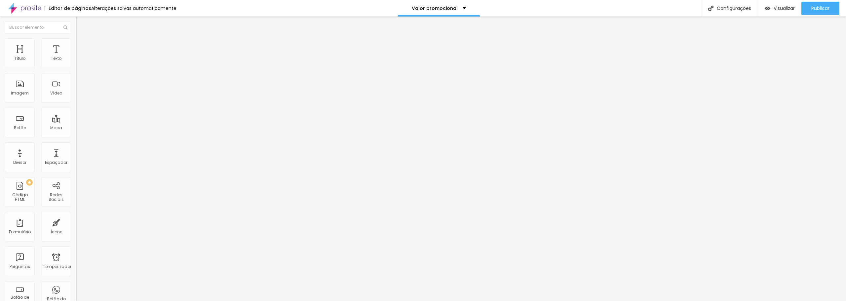
click at [76, 98] on button "button" at bounding box center [80, 94] width 9 height 7
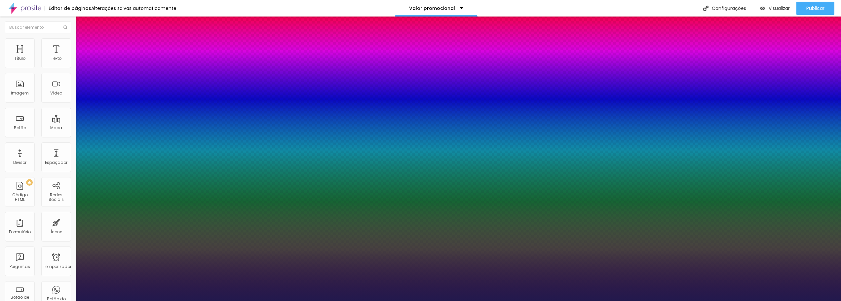
drag, startPoint x: 90, startPoint y: 186, endPoint x: 98, endPoint y: 188, distance: 9.1
click at [232, 301] on div at bounding box center [420, 301] width 841 height 0
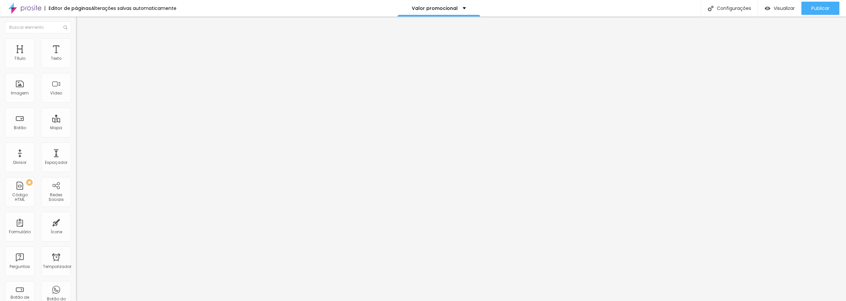
click at [81, 22] on img "button" at bounding box center [83, 23] width 5 height 5
click at [76, 63] on button "button" at bounding box center [80, 60] width 9 height 7
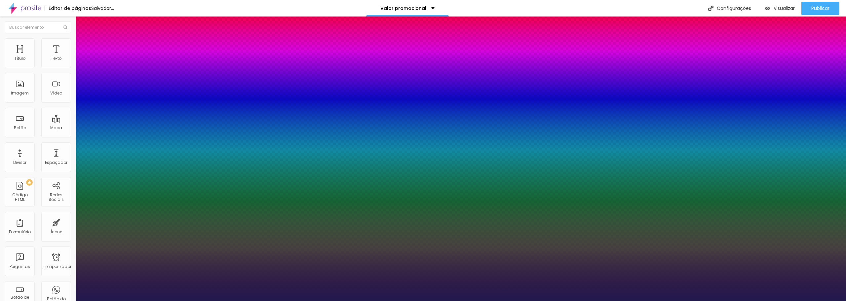
drag, startPoint x: 88, startPoint y: 111, endPoint x: 93, endPoint y: 114, distance: 5.5
click at [273, 301] on div at bounding box center [423, 301] width 846 height 0
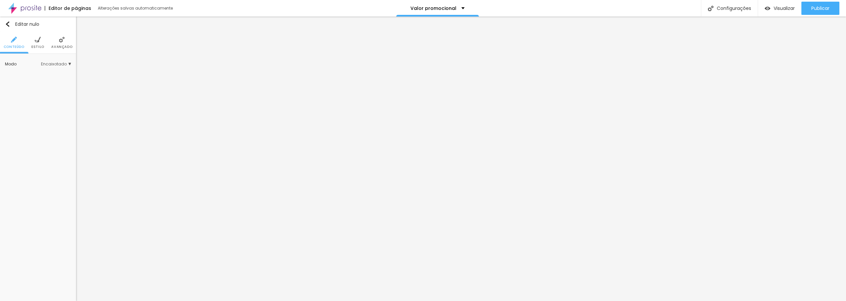
click at [63, 39] on img at bounding box center [62, 40] width 6 height 6
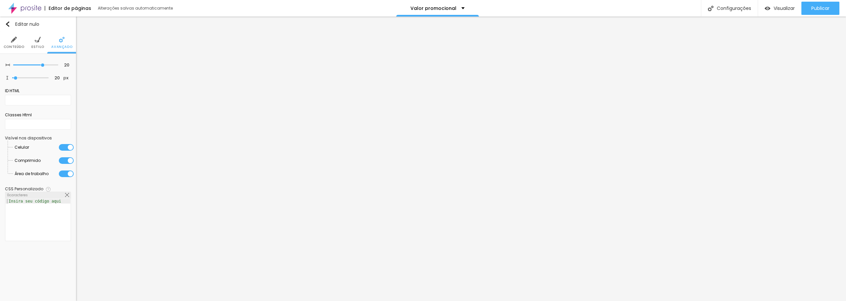
click at [13, 41] on img at bounding box center [14, 40] width 6 height 6
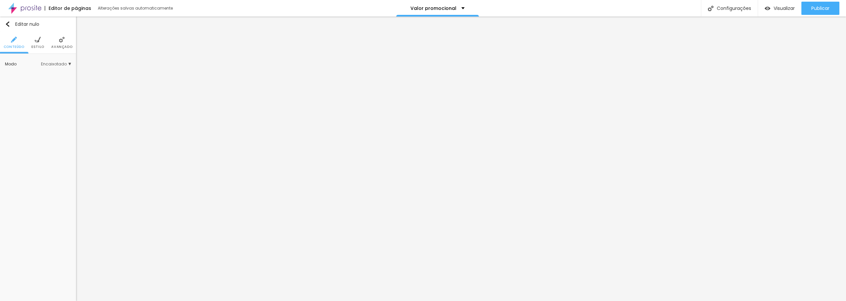
click at [40, 46] on font "Estilo" at bounding box center [37, 46] width 13 height 5
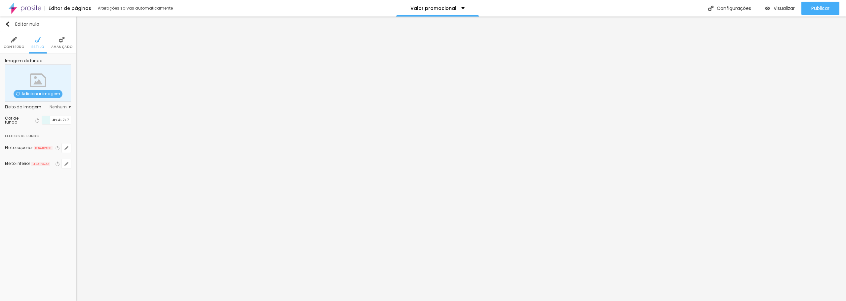
click at [43, 121] on div at bounding box center [46, 120] width 8 height 8
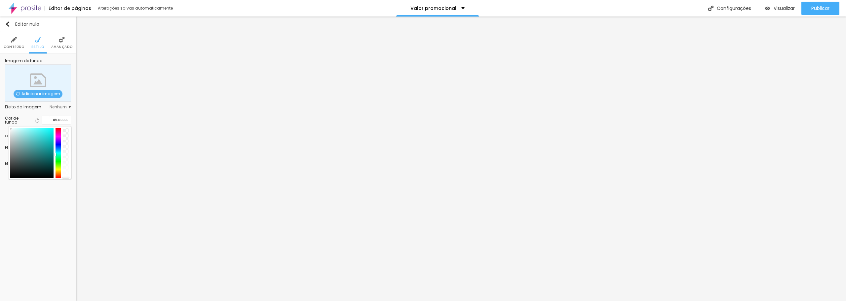
type input "#FFFFFF"
click at [9, 126] on div "Cor de fundo Voltar ao padrão #FFFFFF" at bounding box center [38, 120] width 66 height 16
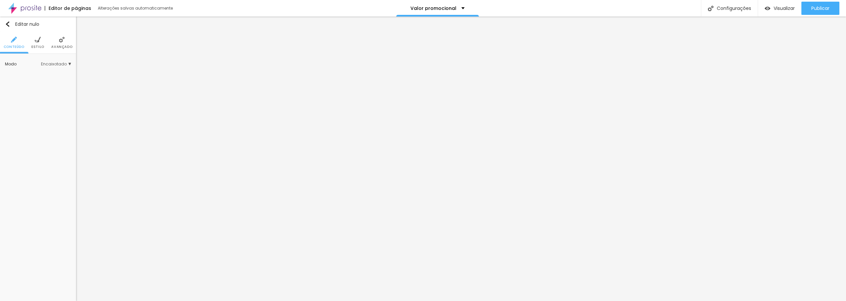
click at [40, 45] on font "Estilo" at bounding box center [37, 46] width 13 height 5
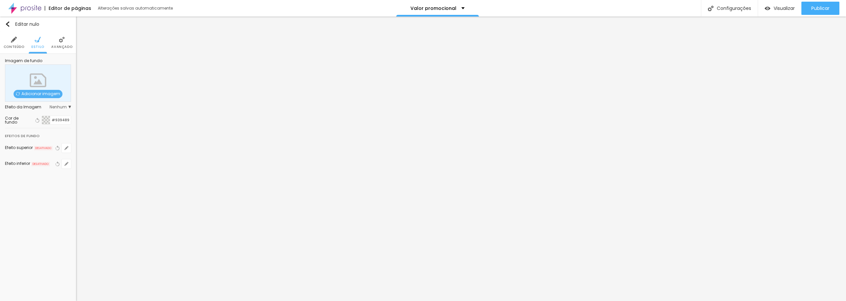
click at [45, 120] on div at bounding box center [46, 120] width 8 height 8
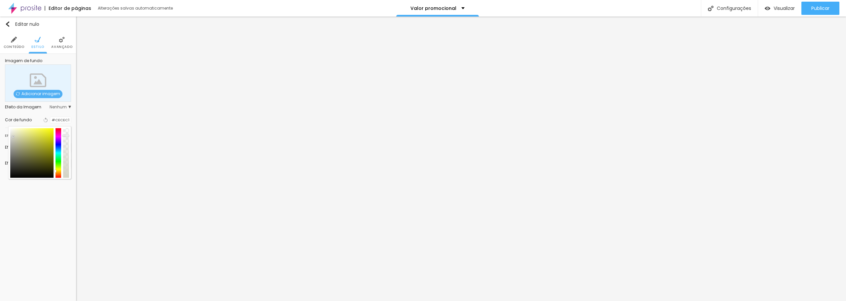
type input "#CACABE"
drag, startPoint x: 12, startPoint y: 148, endPoint x: 13, endPoint y: 139, distance: 9.3
click at [13, 139] on div at bounding box center [31, 153] width 43 height 50
click at [63, 122] on input "#CACABE" at bounding box center [60, 120] width 20 height 6
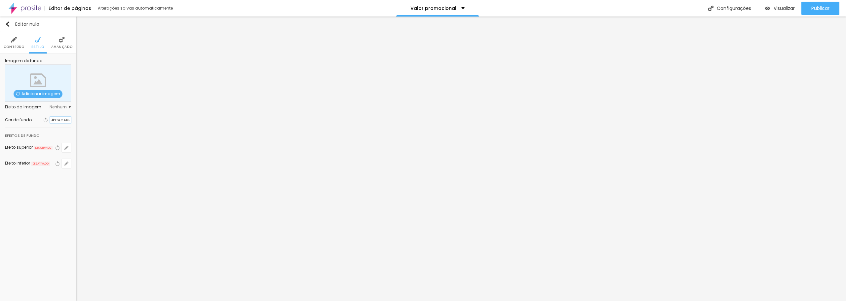
click at [63, 122] on input "#CACABE" at bounding box center [60, 120] width 20 height 6
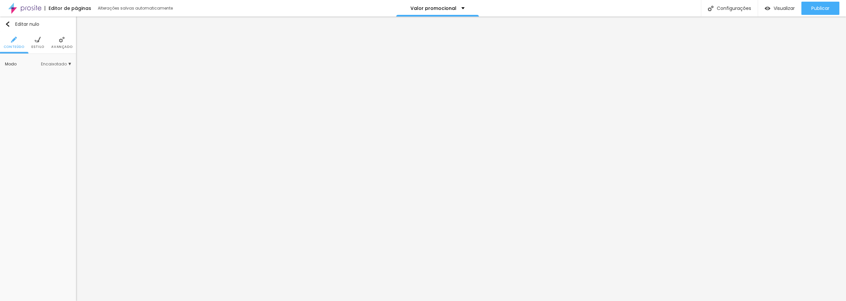
click at [40, 44] on li "Estilo" at bounding box center [37, 43] width 13 height 22
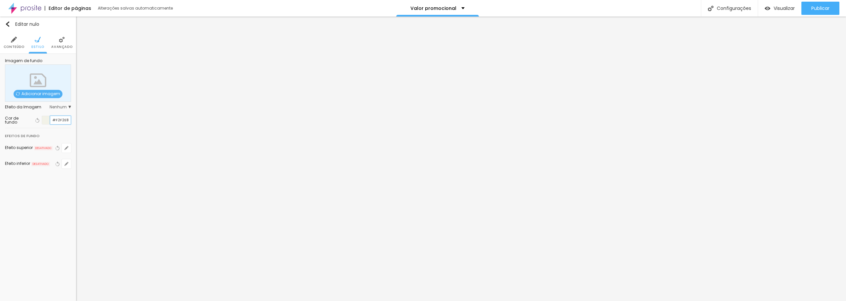
click at [60, 119] on input "#F2F2E8" at bounding box center [60, 120] width 20 height 8
paste input "CACABE"
click at [50, 120] on div at bounding box center [50, 120] width 0 height 6
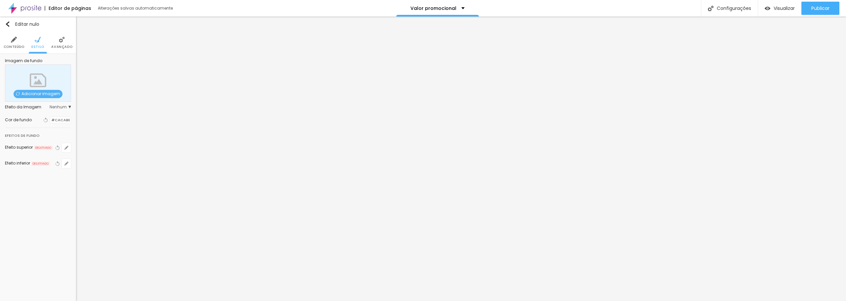
click at [50, 120] on div at bounding box center [50, 120] width 0 height 6
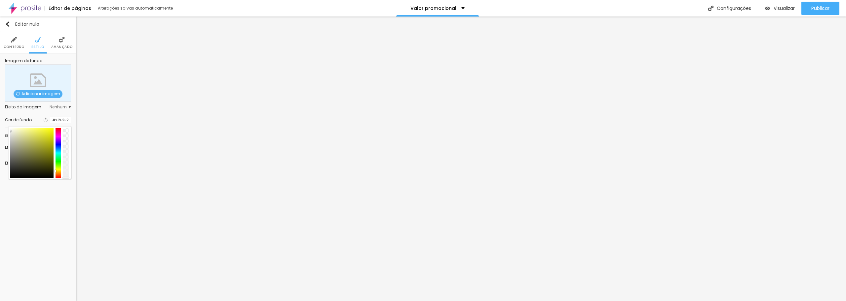
type input "#F0F0F0"
drag, startPoint x: 12, startPoint y: 137, endPoint x: 10, endPoint y: 132, distance: 6.4
click at [10, 132] on div at bounding box center [39, 152] width 63 height 53
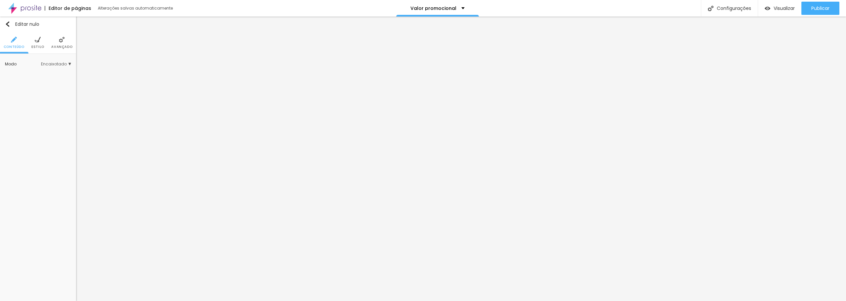
click at [38, 45] on font "Estilo" at bounding box center [37, 46] width 13 height 5
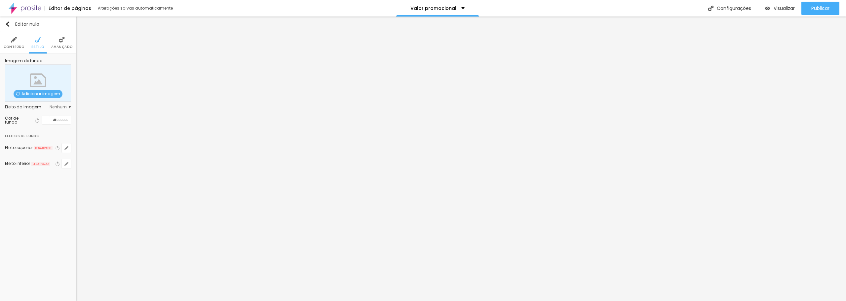
click at [46, 120] on div at bounding box center [46, 120] width 8 height 8
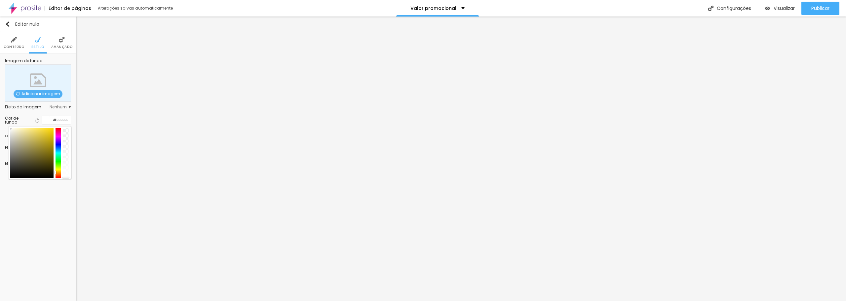
click at [58, 171] on div at bounding box center [59, 153] width 6 height 50
type input "#F5F5EF"
drag, startPoint x: 13, startPoint y: 160, endPoint x: 11, endPoint y: 131, distance: 29.1
click at [11, 131] on div at bounding box center [31, 153] width 43 height 50
click at [820, 4] on div "Publicar" at bounding box center [820, 8] width 18 height 13
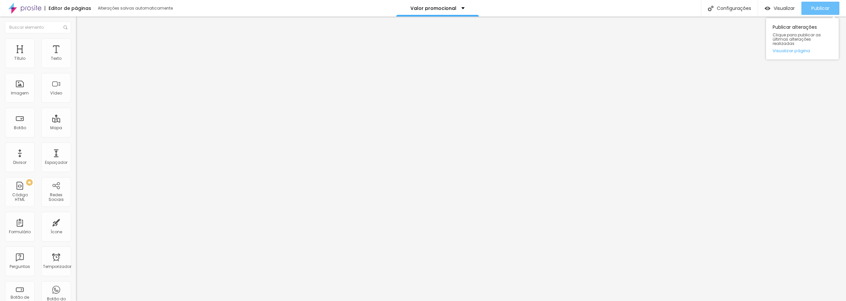
click at [817, 10] on font "Publicar" at bounding box center [820, 8] width 18 height 7
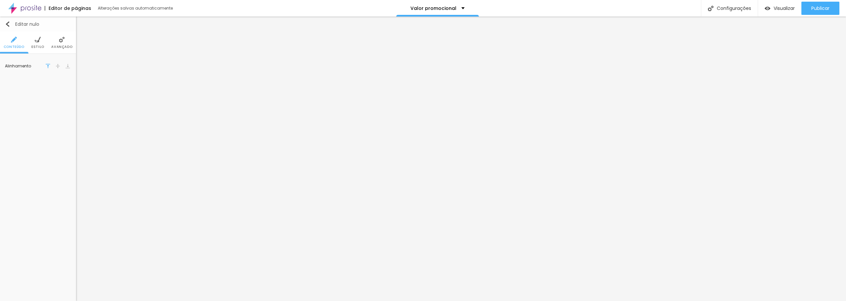
click at [7, 24] on img "button" at bounding box center [7, 23] width 5 height 5
click at [67, 139] on icon "button" at bounding box center [66, 141] width 4 height 4
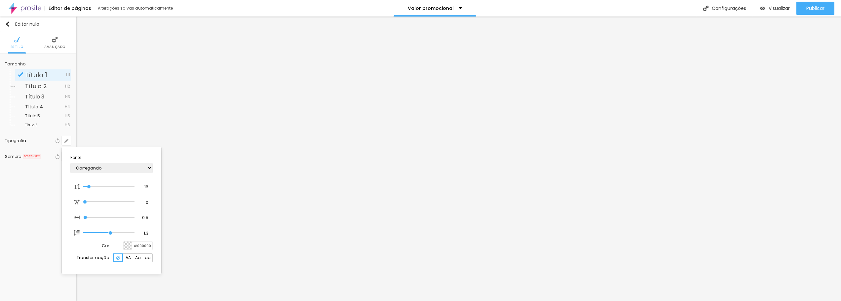
type input "1"
type input "17"
type input "1"
type input "18"
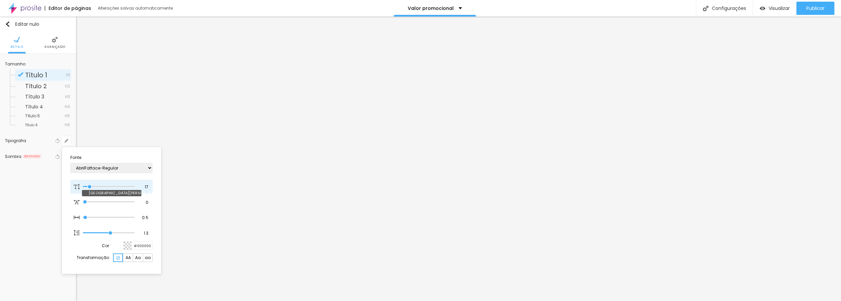
type input "18"
type input "1"
type input "26"
type input "1"
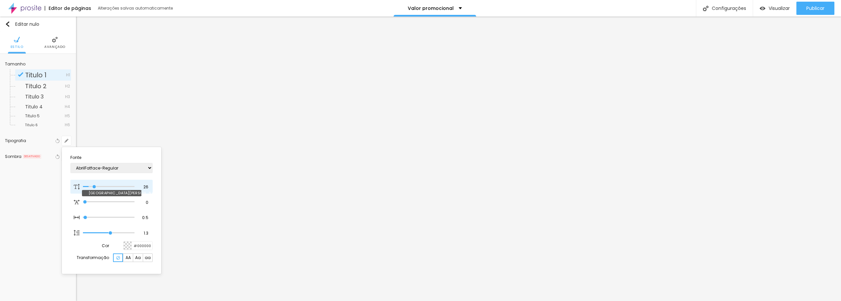
type input "27"
type input "1"
type input "28"
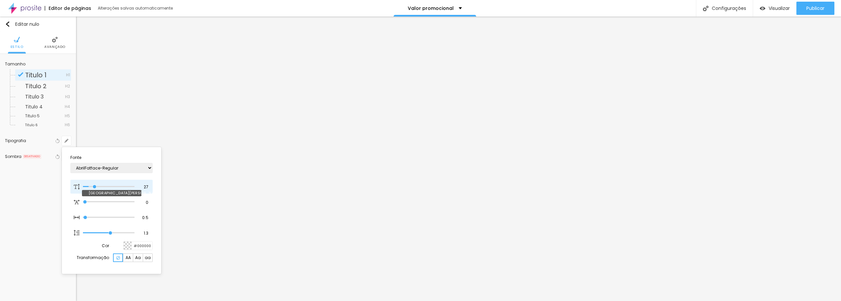
type input "1"
type input "33"
type input "1"
type input "34"
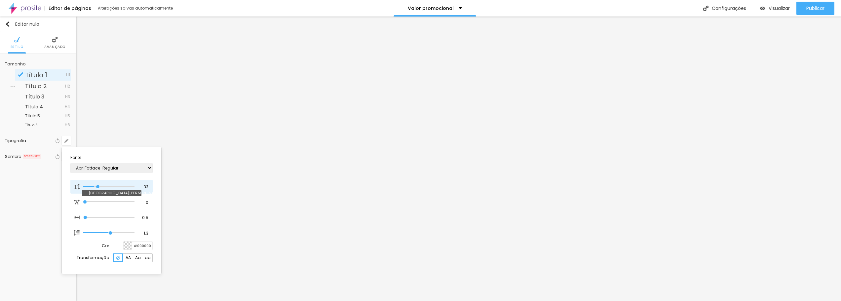
type input "34"
type input "1"
type input "35"
type input "1"
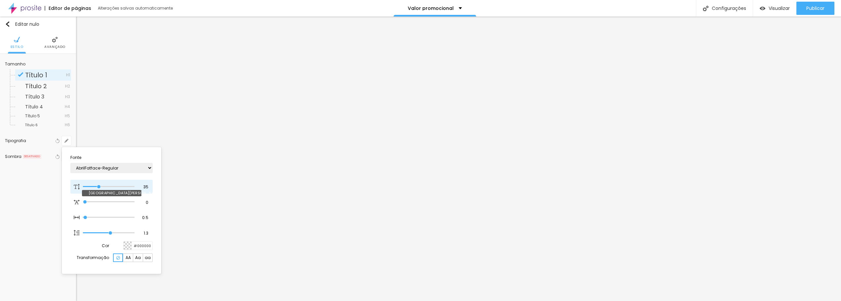
type input "36"
type input "1"
type input "39"
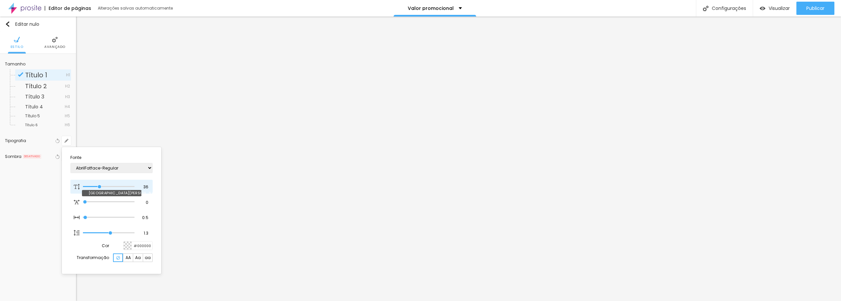
type input "1"
type input "40"
type input "1"
type input "42"
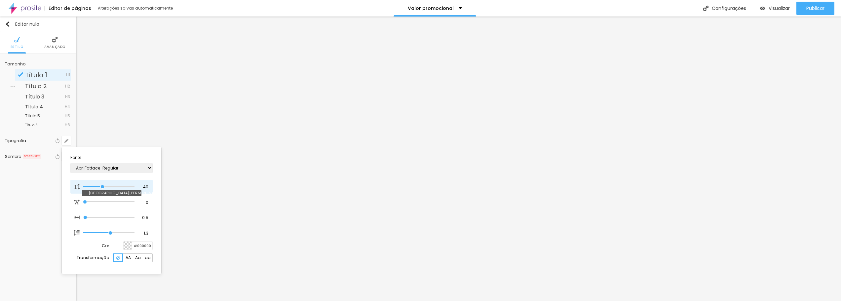
type input "42"
type input "1"
drag, startPoint x: 89, startPoint y: 186, endPoint x: 103, endPoint y: 188, distance: 13.7
type input "42"
click at [103, 188] on input "range" at bounding box center [109, 186] width 52 height 3
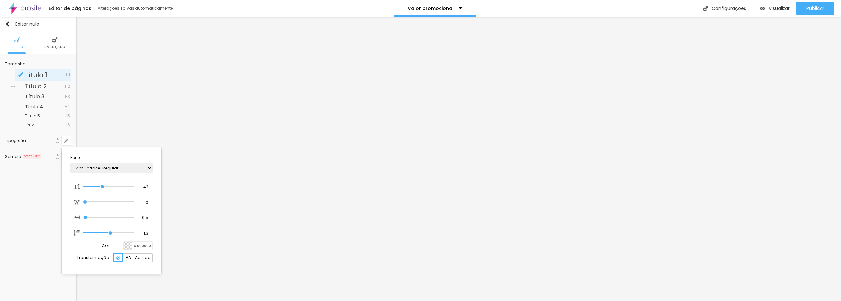
type input "1"
click at [384, 96] on div at bounding box center [420, 150] width 841 height 301
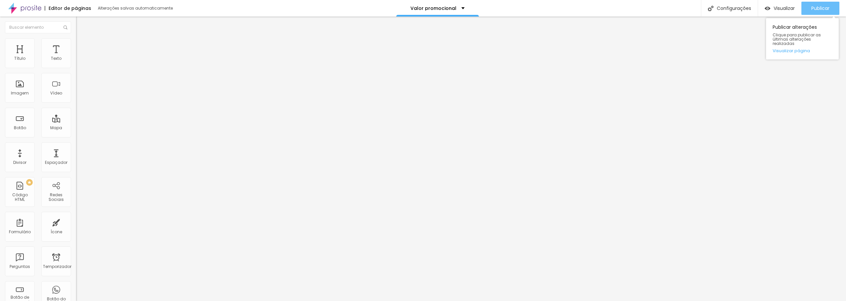
drag, startPoint x: 817, startPoint y: 4, endPoint x: 818, endPoint y: 7, distance: 3.8
click at [818, 7] on div "Publicar" at bounding box center [820, 8] width 18 height 13
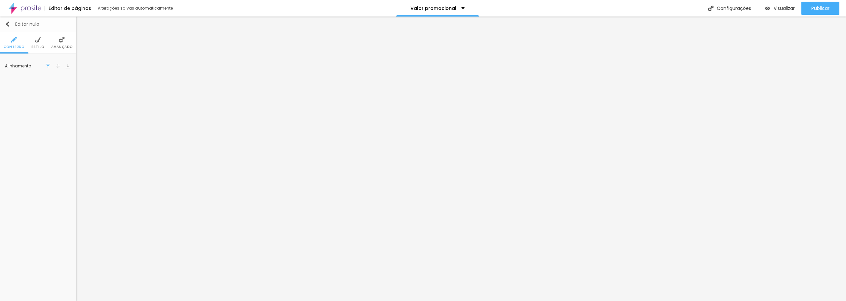
click at [9, 24] on img "button" at bounding box center [7, 23] width 5 height 5
click at [67, 65] on icon "button" at bounding box center [67, 65] width 1 height 1
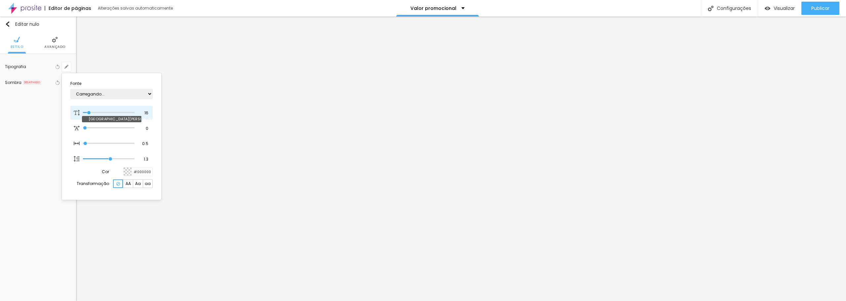
type input "1"
type input "34"
type input "1"
type input "35"
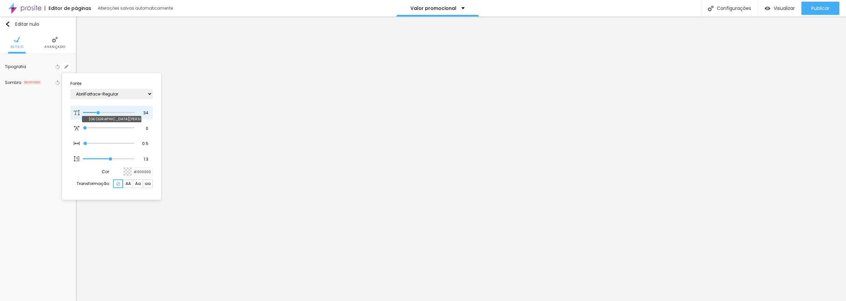
type input "35"
type input "1"
type input "33"
type input "1"
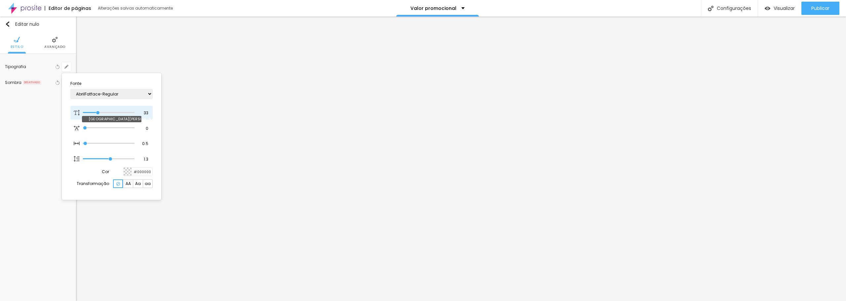
type input "31"
type input "1"
type input "30"
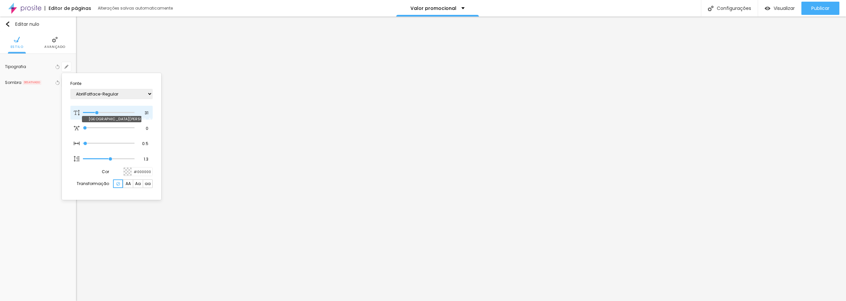
type input "1"
type input "29"
type input "1"
type input "31"
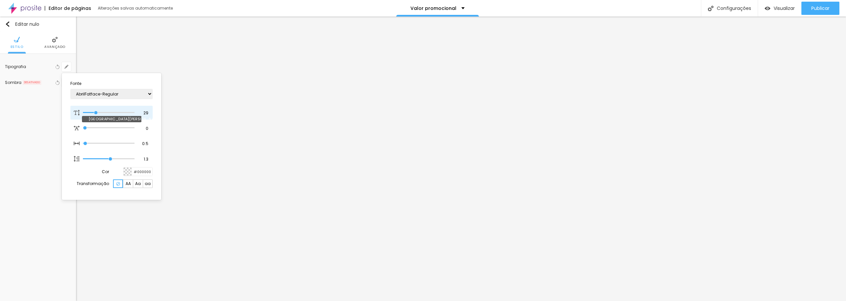
type input "31"
type input "1"
type input "33"
type input "1"
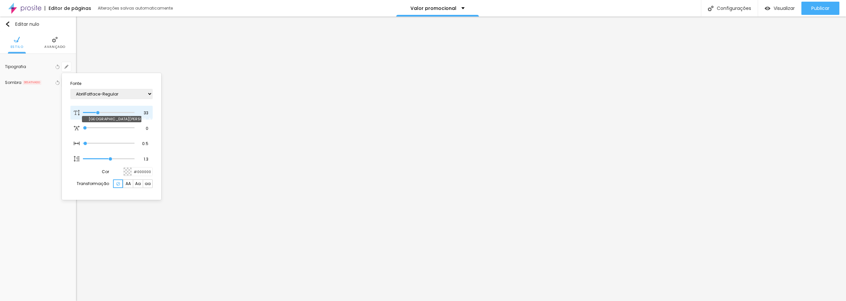
type input "34"
type input "1"
type input "35"
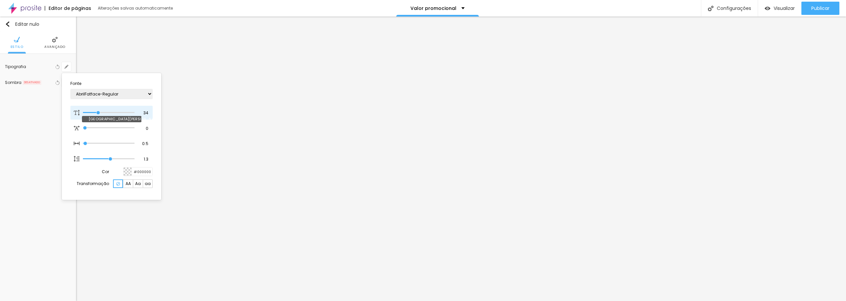
type input "1"
type input "35"
click at [99, 113] on input "range" at bounding box center [109, 112] width 52 height 3
type input "1"
click at [825, 7] on div at bounding box center [423, 150] width 846 height 301
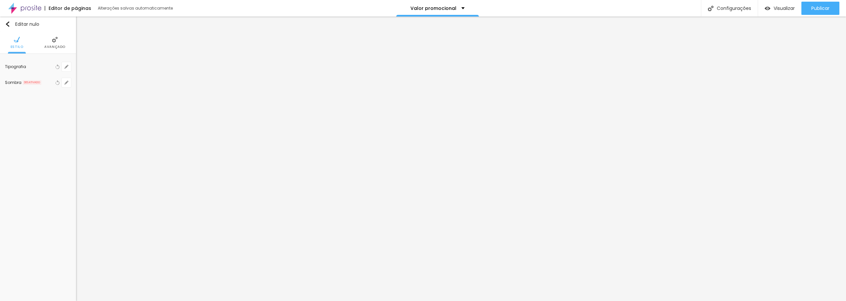
click at [825, 7] on font "Publicar" at bounding box center [820, 8] width 18 height 7
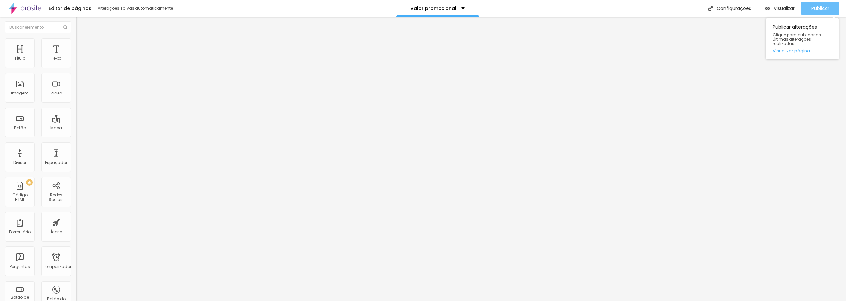
click at [818, 10] on font "Publicar" at bounding box center [820, 8] width 18 height 7
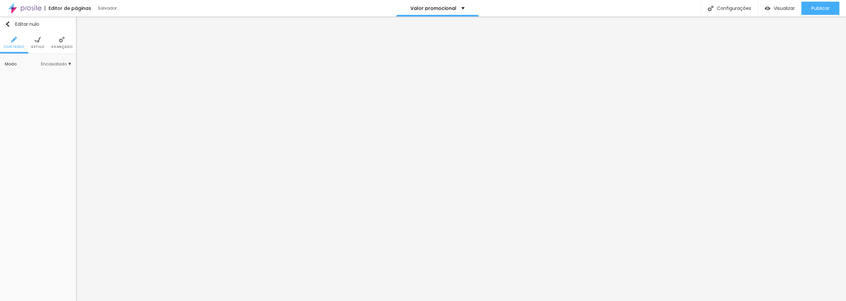
click at [37, 40] on img at bounding box center [38, 40] width 6 height 6
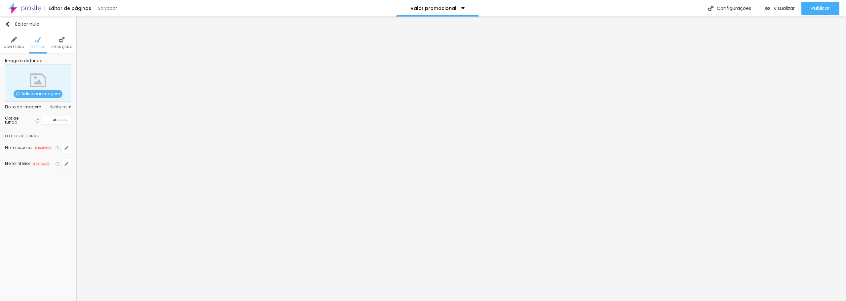
click at [38, 95] on font "Adicionar imagem" at bounding box center [40, 94] width 39 height 6
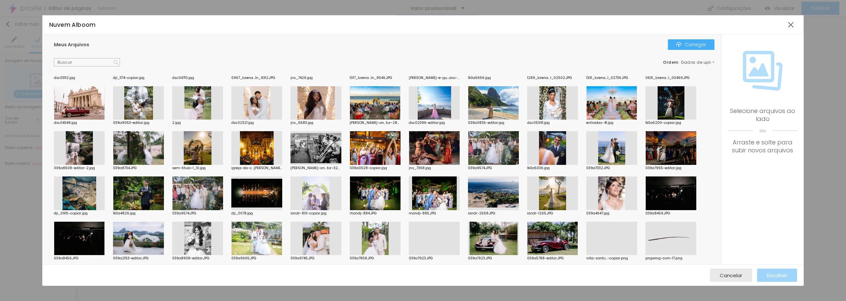
scroll to position [331, 0]
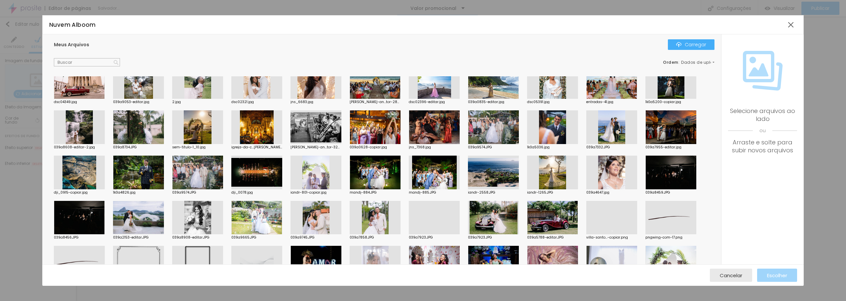
click at [250, 182] on div at bounding box center [256, 173] width 51 height 34
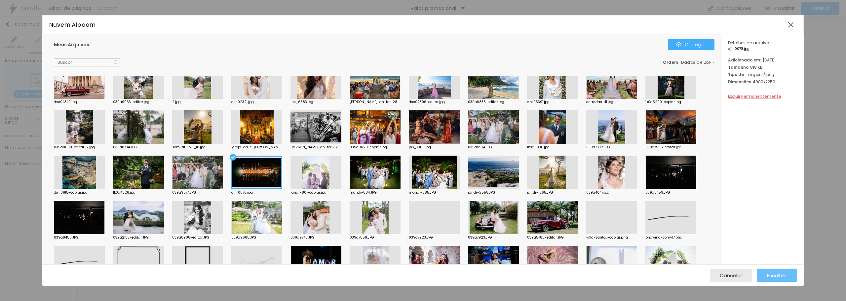
click at [771, 281] on div "Escolher" at bounding box center [777, 275] width 20 height 13
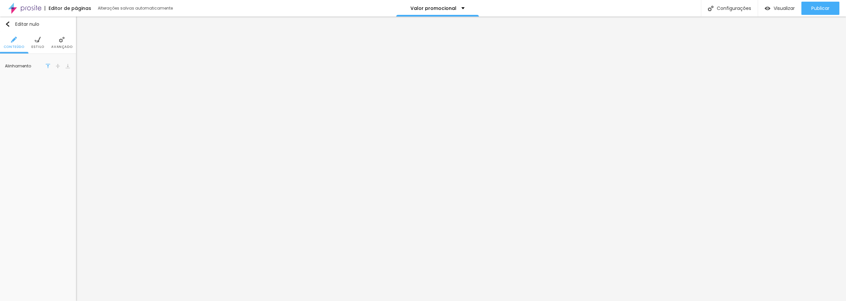
click at [34, 42] on li "Estilo" at bounding box center [37, 43] width 13 height 22
click at [14, 40] on img at bounding box center [14, 40] width 6 height 6
click at [7, 24] on img "button" at bounding box center [7, 23] width 5 height 5
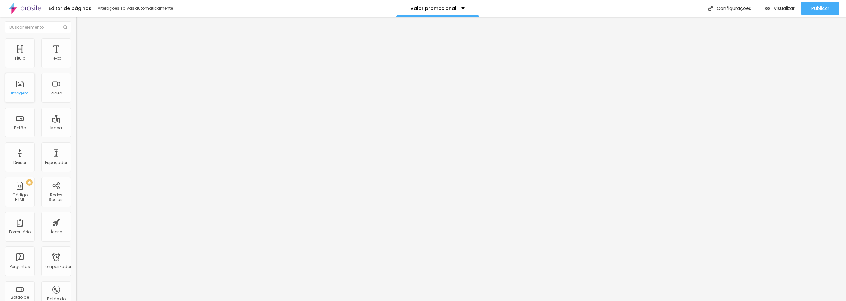
click at [23, 99] on div "Imagem" at bounding box center [20, 88] width 30 height 30
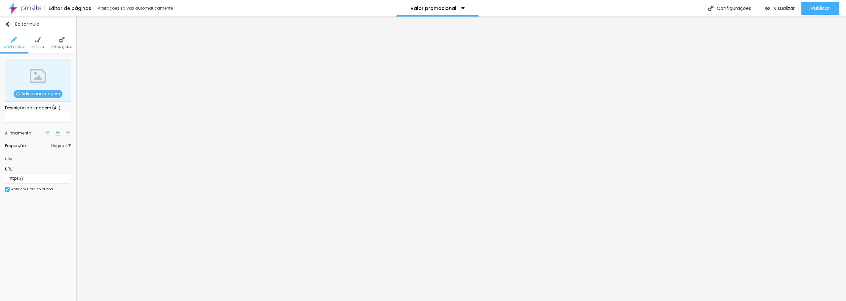
click at [27, 94] on font "Adicionar imagem" at bounding box center [40, 94] width 39 height 6
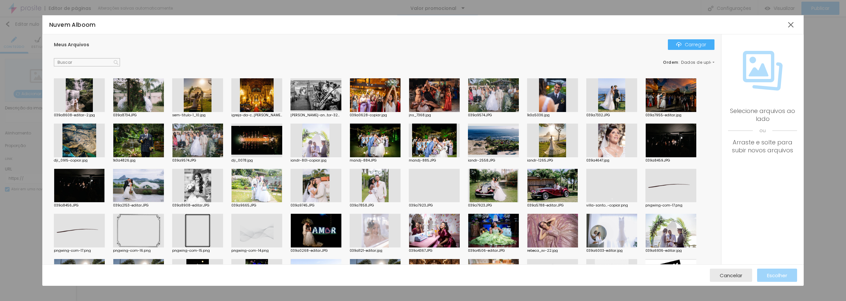
scroll to position [364, 0]
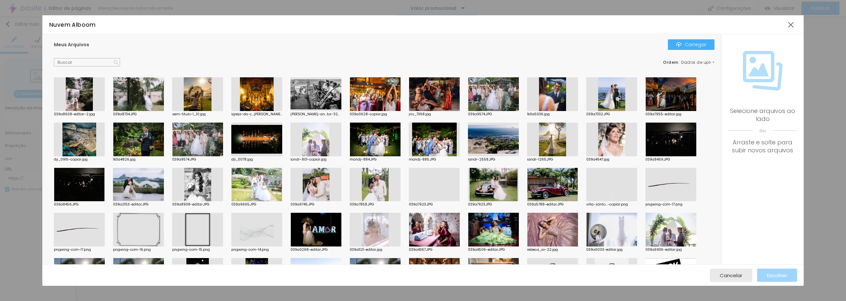
click at [606, 183] on div at bounding box center [611, 185] width 51 height 34
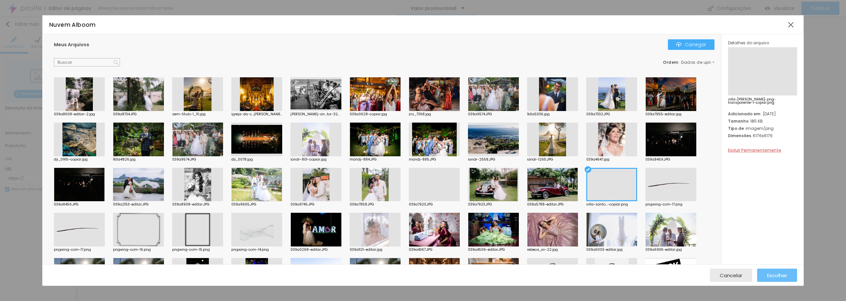
click at [781, 279] on div "Escolher" at bounding box center [777, 275] width 20 height 13
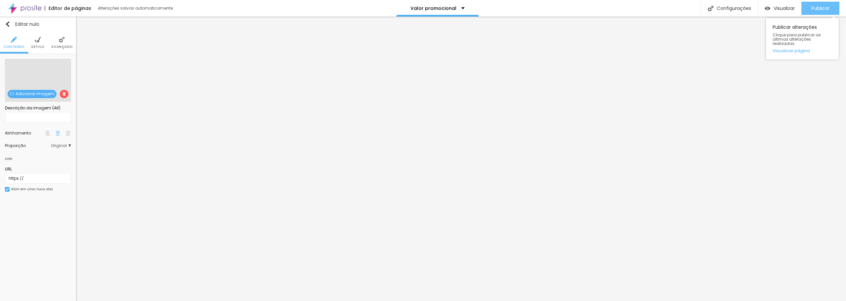
click at [822, 8] on font "Publicar" at bounding box center [820, 8] width 18 height 7
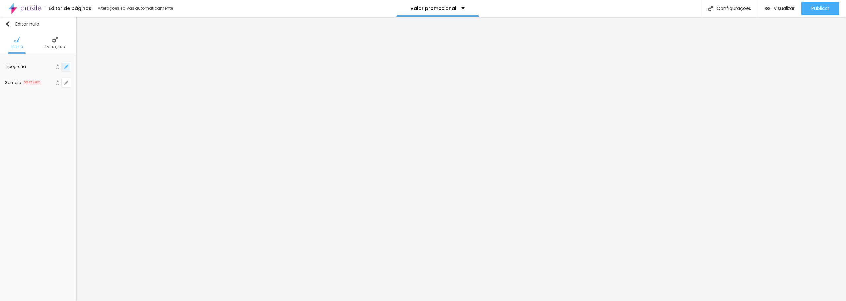
click at [65, 66] on icon "button" at bounding box center [66, 67] width 4 height 4
type input "1"
click at [85, 95] on select "AbrilFatface-Regular Actor-Regular Alegreya AlegreyaBlack [PERSON_NAME] [PERSON…" at bounding box center [111, 94] width 82 height 10
select select "Arapey"
click at [70, 89] on select "AbrilFatface-Regular Actor-Regular Alegreya AlegreyaBlack [PERSON_NAME] [PERSON…" at bounding box center [111, 94] width 82 height 10
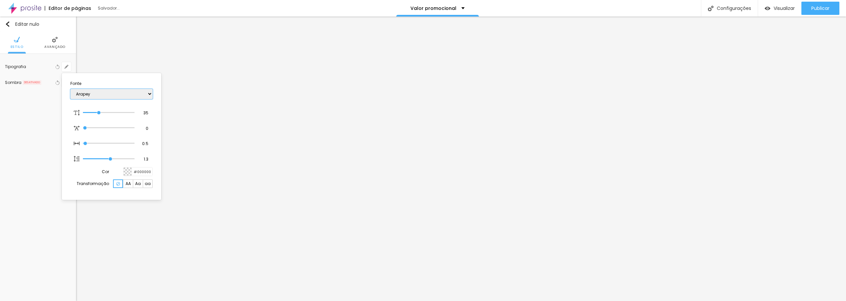
type input "1"
click at [397, 95] on div at bounding box center [423, 150] width 846 height 301
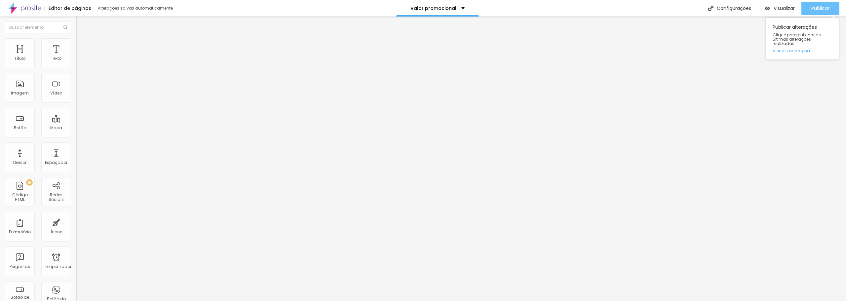
click at [821, 9] on font "Publicar" at bounding box center [820, 8] width 18 height 7
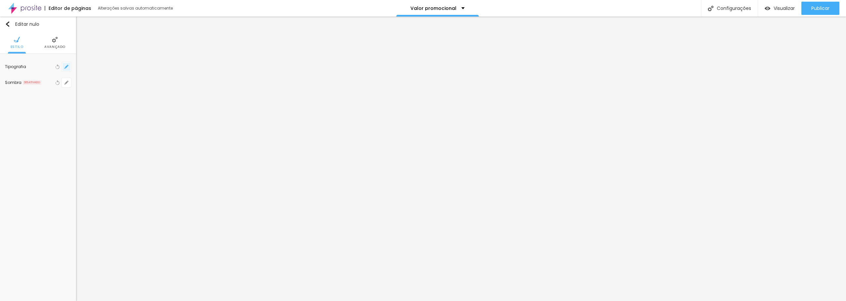
click at [70, 66] on button "button" at bounding box center [66, 66] width 9 height 9
type input "1"
type input "26"
type input "1"
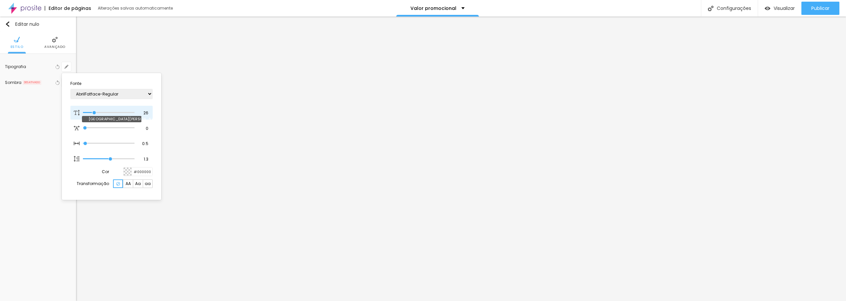
type input "27"
type input "1"
type input "29"
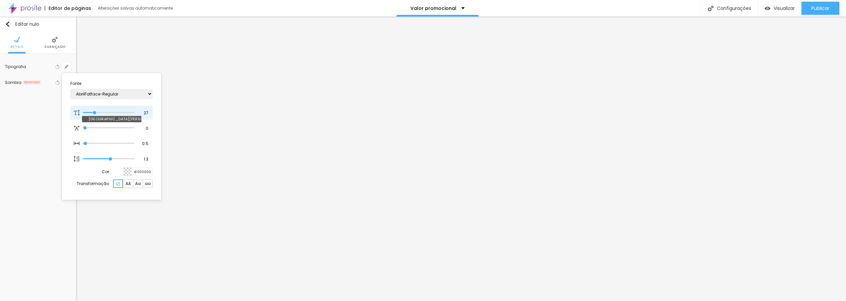
type input "1"
type input "30"
type input "1"
drag, startPoint x: 93, startPoint y: 112, endPoint x: 97, endPoint y: 114, distance: 4.0
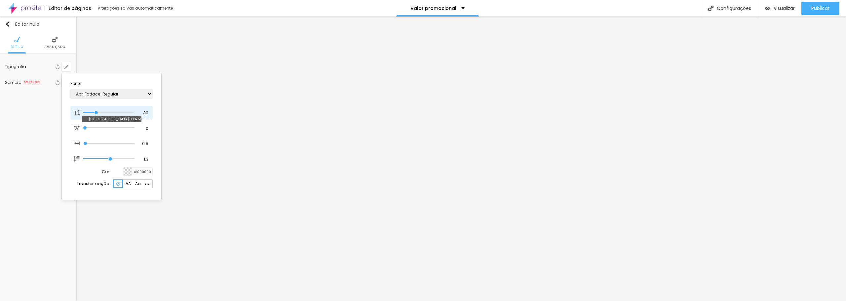
type input "30"
click at [97, 114] on input "range" at bounding box center [109, 112] width 52 height 3
type input "1"
click at [137, 95] on select "AbrilFatface-Regular Actor-Regular Alegreya AlegreyaBlack [PERSON_NAME] [PERSON…" at bounding box center [111, 94] width 82 height 10
select select "Arapey"
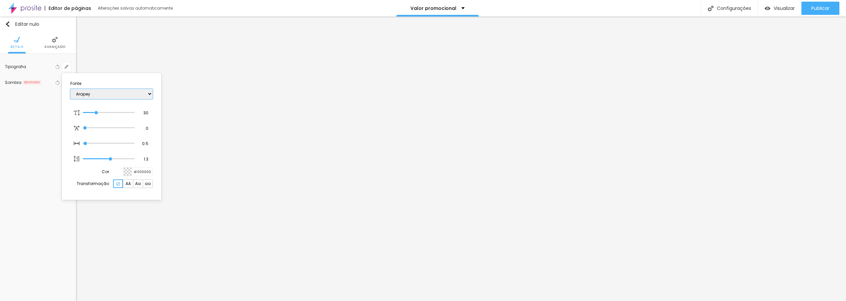
click at [70, 89] on select "AbrilFatface-Regular Actor-Regular Alegreya AlegreyaBlack [PERSON_NAME] [PERSON…" at bounding box center [111, 94] width 82 height 10
type input "1"
click at [399, 80] on div at bounding box center [423, 150] width 846 height 301
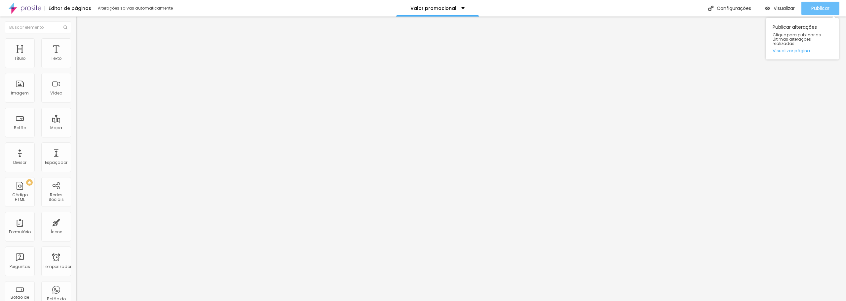
click at [814, 5] on font "Publicar" at bounding box center [820, 8] width 18 height 7
